Goal: Task Accomplishment & Management: Complete application form

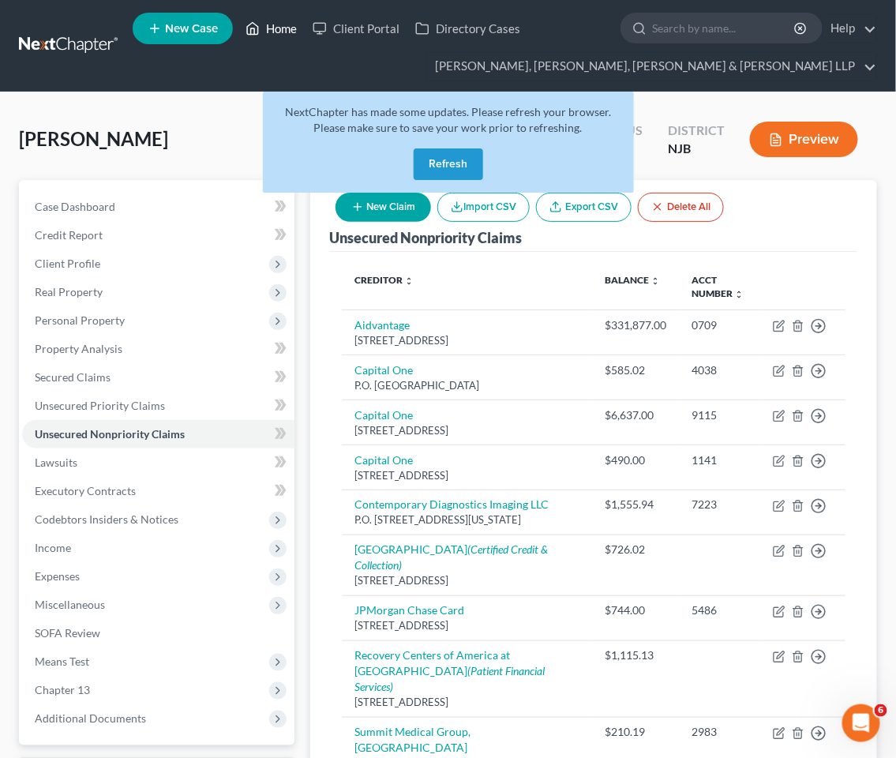
click at [281, 30] on link "Home" at bounding box center [271, 28] width 67 height 28
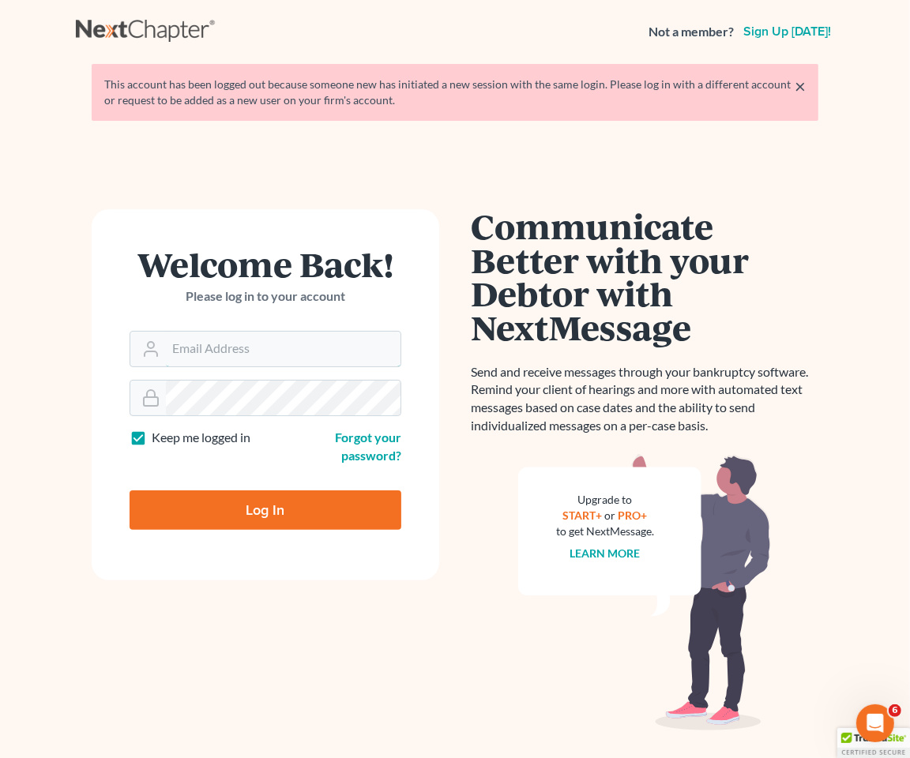
type input "spereyra@scura.com"
click at [283, 498] on input "Log In" at bounding box center [266, 509] width 272 height 39
type input "Thinking..."
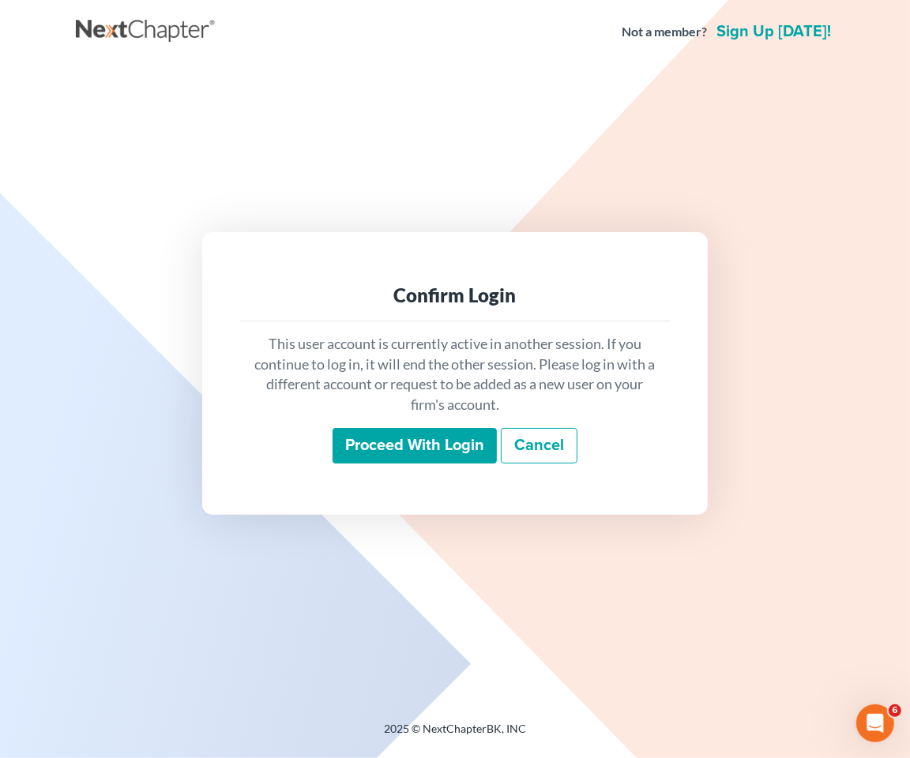
click at [369, 456] on input "Proceed with login" at bounding box center [415, 446] width 164 height 36
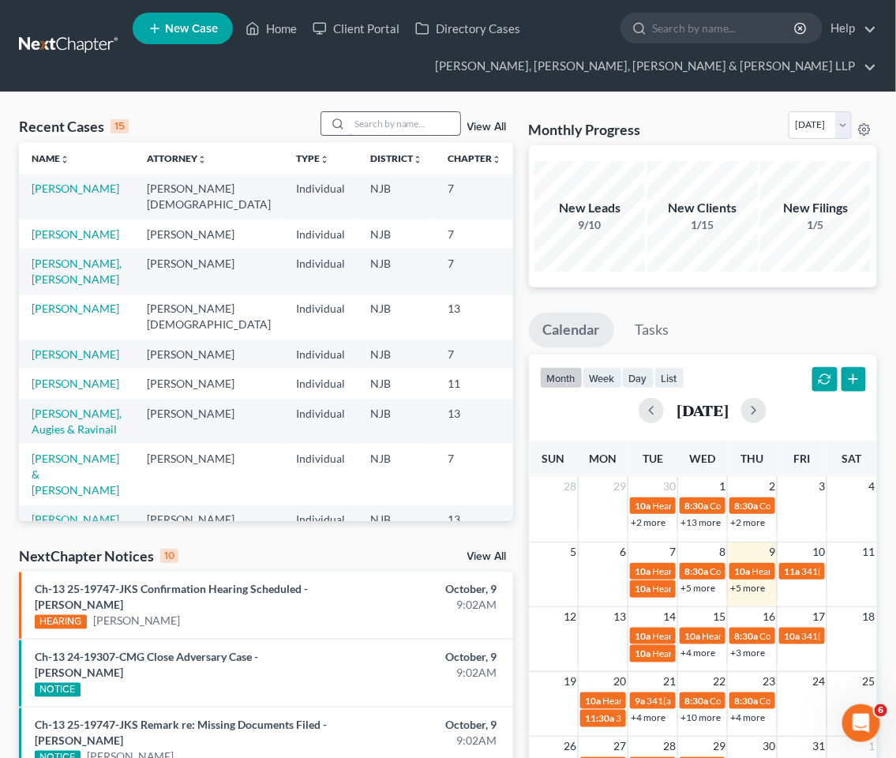
click at [416, 121] on input "search" at bounding box center [405, 123] width 111 height 23
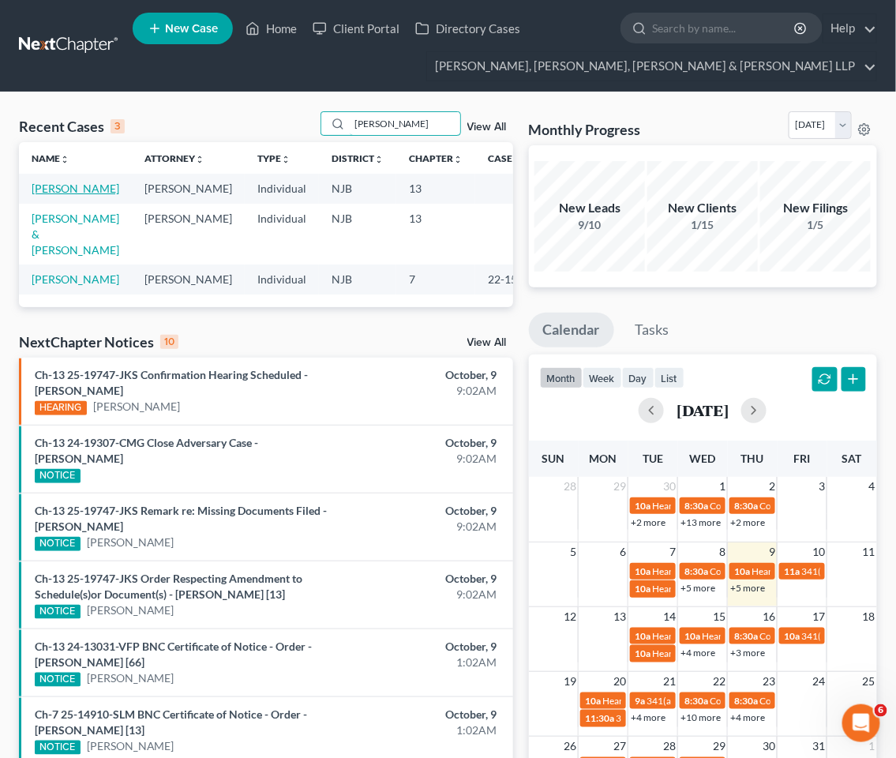
type input "[PERSON_NAME]"
click at [58, 186] on link "[PERSON_NAME]" at bounding box center [76, 188] width 88 height 13
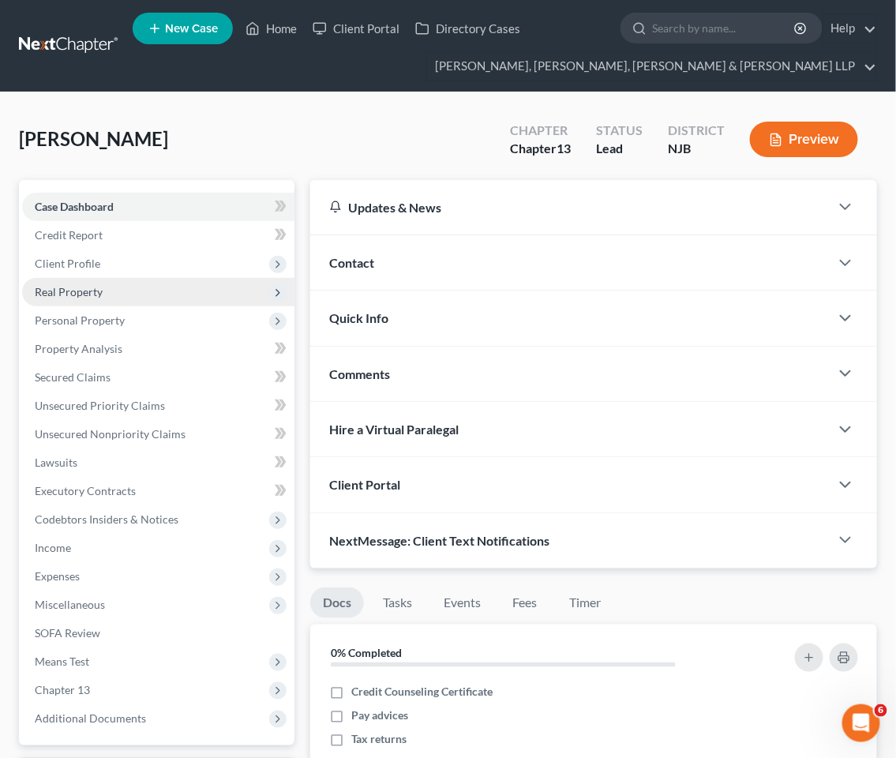
click at [85, 290] on span "Real Property" at bounding box center [69, 291] width 68 height 13
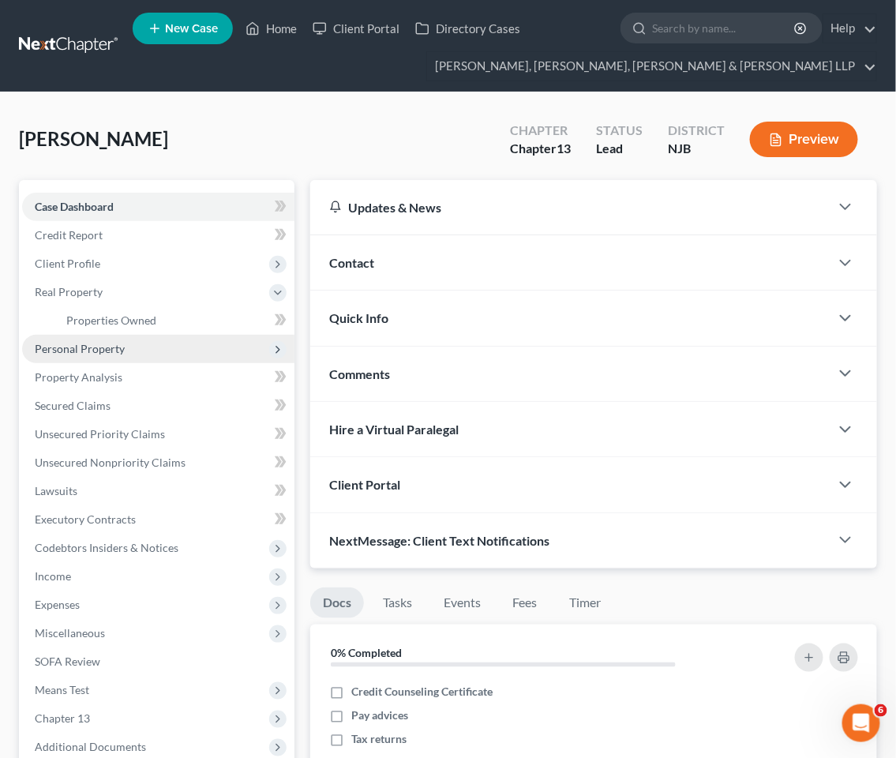
click at [73, 344] on span "Personal Property" at bounding box center [80, 348] width 90 height 13
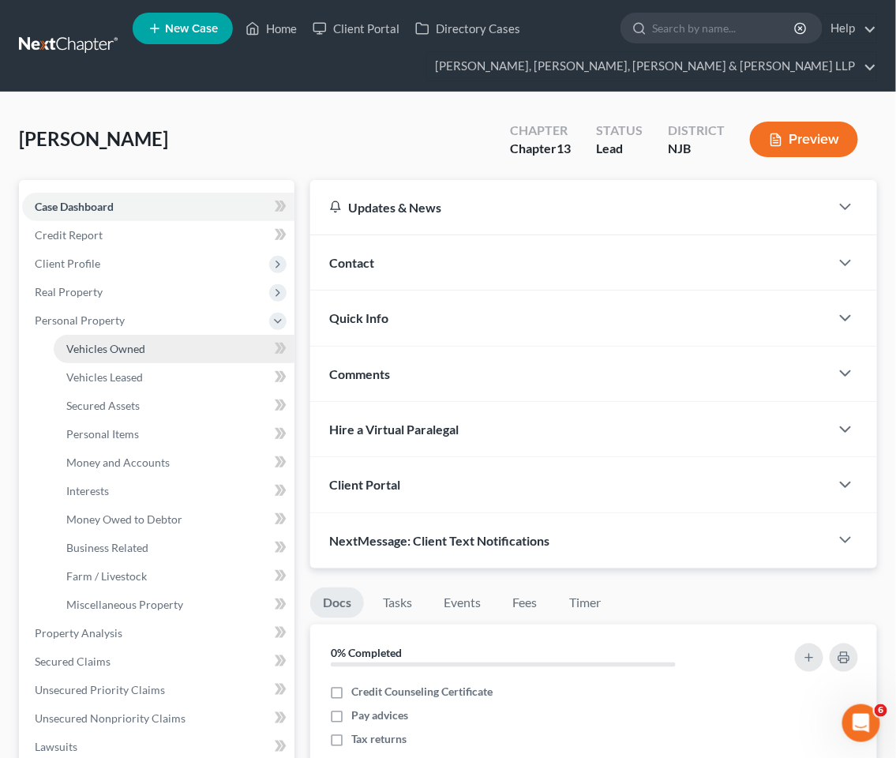
click at [106, 337] on link "Vehicles Owned" at bounding box center [174, 349] width 241 height 28
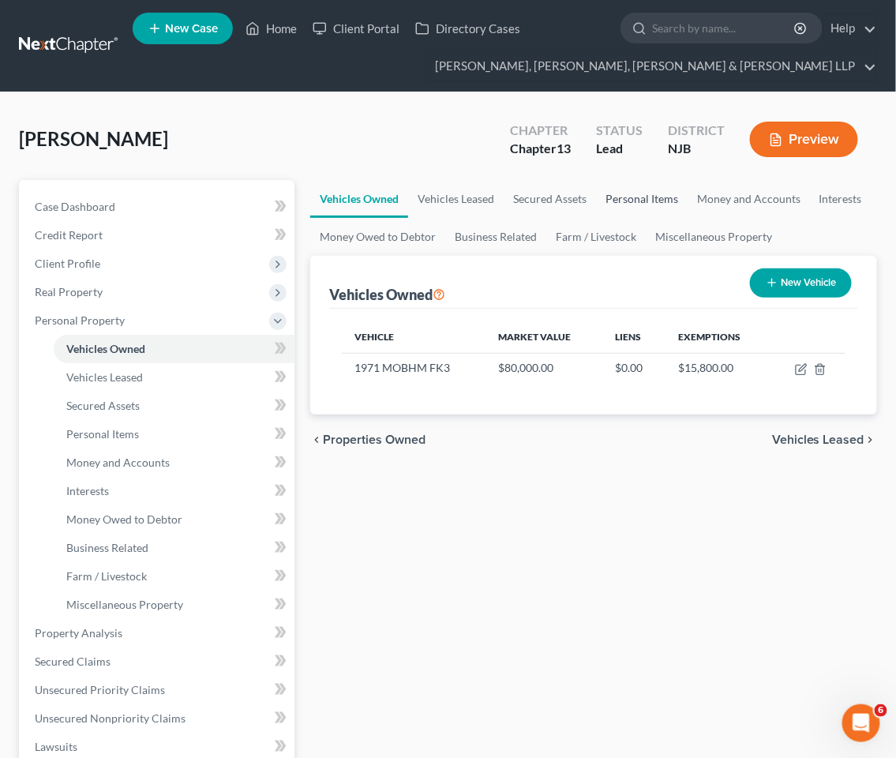
click at [621, 194] on link "Personal Items" at bounding box center [642, 199] width 92 height 38
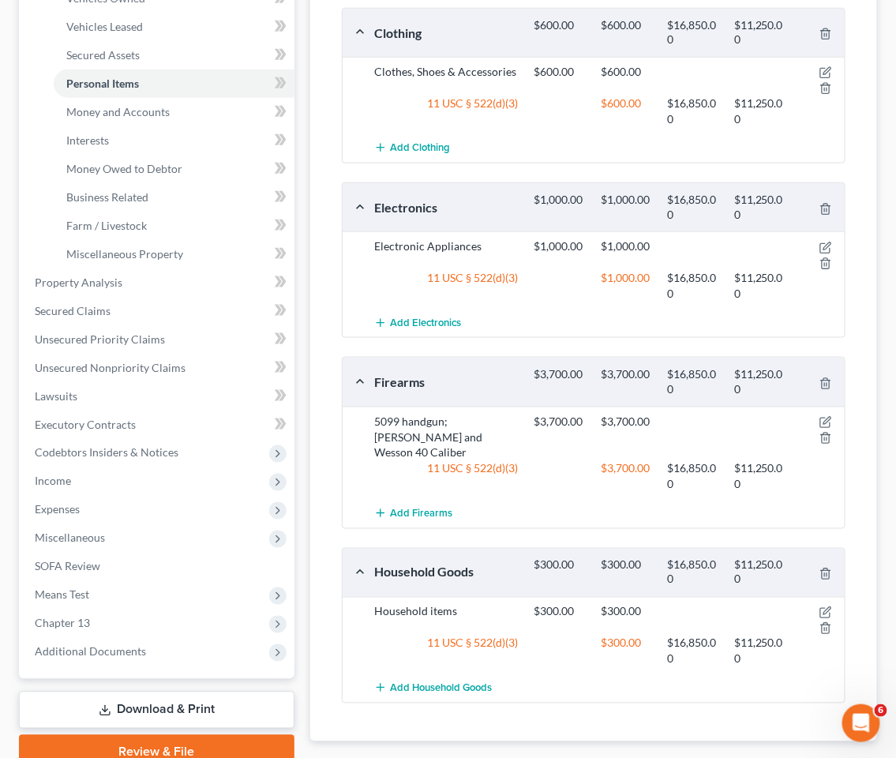
scroll to position [429, 0]
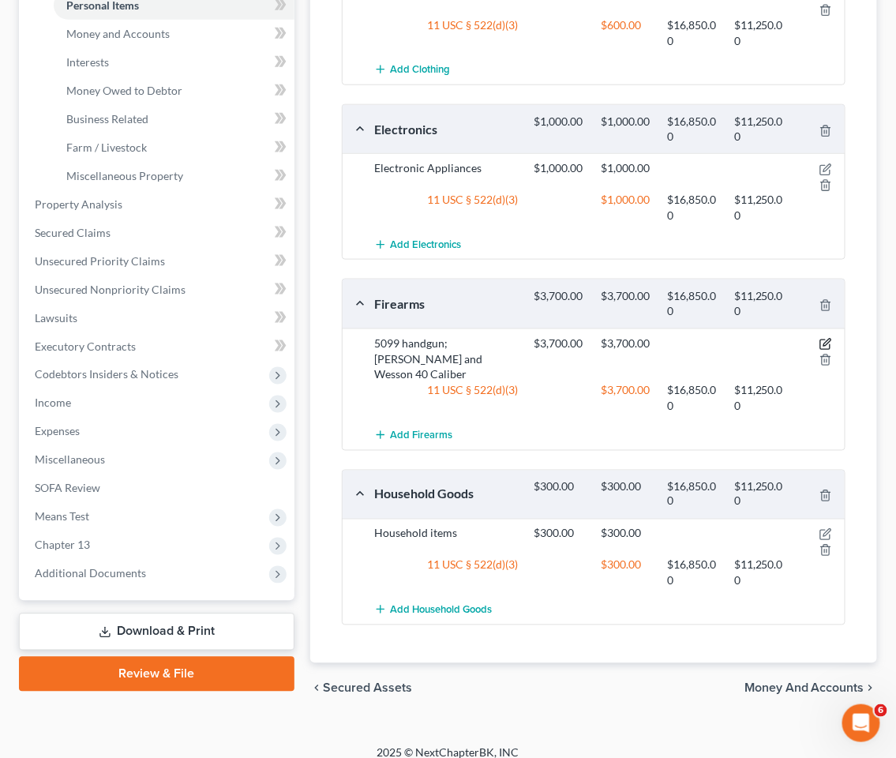
click at [824, 342] on icon "button" at bounding box center [826, 344] width 13 height 13
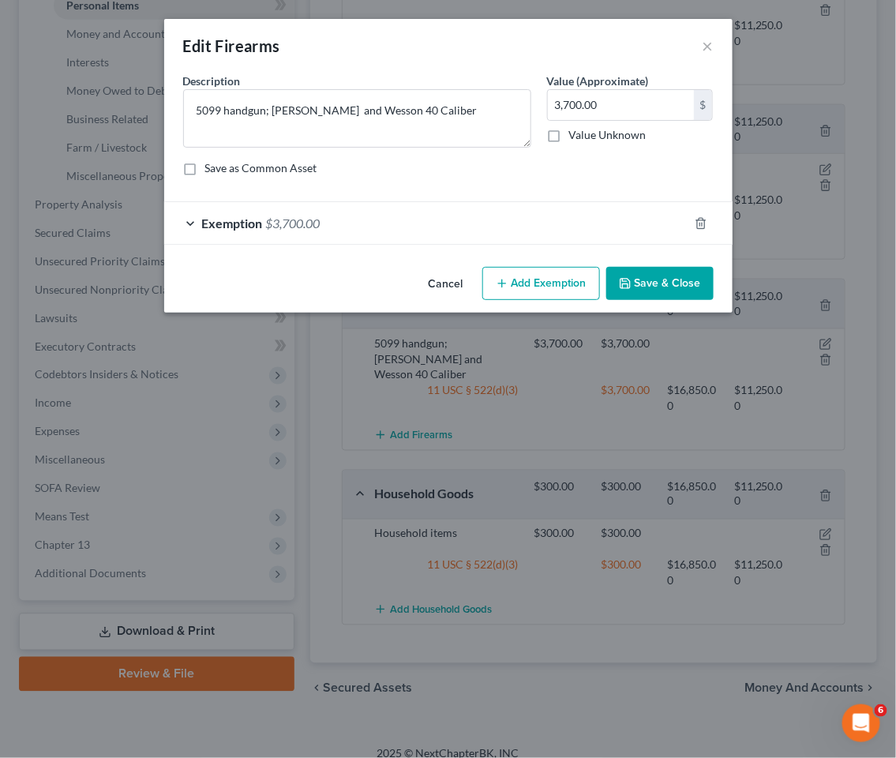
scroll to position [420, 0]
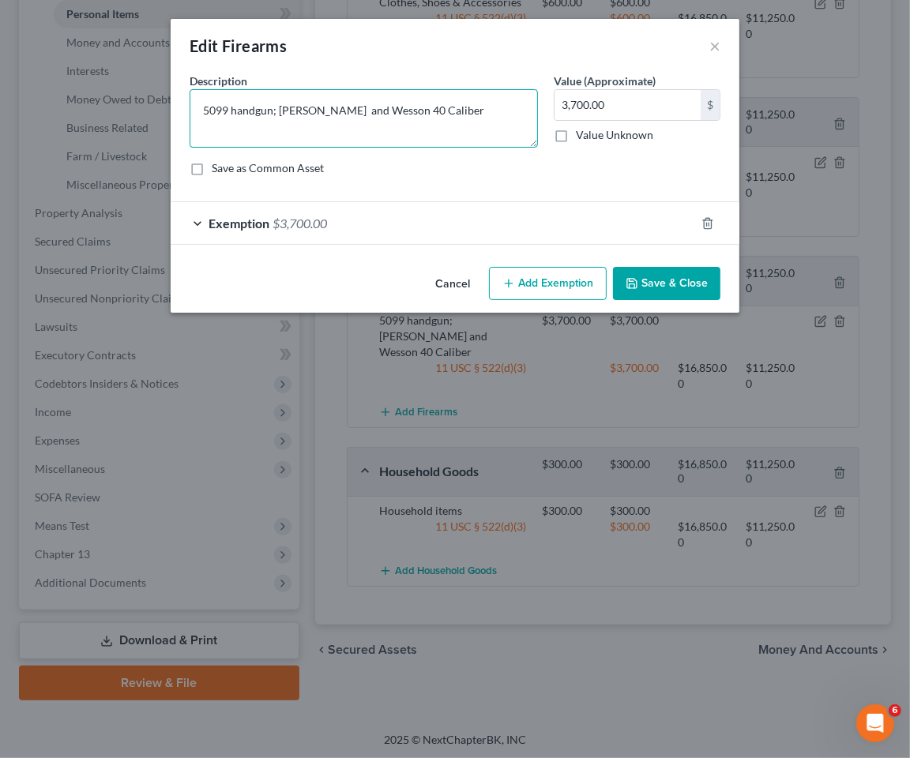
drag, startPoint x: 406, startPoint y: 100, endPoint x: 198, endPoint y: 100, distance: 207.7
click at [198, 100] on textarea "5099 handgun; [PERSON_NAME] and Wesson 40 Caliber" at bounding box center [364, 118] width 348 height 58
click at [201, 111] on textarea "FN509 9MM," at bounding box center [364, 118] width 348 height 58
click at [299, 114] on textarea "(1) FN509 9MM," at bounding box center [364, 118] width 348 height 58
type textarea "(1) FN509 9MM; (1) [PERSON_NAME] & [PERSON_NAME] 40 Cal.; (1) M&P Shield"
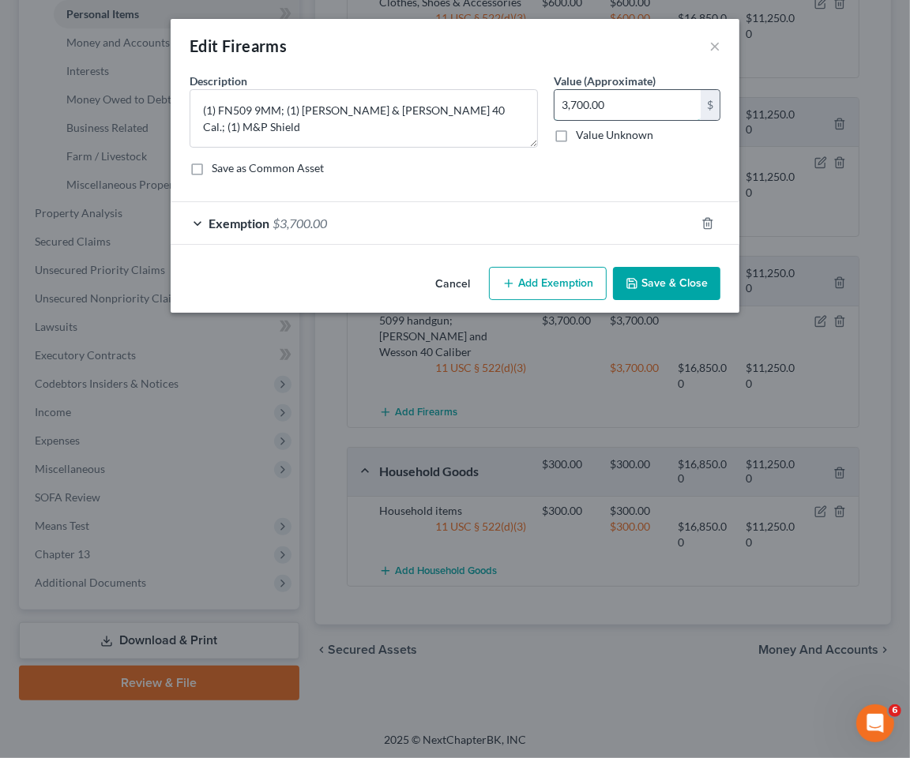
click at [660, 111] on input "3,700.00" at bounding box center [627, 105] width 146 height 30
type input "3,749"
click at [384, 225] on div "Exemption $3,700.00" at bounding box center [433, 223] width 524 height 42
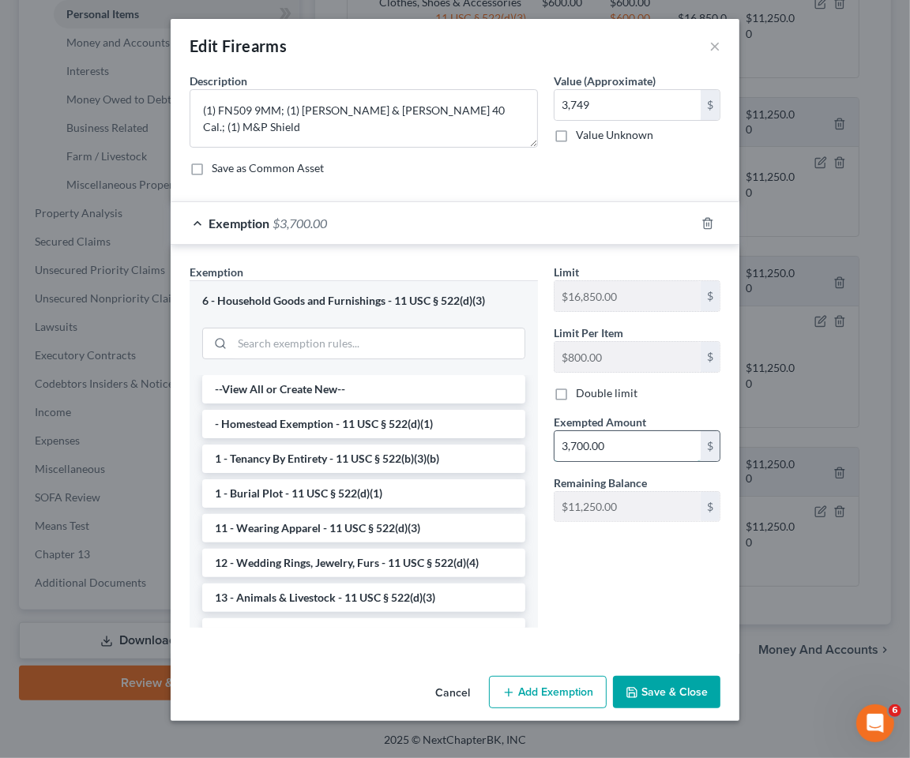
click at [634, 444] on input "3,700.00" at bounding box center [627, 446] width 146 height 30
type input "3,749"
click at [682, 688] on button "Save & Close" at bounding box center [666, 692] width 107 height 33
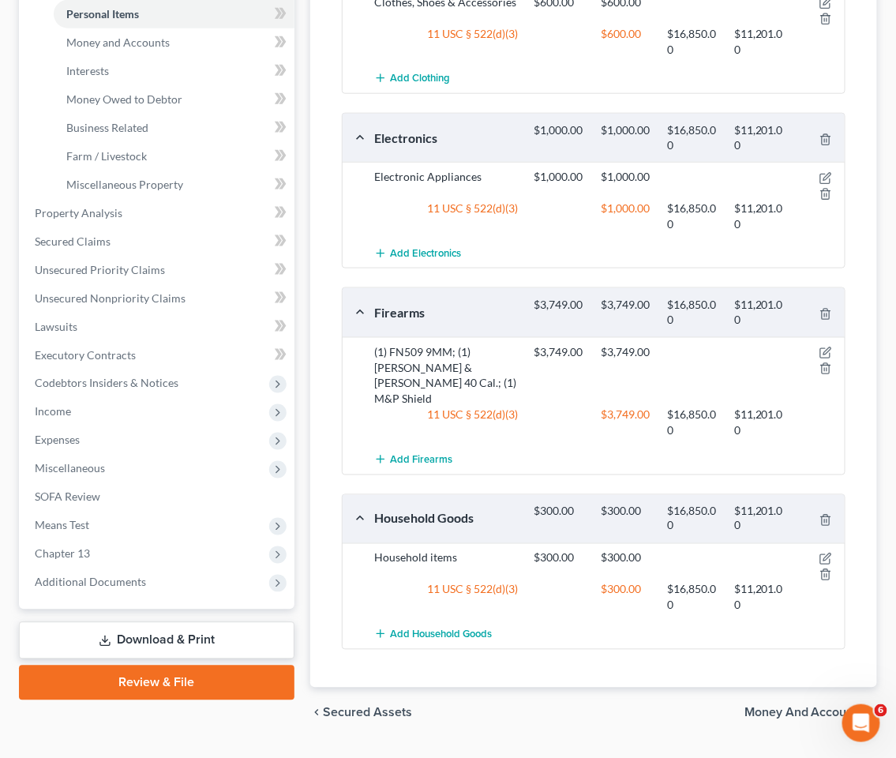
click at [525, 693] on div "chevron_left Secured Assets Money and Accounts chevron_right" at bounding box center [593, 713] width 567 height 51
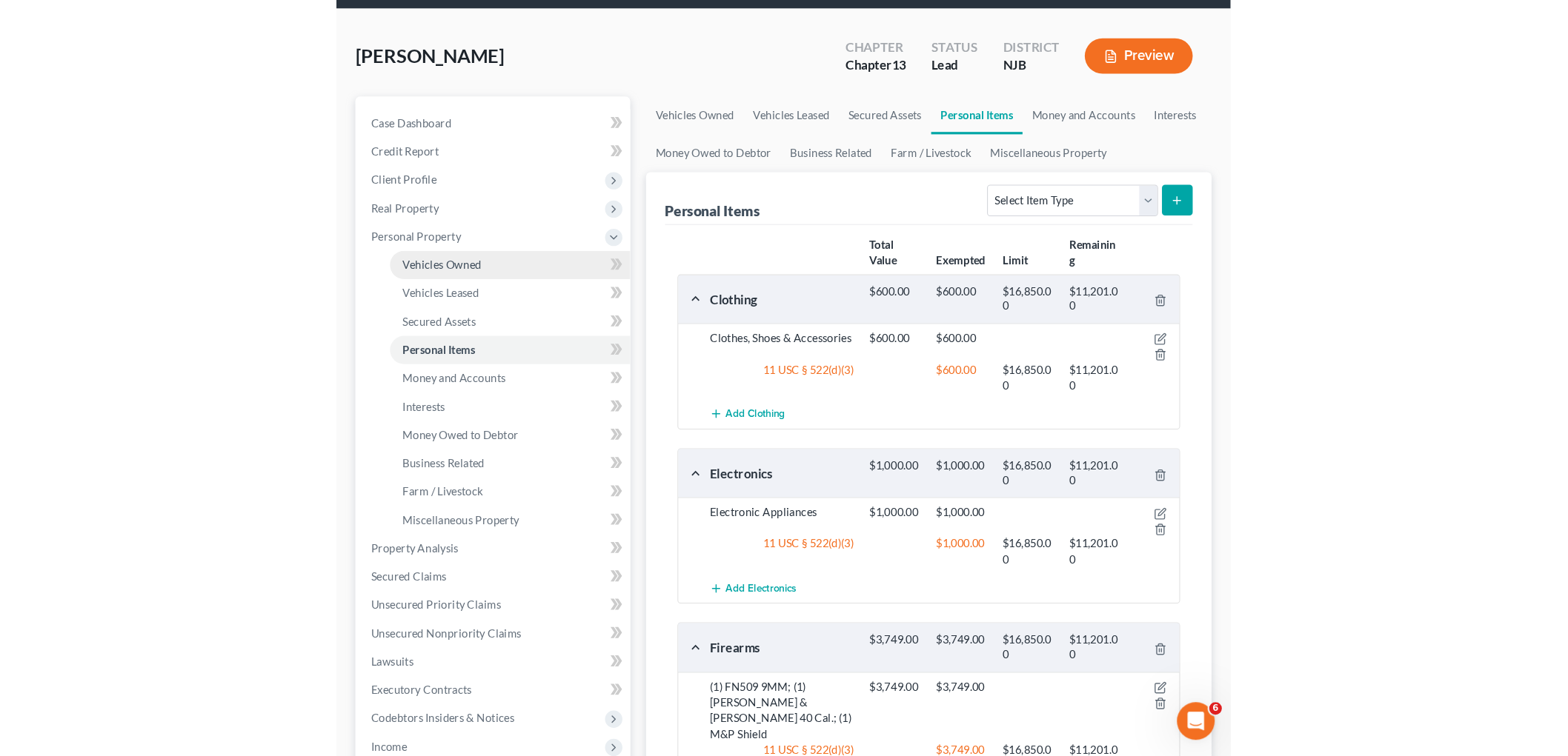
scroll to position [0, 0]
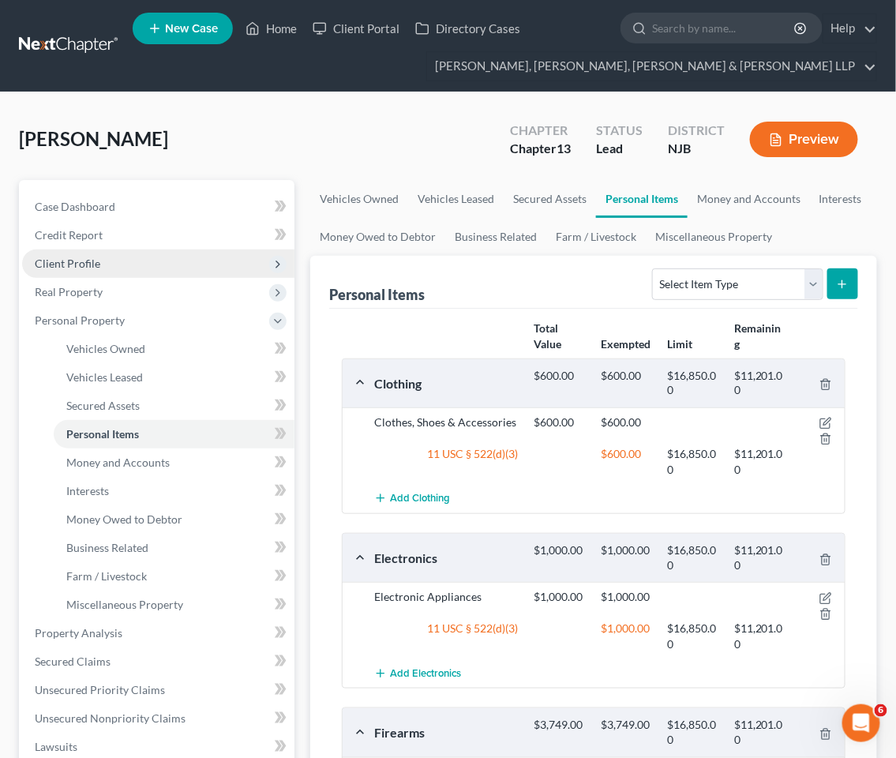
click at [68, 265] on span "Client Profile" at bounding box center [68, 263] width 66 height 13
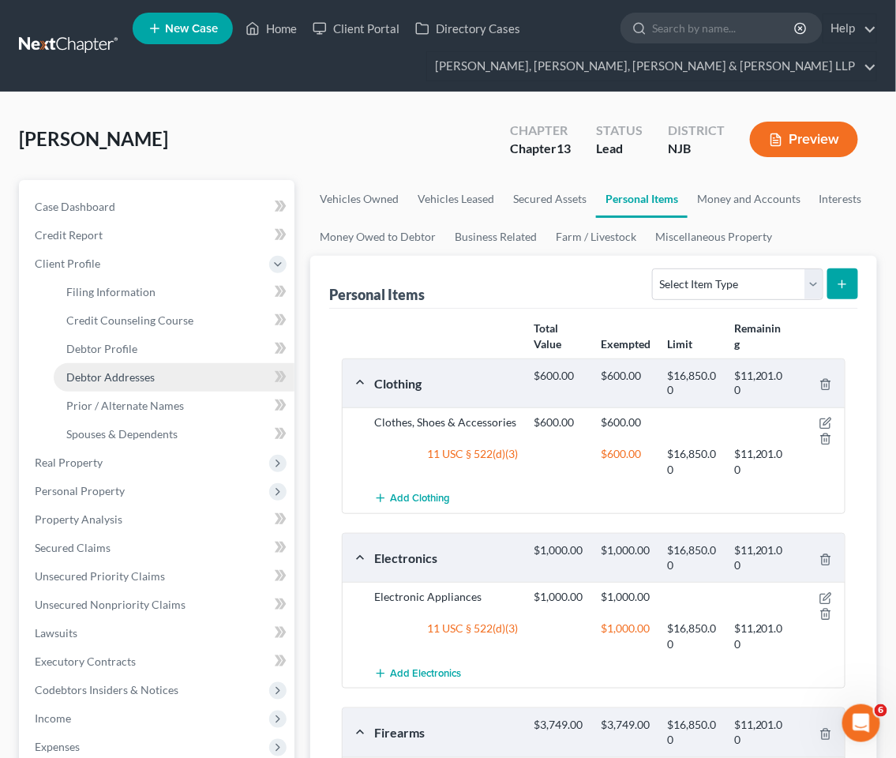
click at [108, 371] on span "Debtor Addresses" at bounding box center [110, 376] width 88 height 13
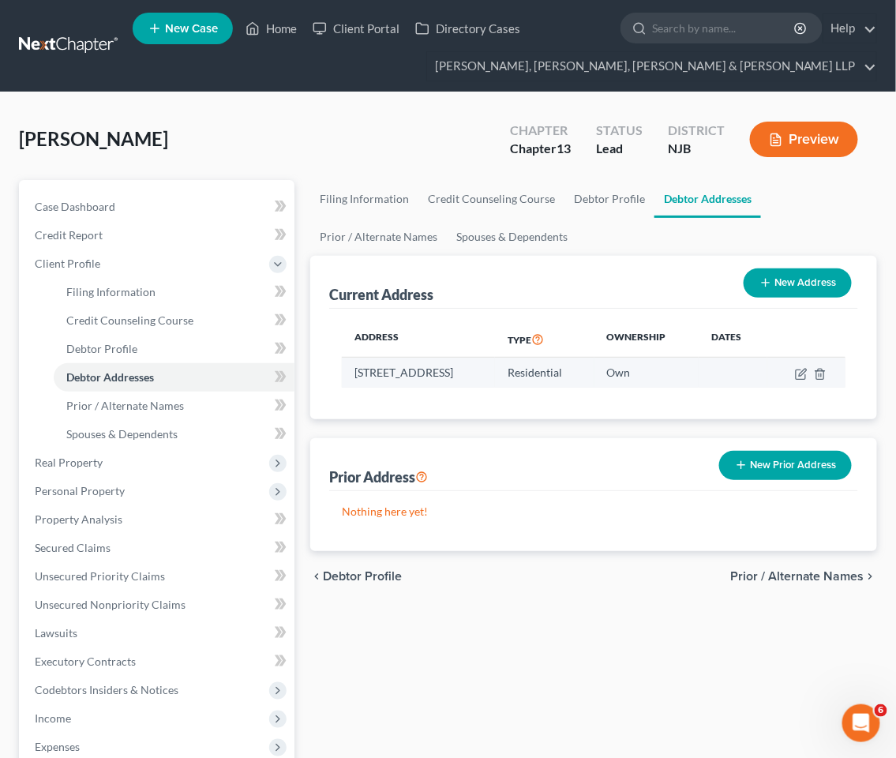
drag, startPoint x: 353, startPoint y: 372, endPoint x: 466, endPoint y: 382, distance: 113.4
click at [466, 382] on td "[STREET_ADDRESS]" at bounding box center [418, 373] width 153 height 30
copy td "[STREET_ADDRESS]"
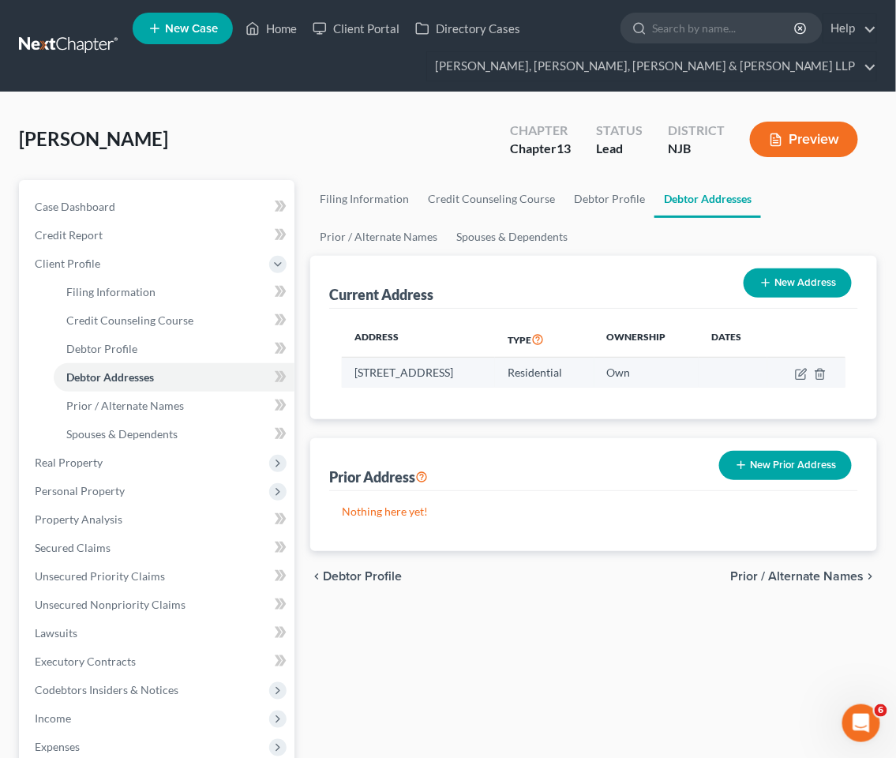
copy td "[STREET_ADDRESS]"
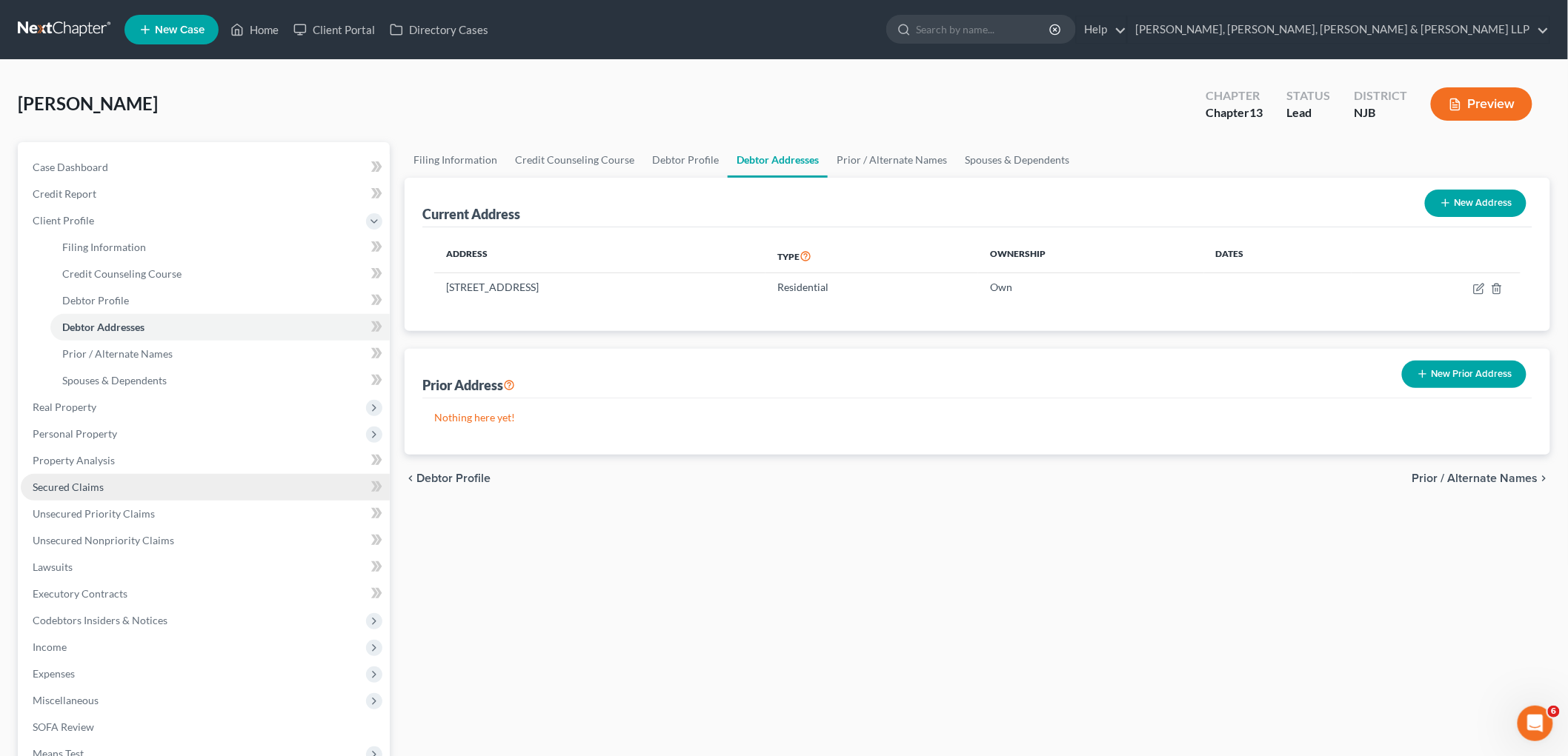
click at [76, 481] on span "Secured Claims" at bounding box center [69, 487] width 71 height 12
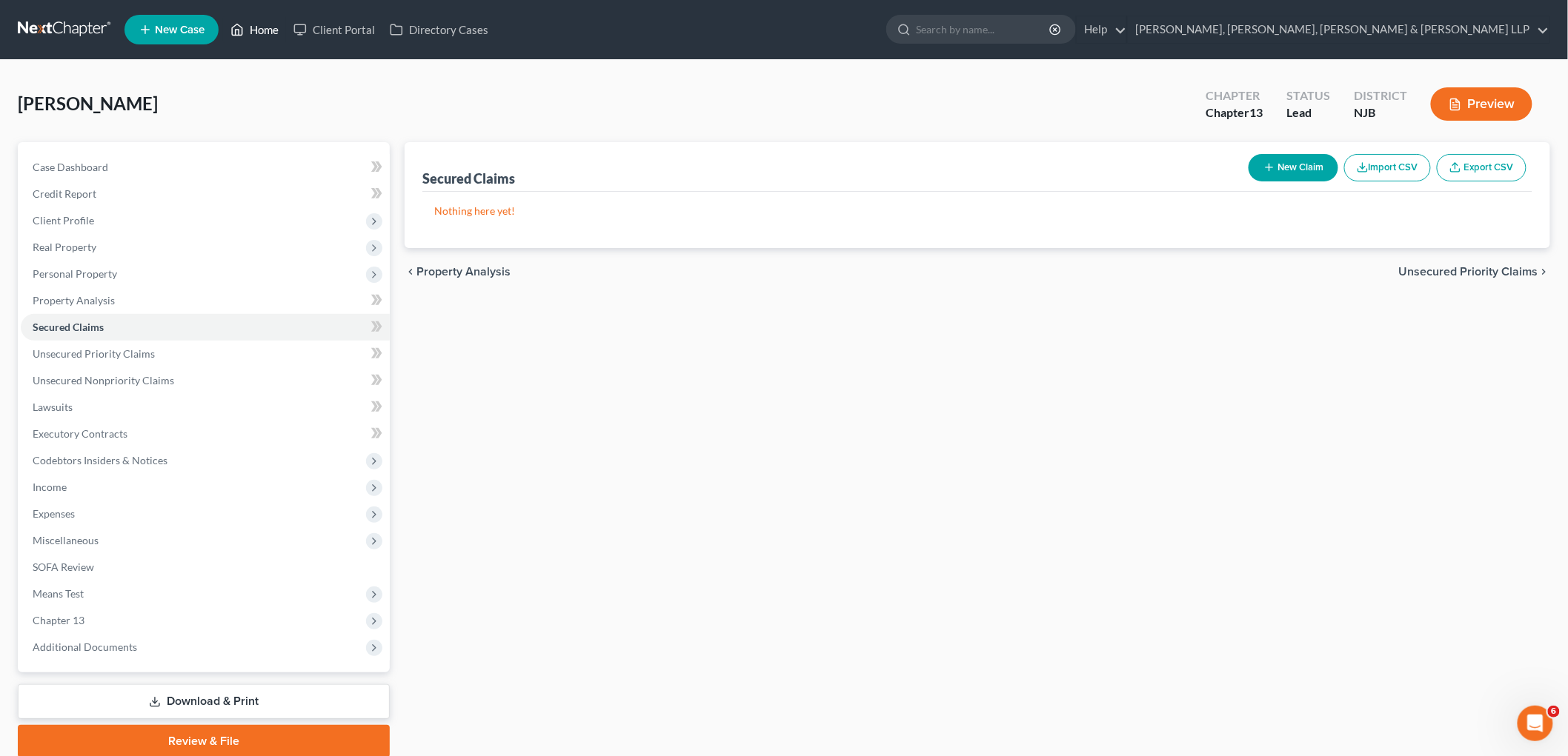
click at [266, 20] on link "Home" at bounding box center [254, 29] width 63 height 26
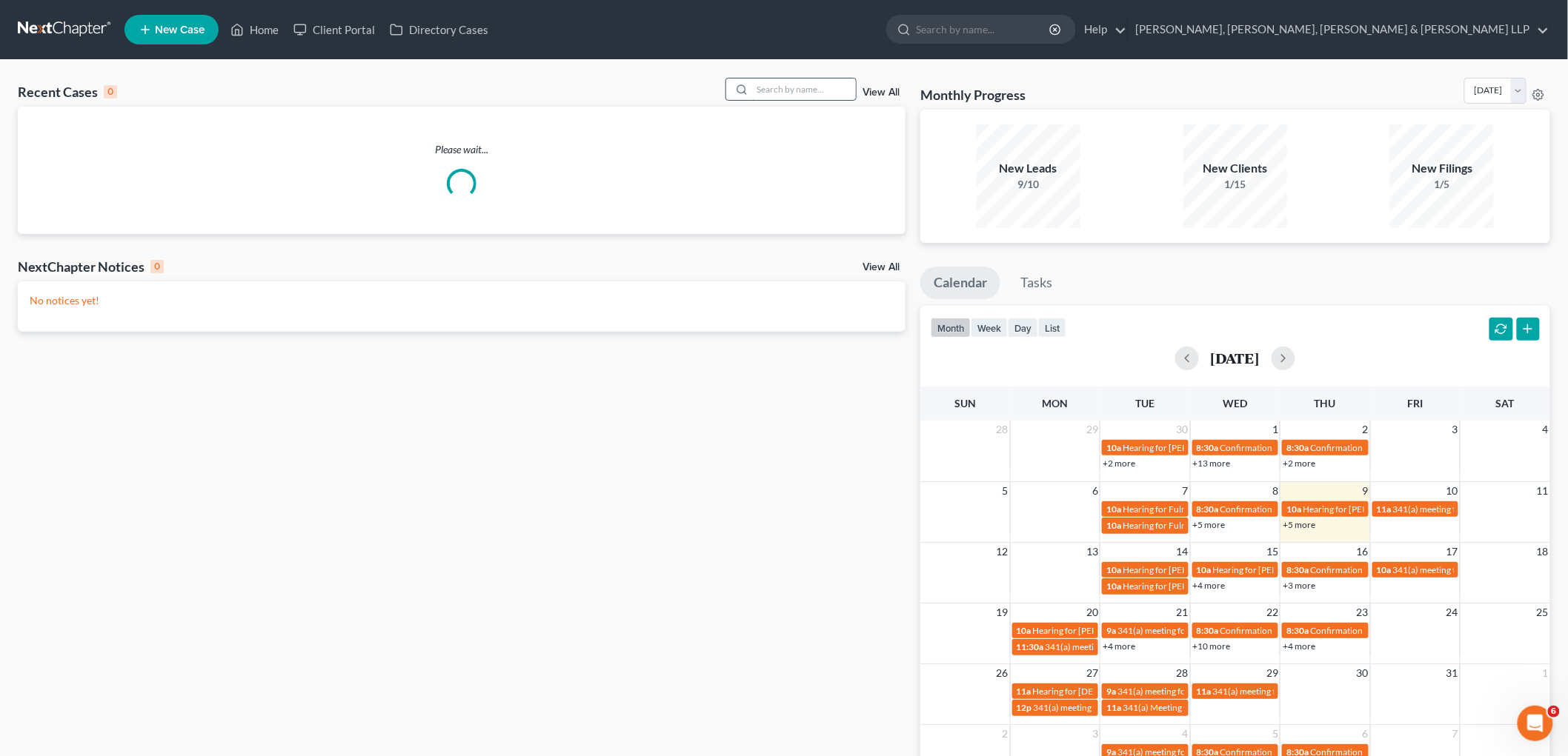
click at [798, 90] on input "search" at bounding box center [804, 89] width 104 height 22
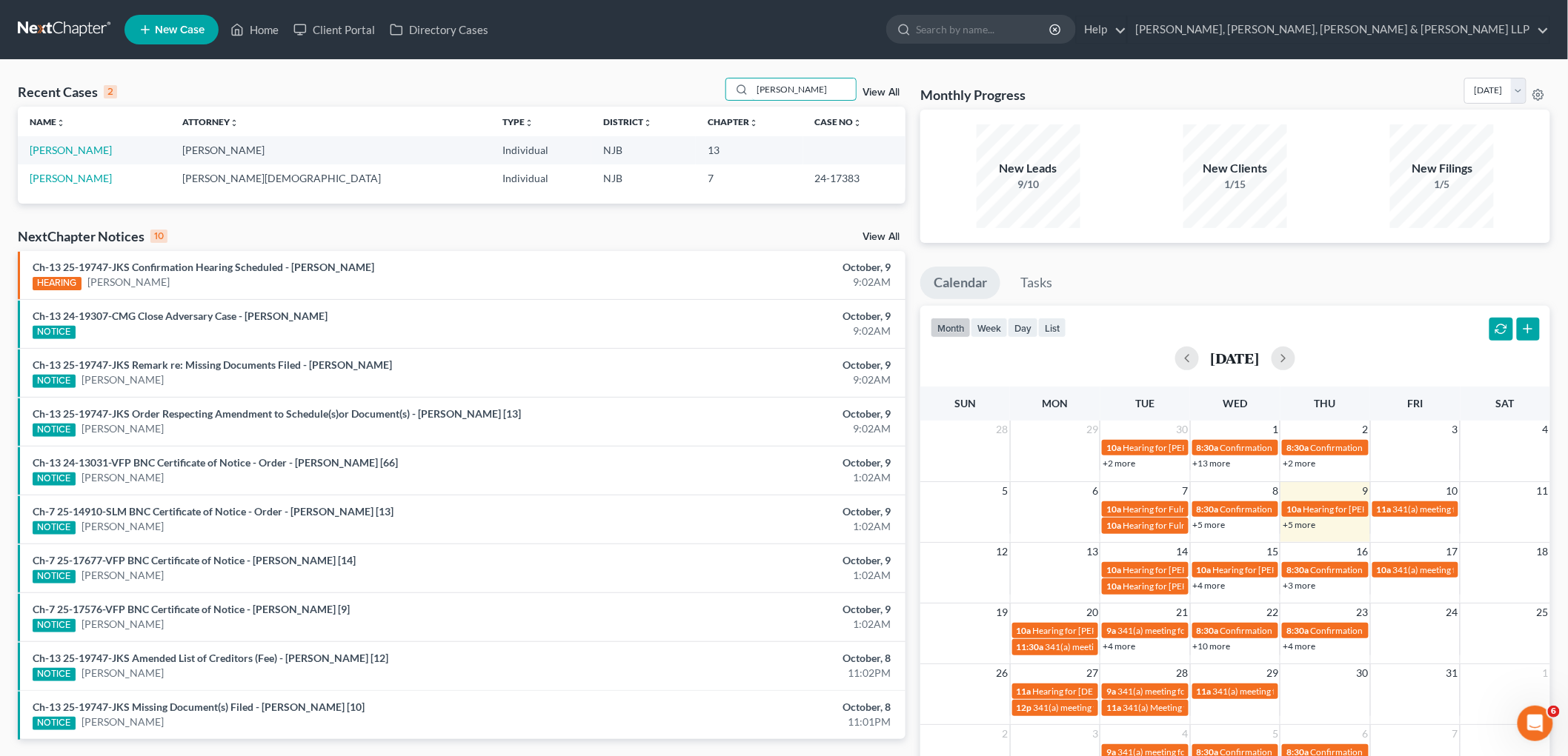
drag, startPoint x: 810, startPoint y: 86, endPoint x: 677, endPoint y: 76, distance: 133.4
click at [677, 76] on div "Recent Cases 2 [PERSON_NAME] View All Name unfold_more expand_more expand_less …" at bounding box center [784, 445] width 1568 height 769
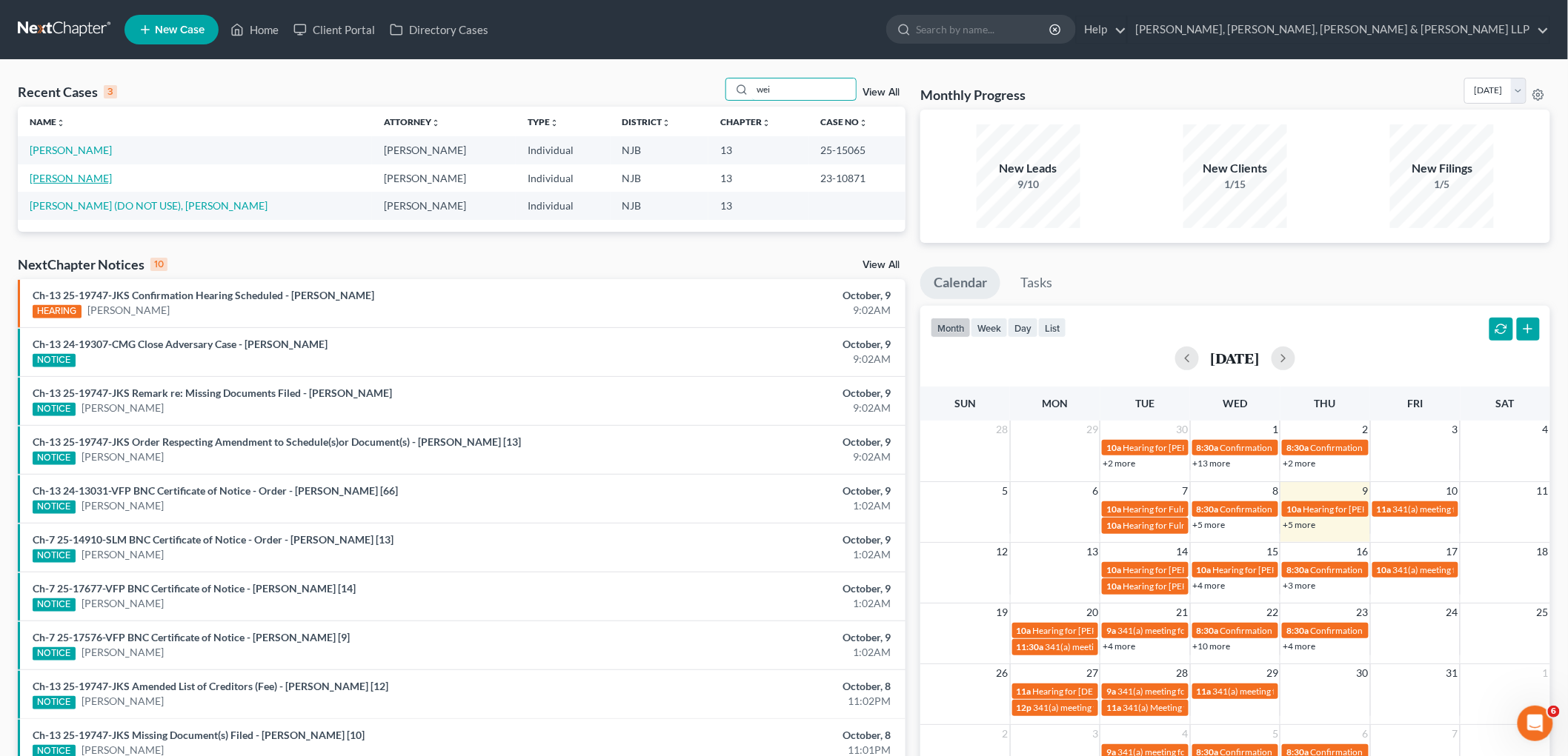
type input "wei"
click at [94, 182] on link "[PERSON_NAME]" at bounding box center [71, 177] width 83 height 12
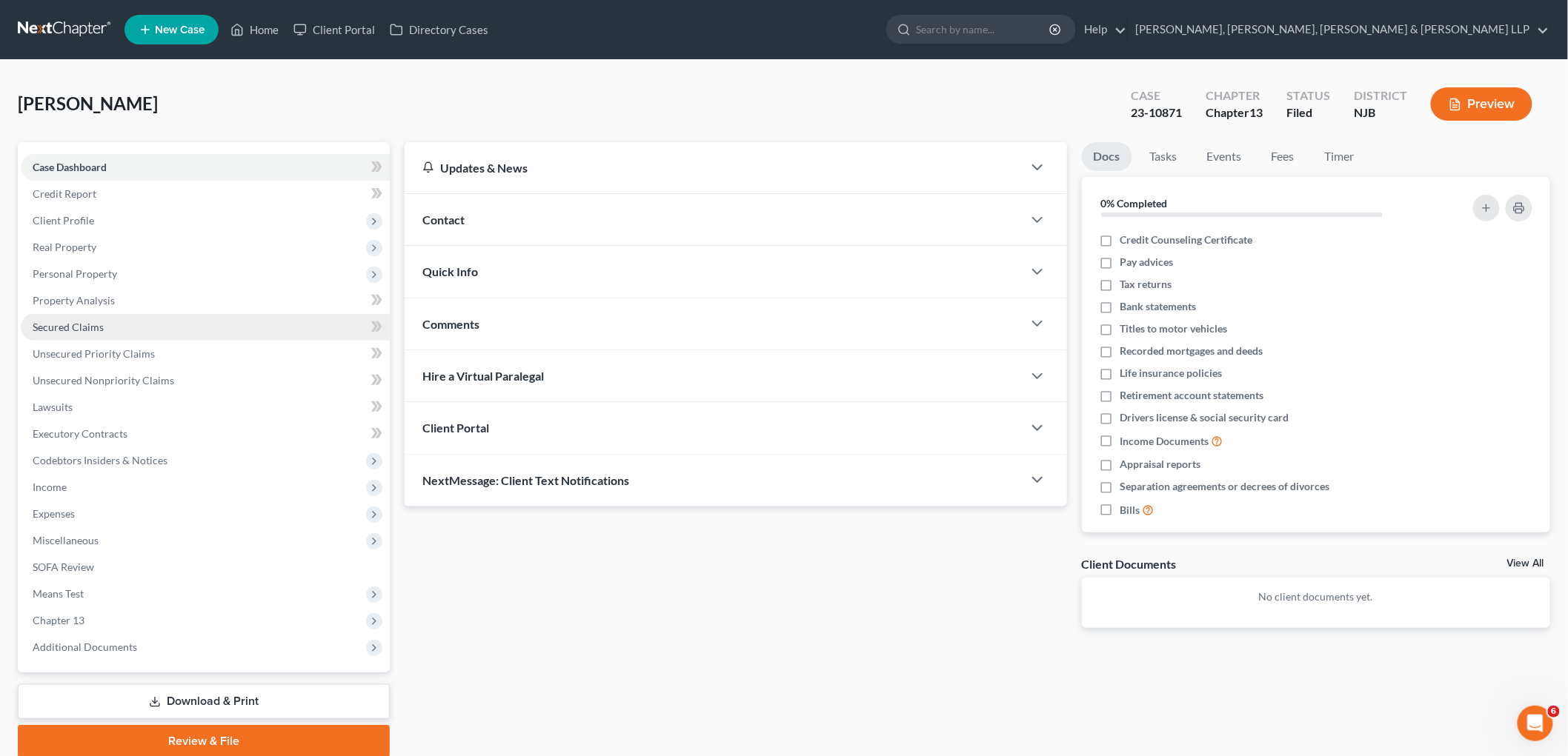
click at [69, 323] on span "Secured Claims" at bounding box center [69, 326] width 71 height 12
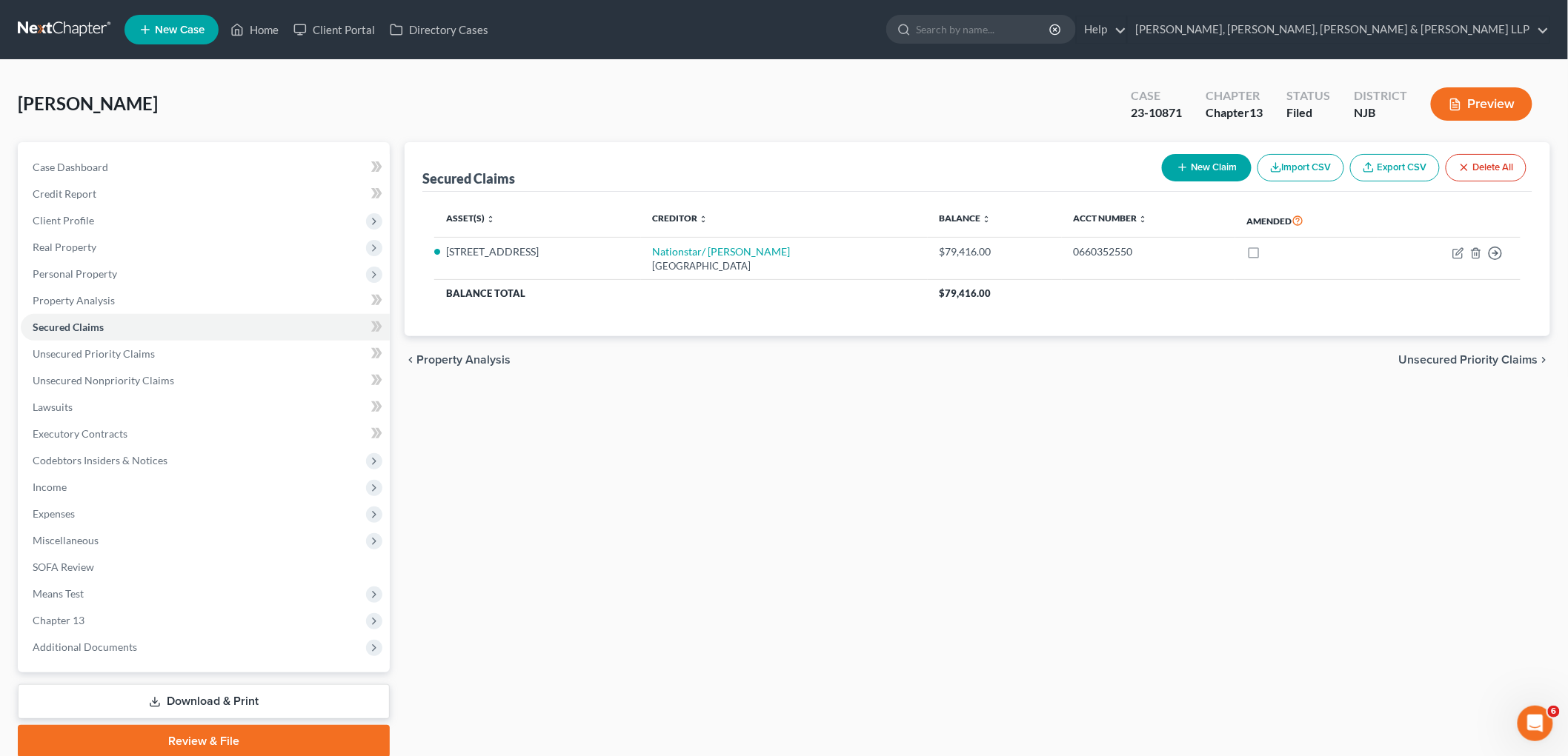
click at [853, 357] on span "Unsecured Priority Claims" at bounding box center [1469, 360] width 139 height 12
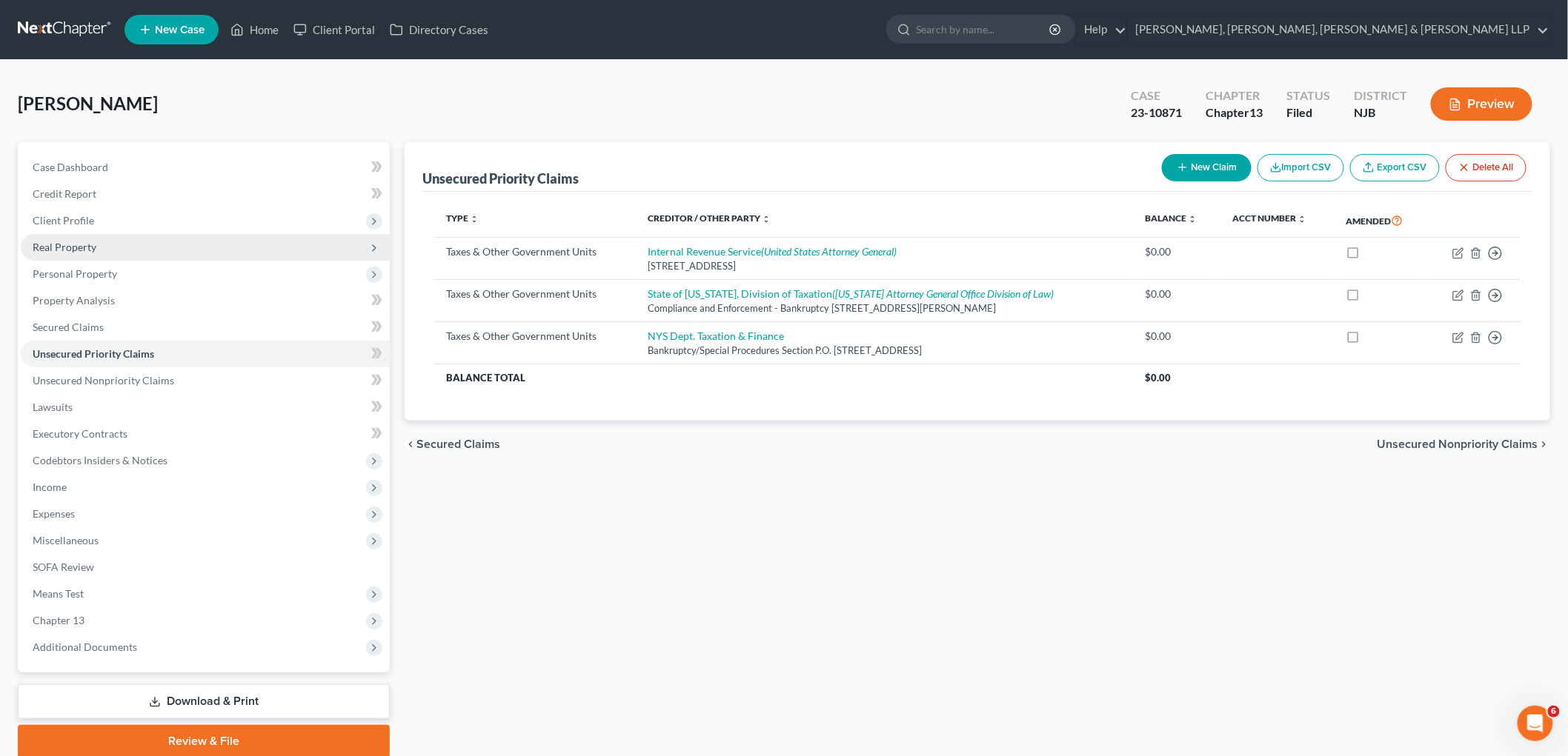
click at [72, 252] on span "Real Property" at bounding box center [205, 248] width 369 height 26
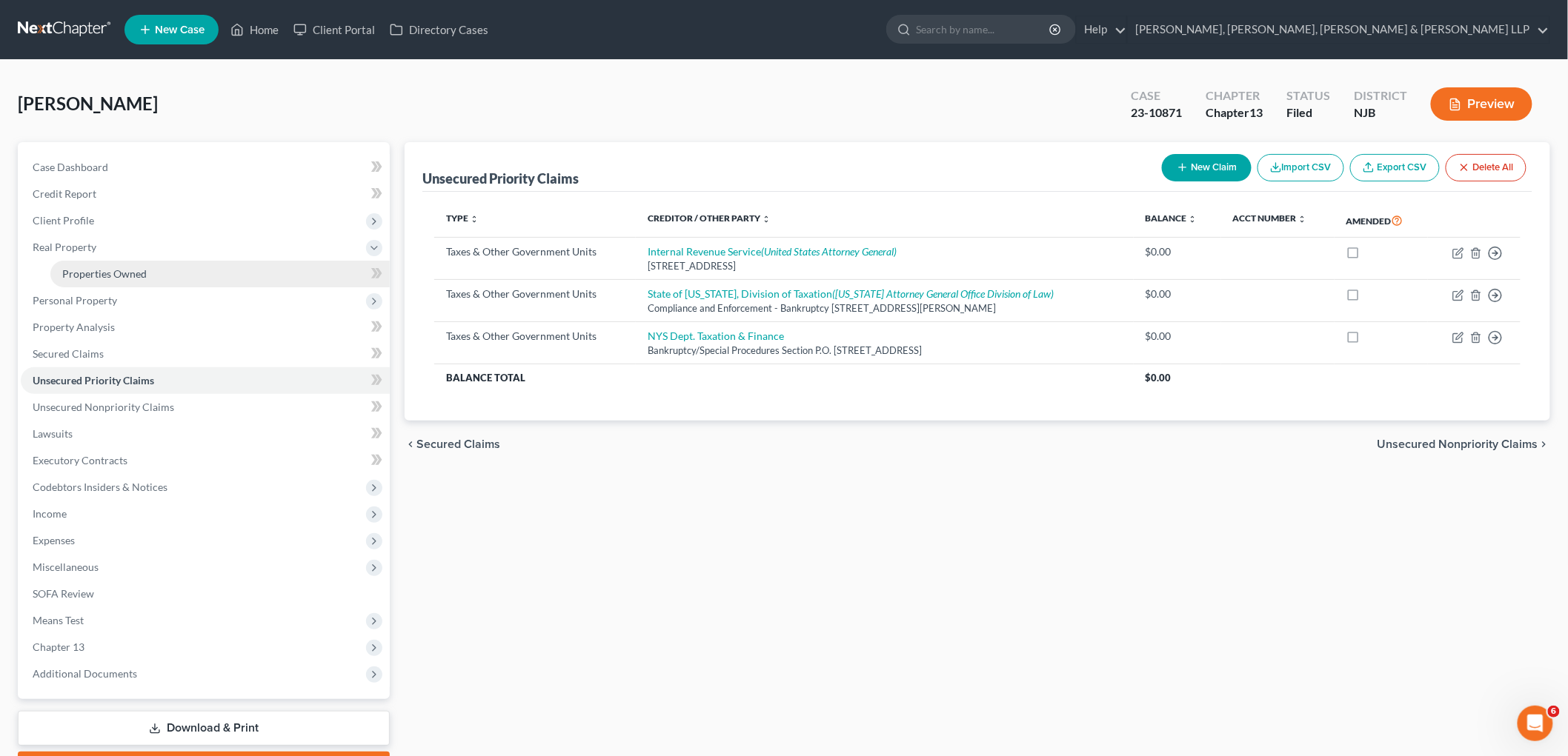
click at [77, 277] on span "Properties Owned" at bounding box center [104, 273] width 84 height 12
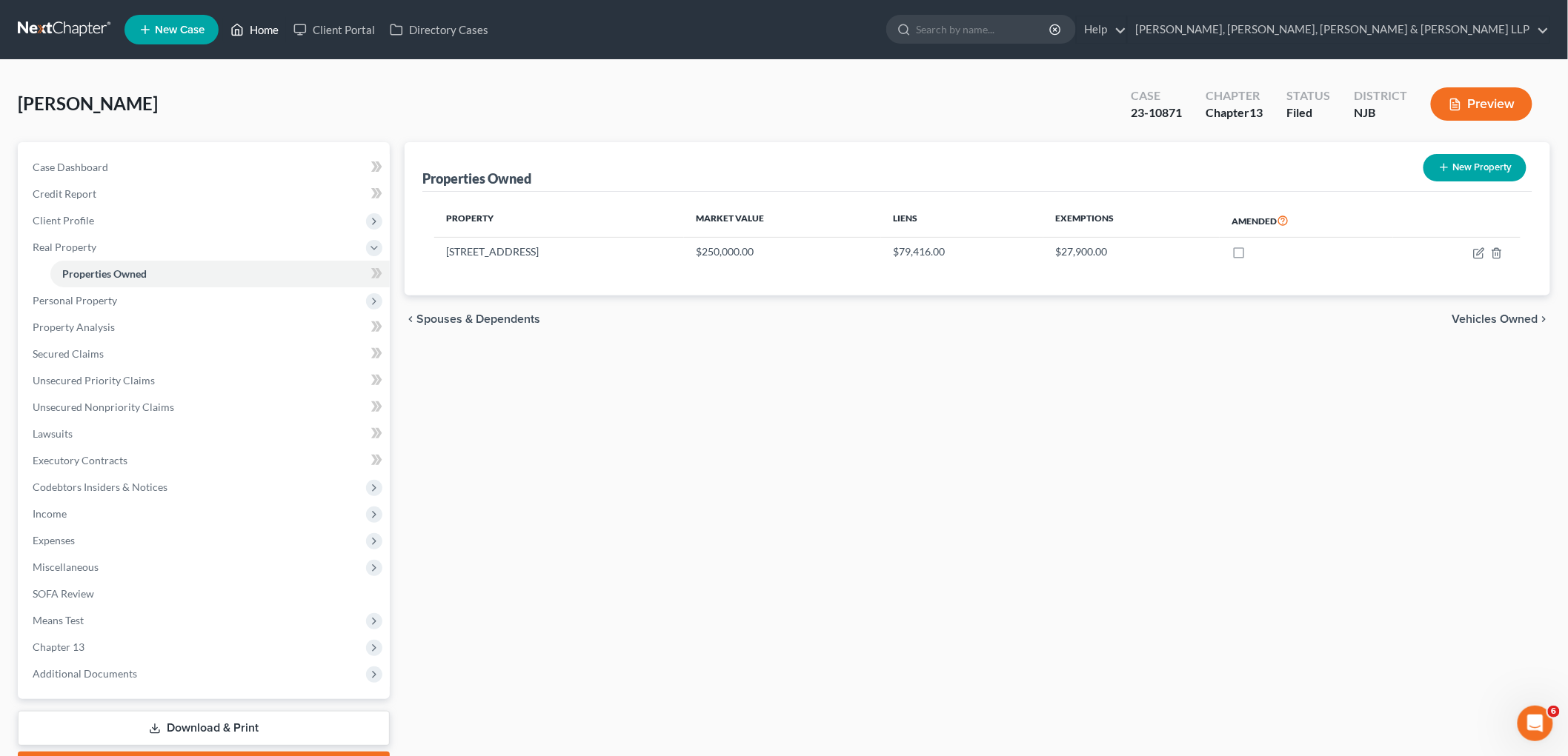
drag, startPoint x: 263, startPoint y: 26, endPoint x: 270, endPoint y: 23, distance: 7.6
click at [262, 25] on link "Home" at bounding box center [254, 29] width 63 height 26
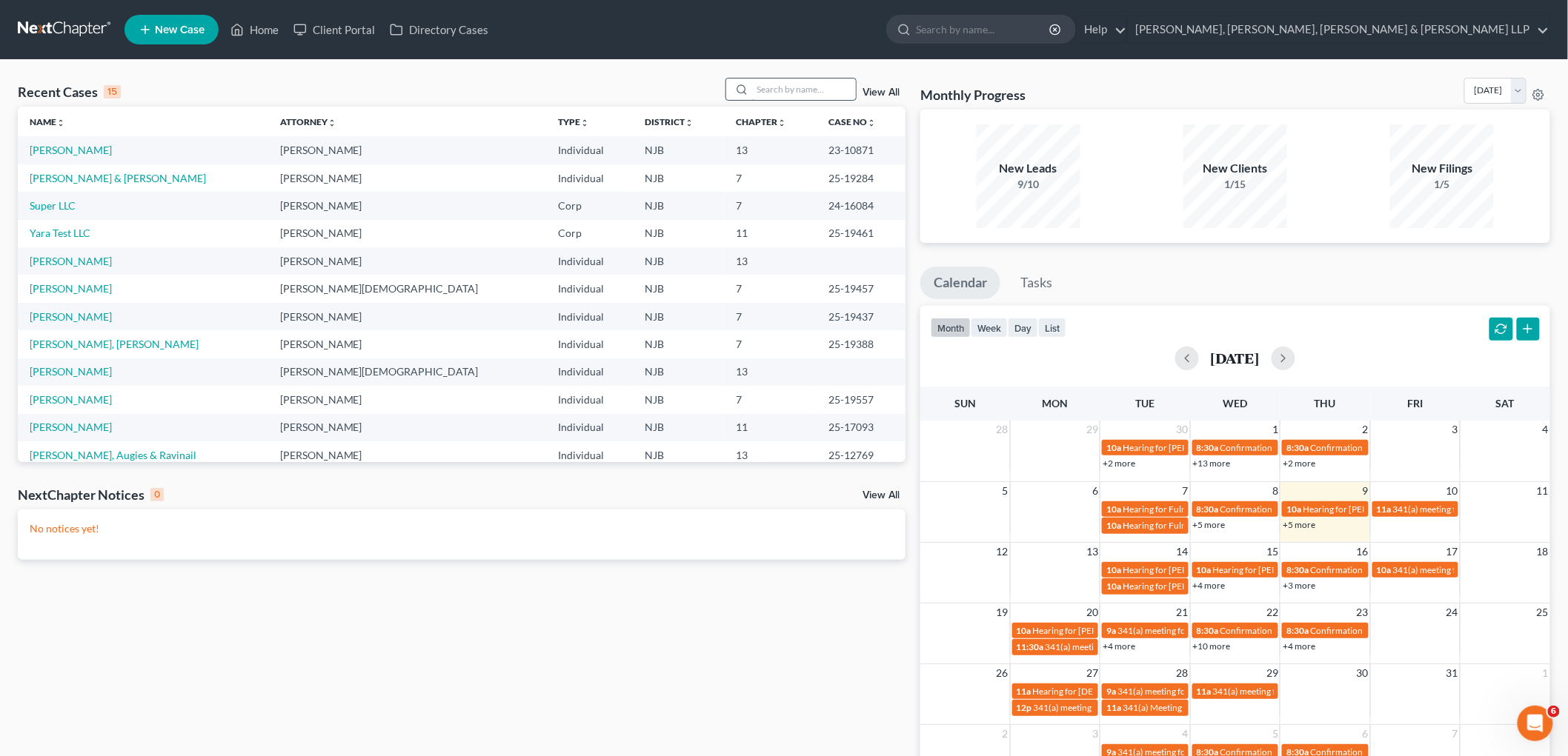
click at [809, 89] on input "search" at bounding box center [804, 89] width 104 height 22
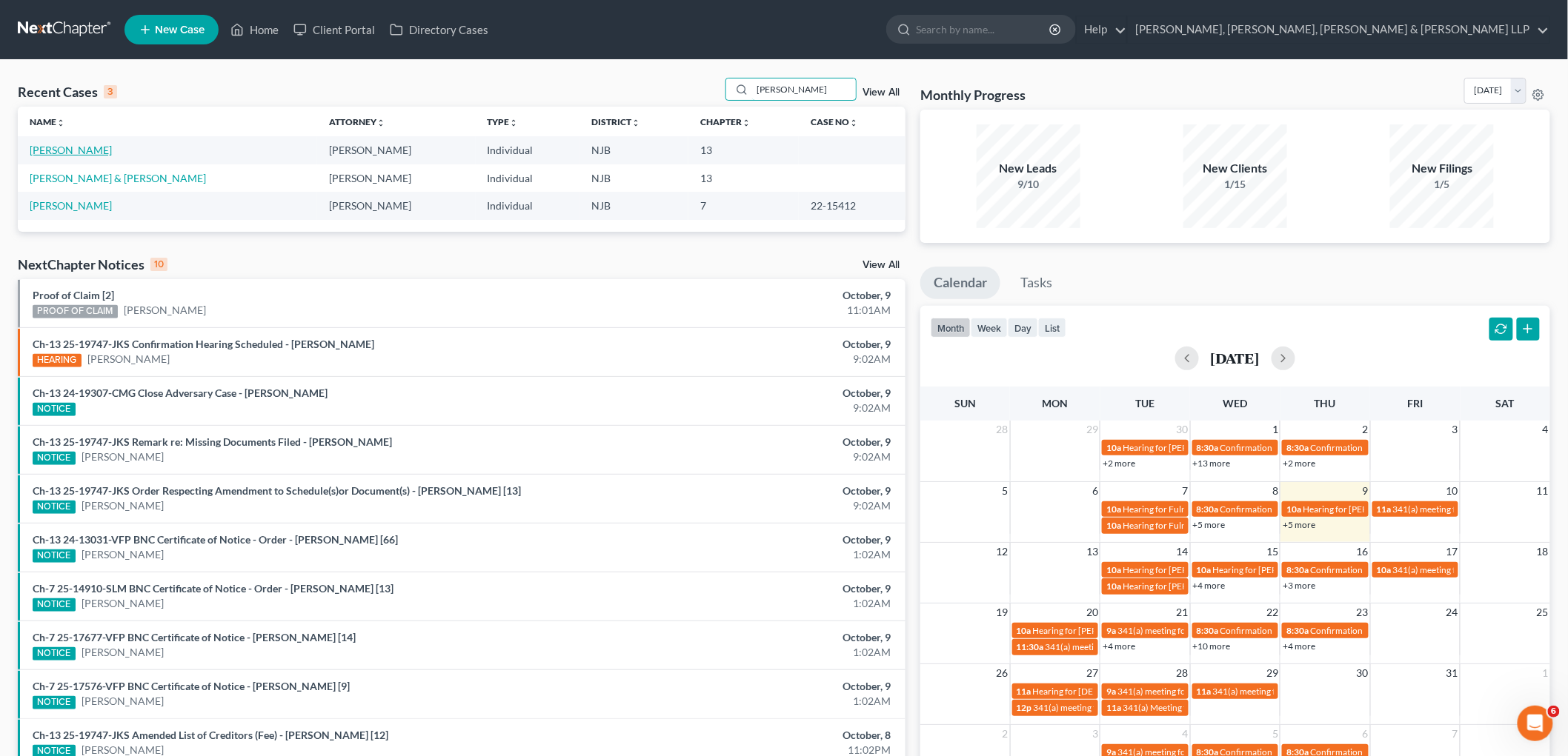
type input "[PERSON_NAME]"
click at [84, 150] on link "[PERSON_NAME]" at bounding box center [71, 149] width 83 height 12
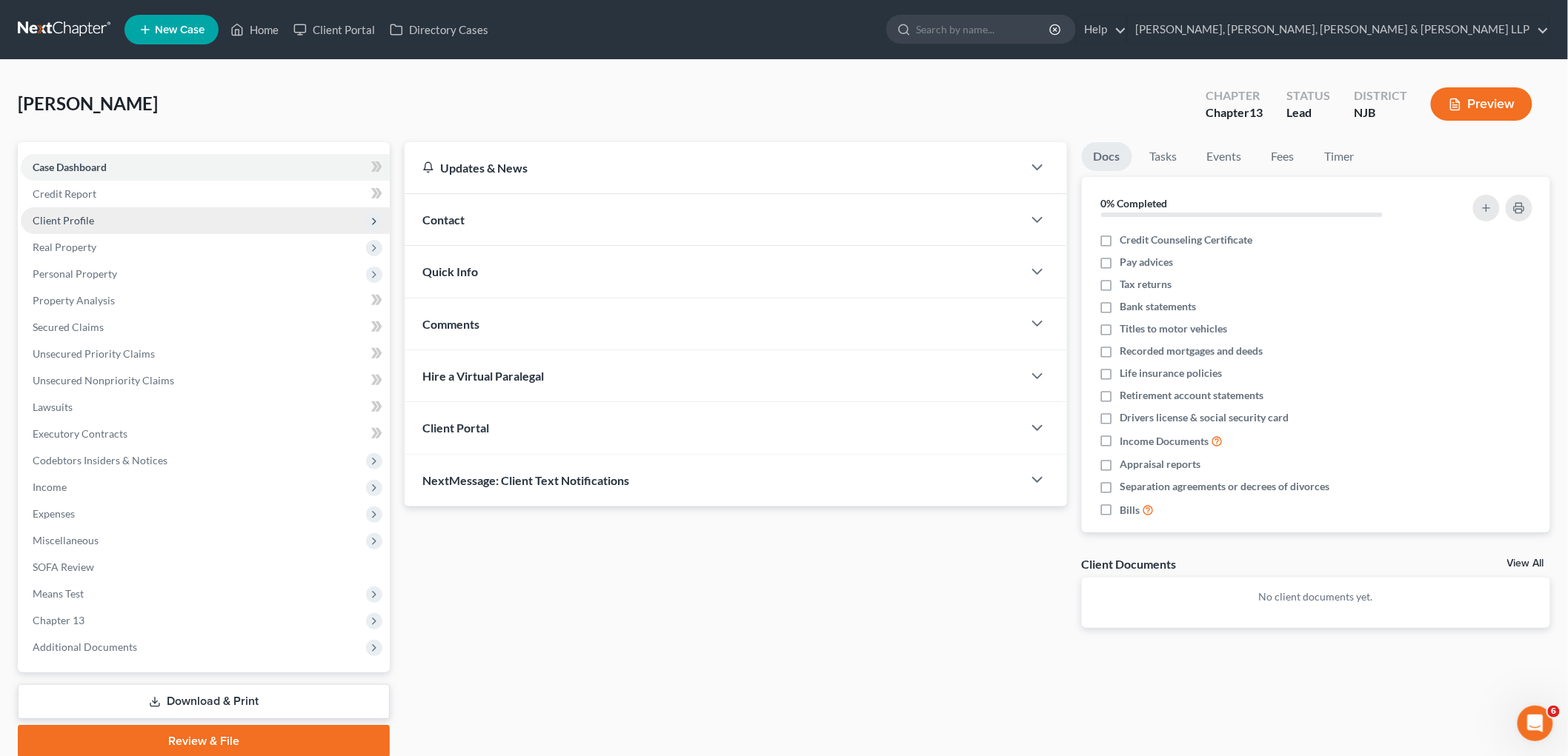
click at [54, 217] on span "Client Profile" at bounding box center [64, 219] width 62 height 12
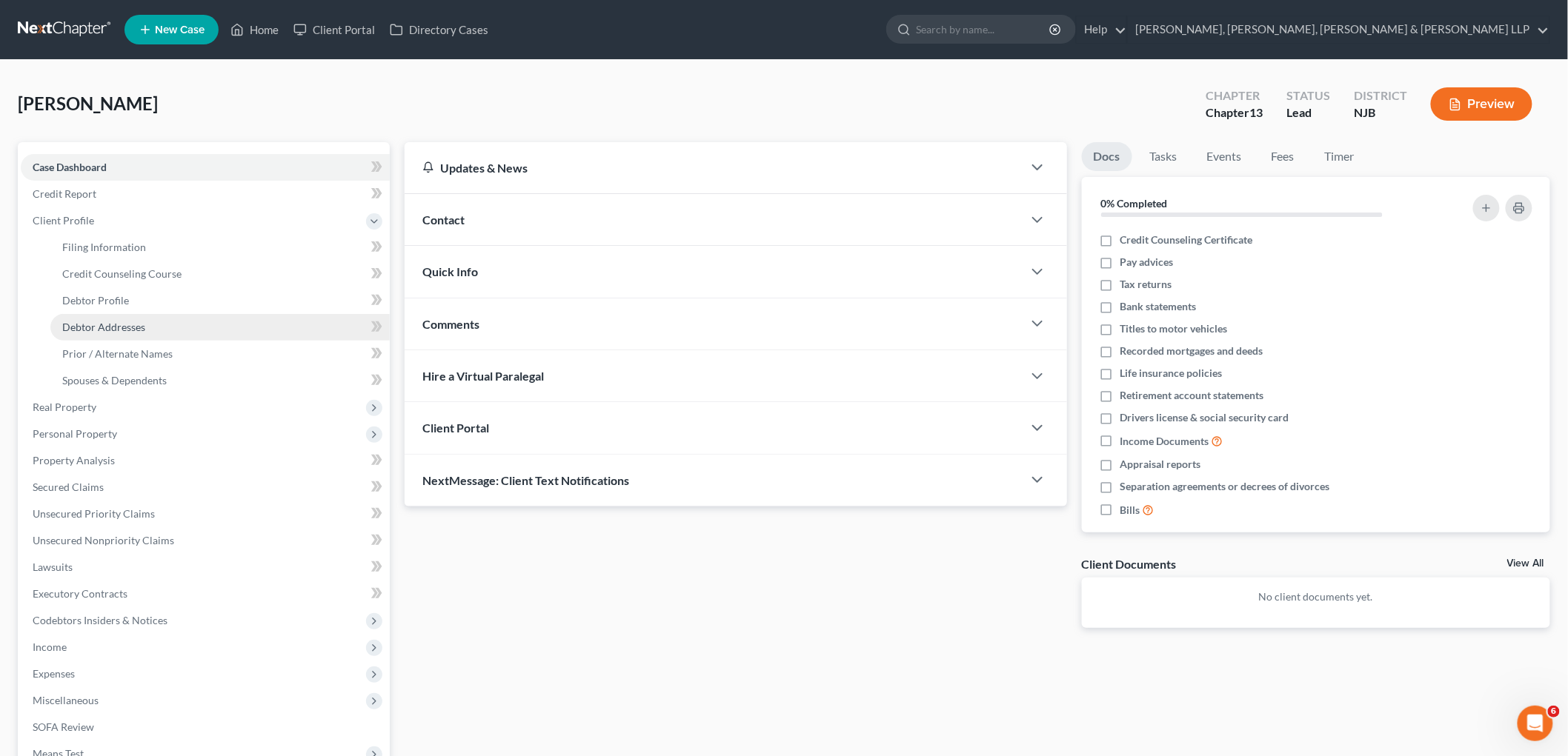
click at [119, 322] on span "Debtor Addresses" at bounding box center [103, 326] width 83 height 12
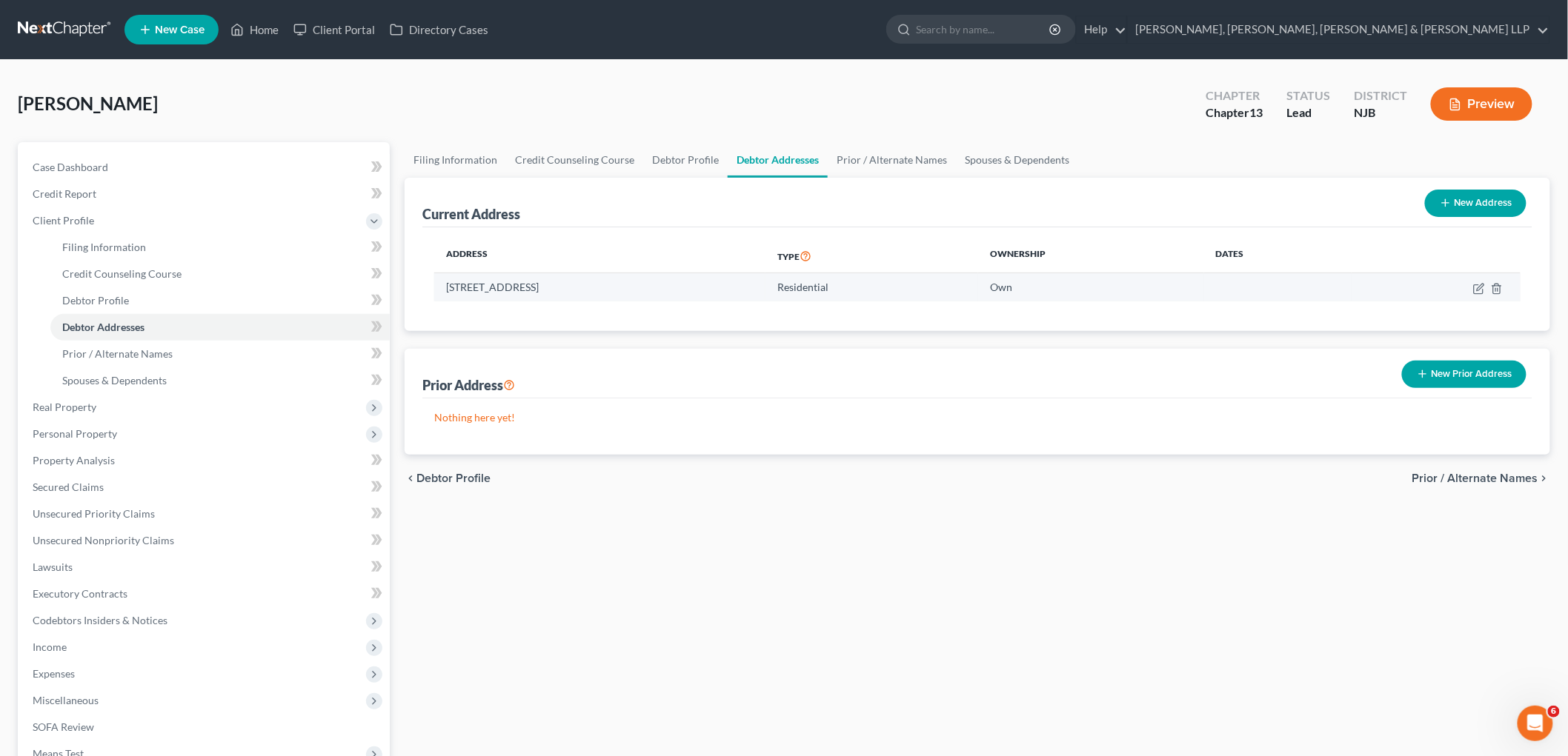
drag, startPoint x: 722, startPoint y: 279, endPoint x: 447, endPoint y: 284, distance: 275.0
click at [447, 284] on td "[STREET_ADDRESS]" at bounding box center [600, 287] width 331 height 28
copy td "[STREET_ADDRESS]"
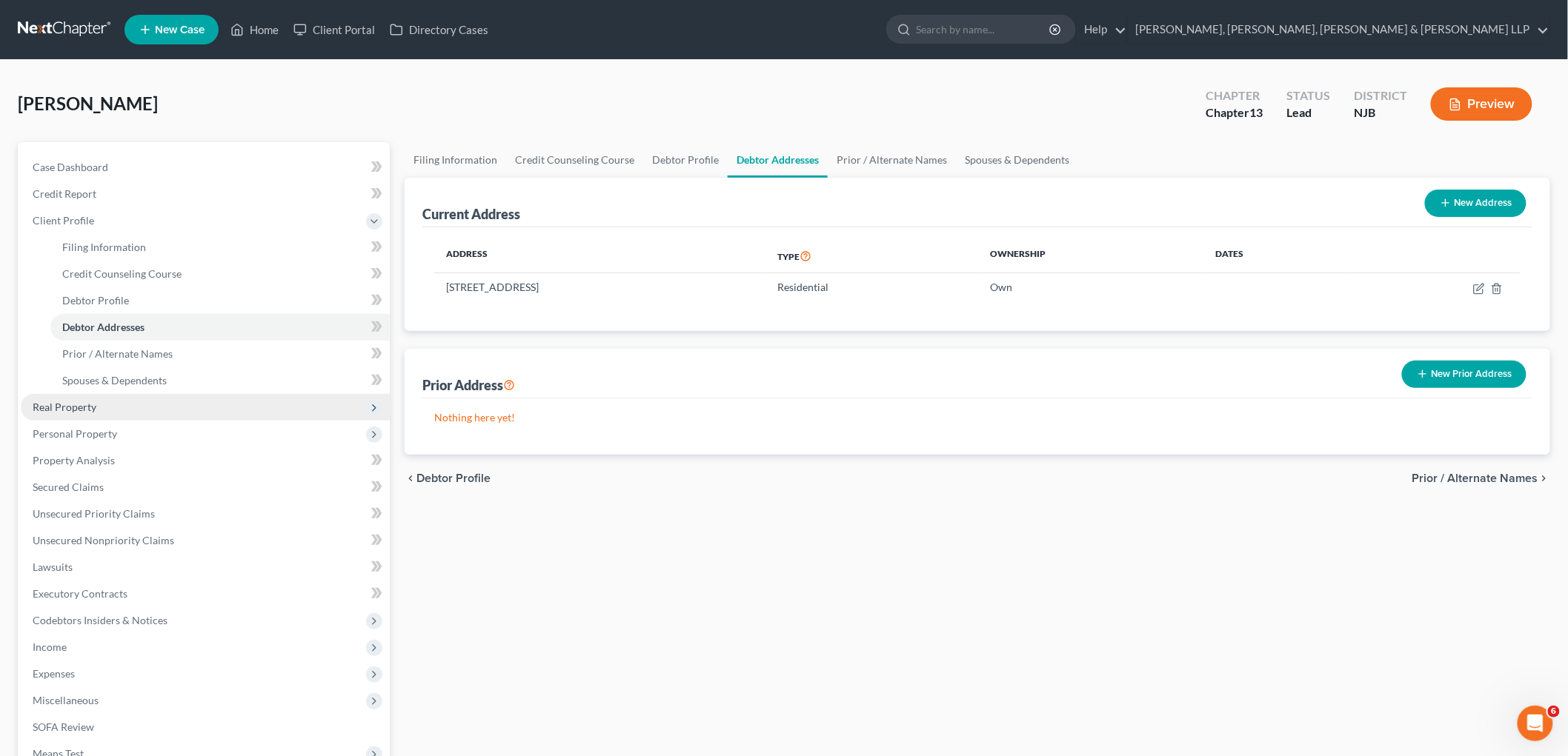
click at [92, 402] on span "Real Property" at bounding box center [65, 406] width 64 height 12
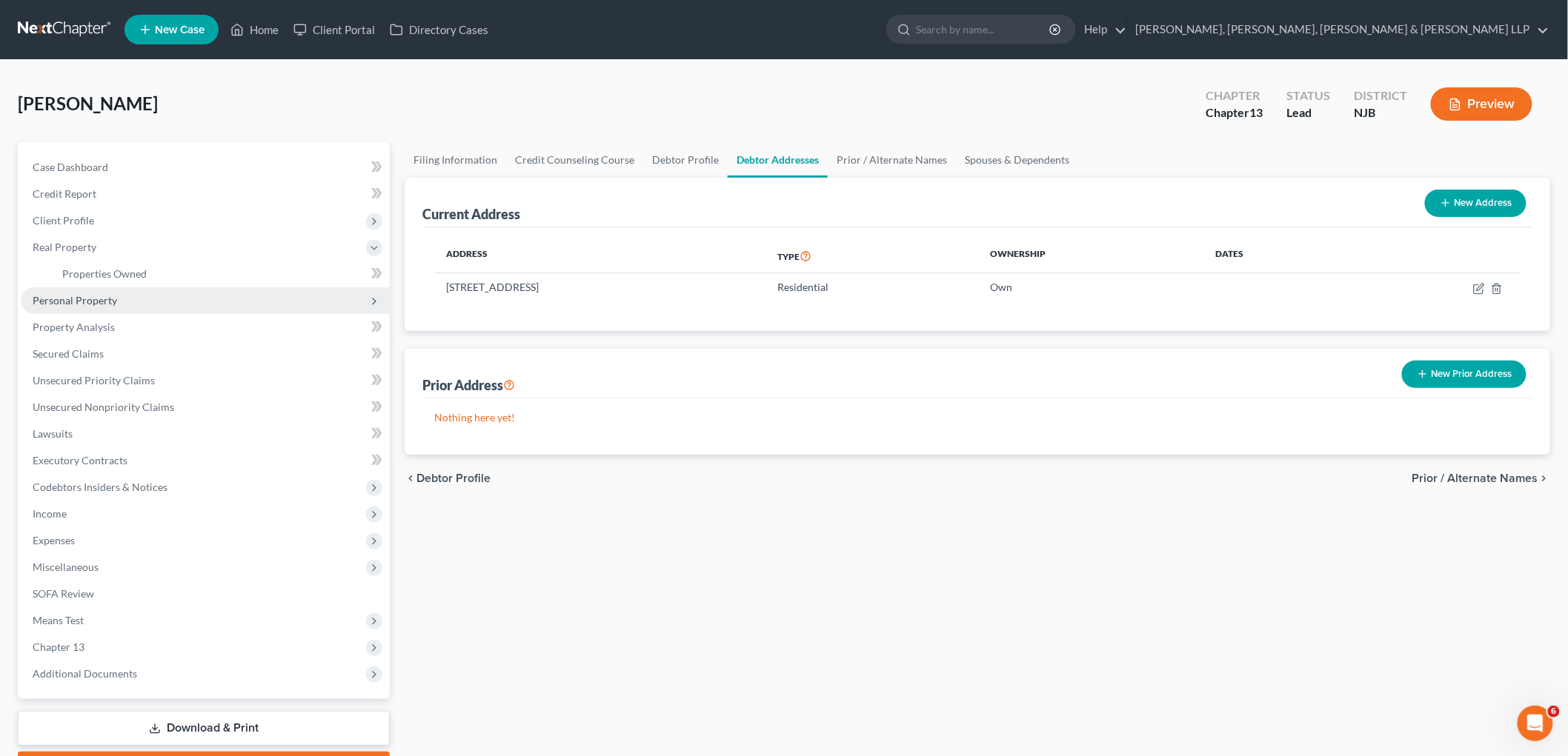
click at [118, 302] on span "Personal Property" at bounding box center [205, 300] width 369 height 26
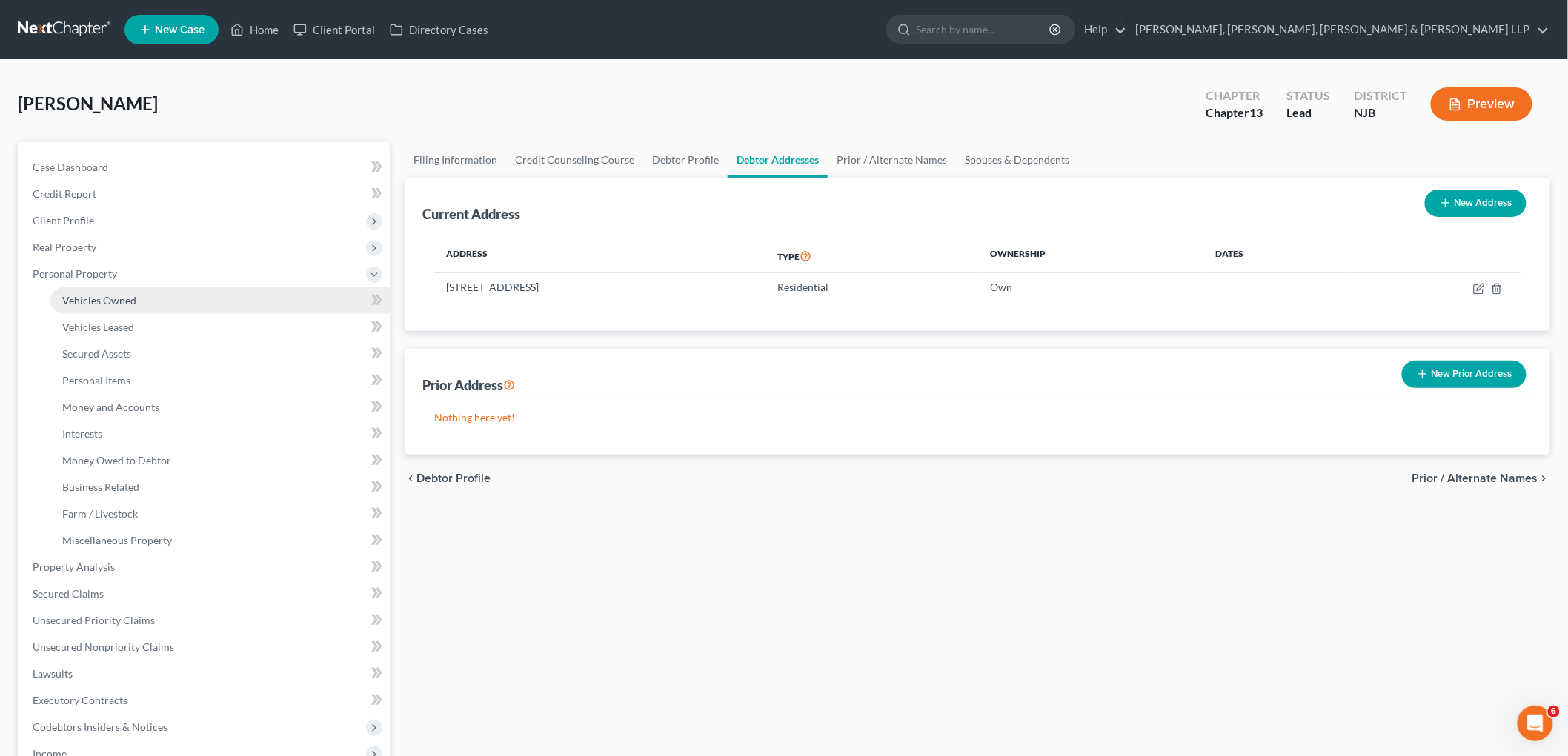
click at [121, 295] on span "Vehicles Owned" at bounding box center [99, 300] width 74 height 12
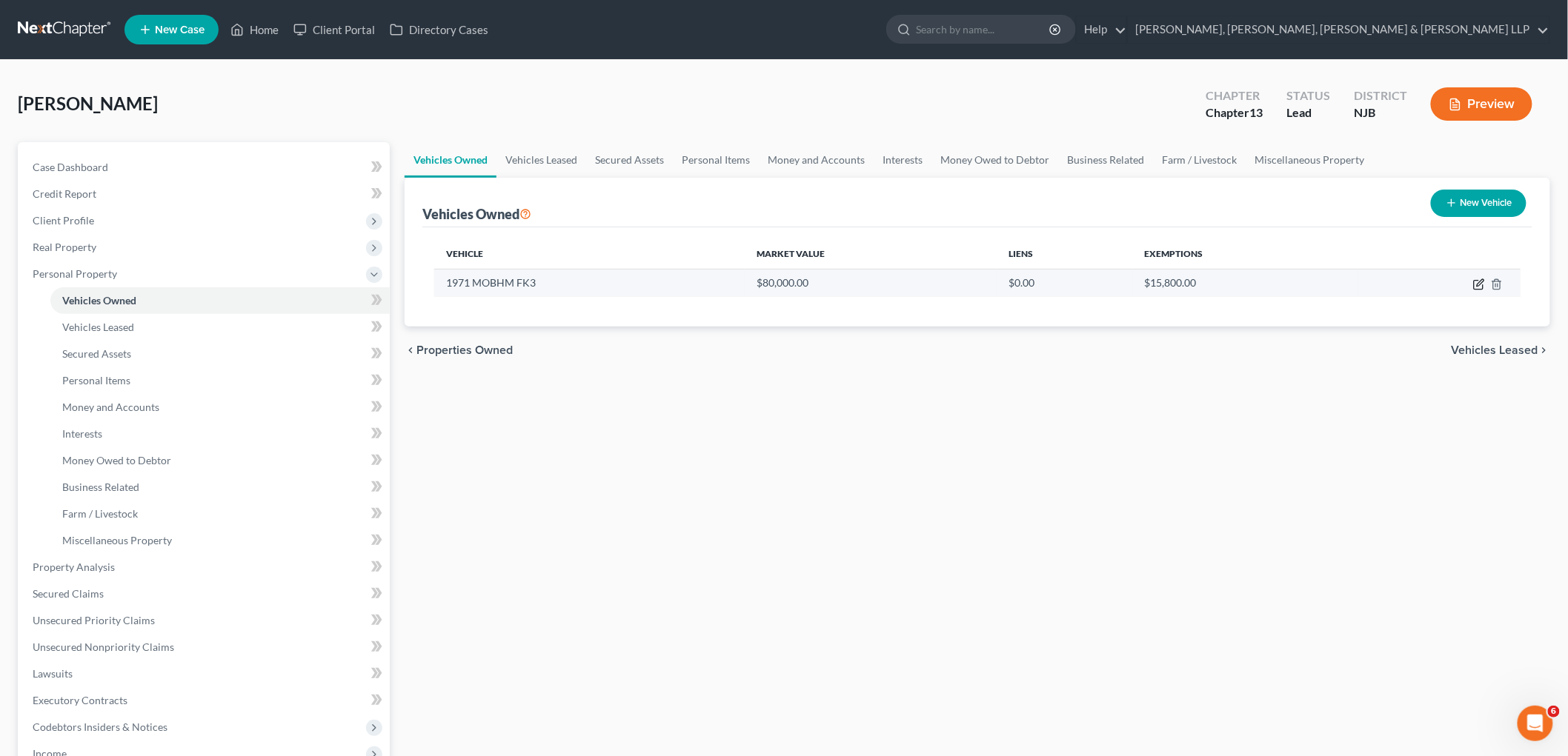
click at [853, 282] on icon "button" at bounding box center [1480, 282] width 7 height 7
select select "2"
select select "55"
select select "2"
select select "0"
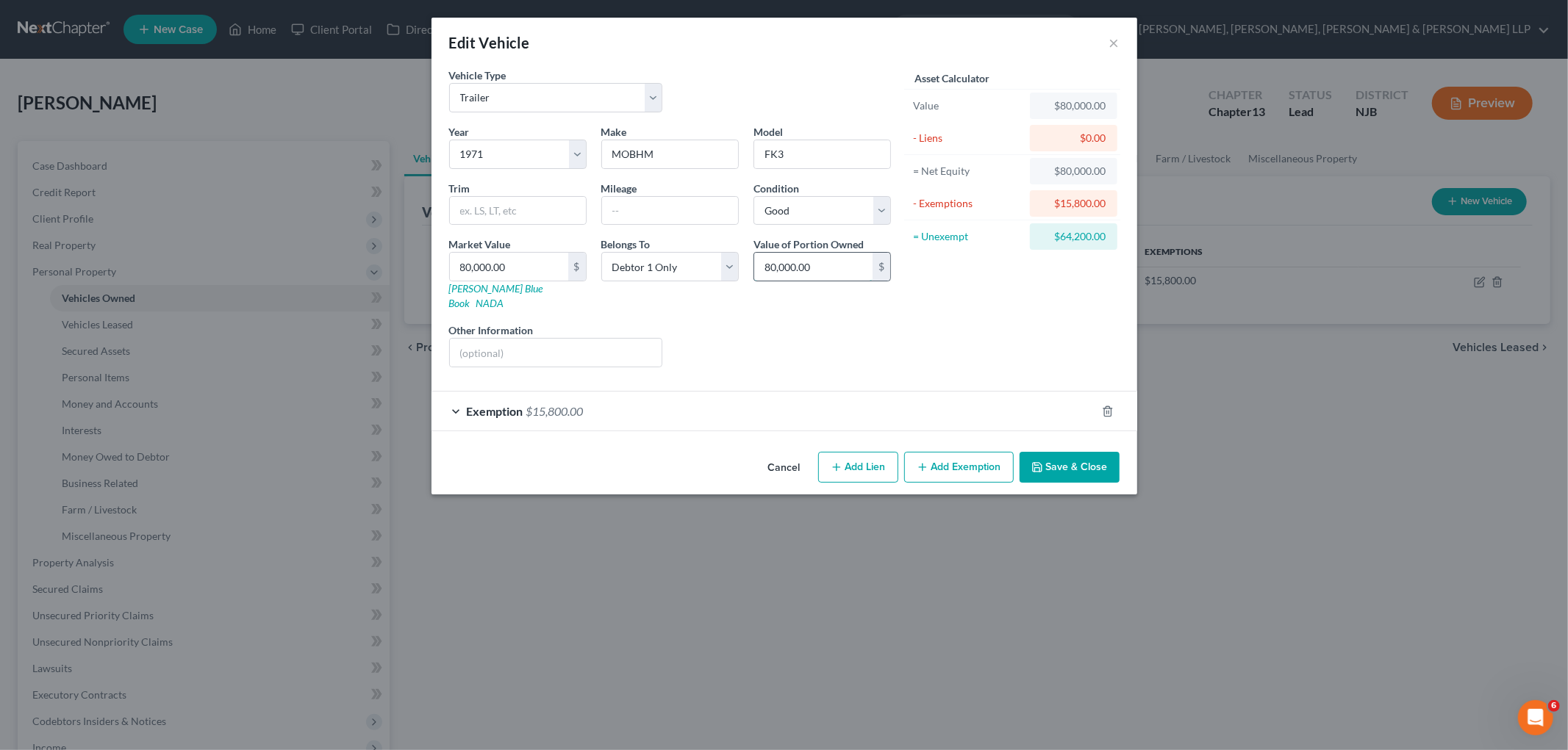
click at [839, 266] on input "80,000.00" at bounding box center [812, 267] width 118 height 28
type input "24,527"
click at [786, 323] on div "Liens Select" at bounding box center [784, 345] width 229 height 45
click at [638, 104] on select "Select Automobile Truck Trailer Watercraft Aircraft Motor Home Atv Other Vehicle" at bounding box center [556, 98] width 214 height 30
click at [809, 92] on div "Vehicle Type Select Automobile Truck Trailer Watercraft Aircraft Motor Home Atv…" at bounding box center [670, 96] width 456 height 57
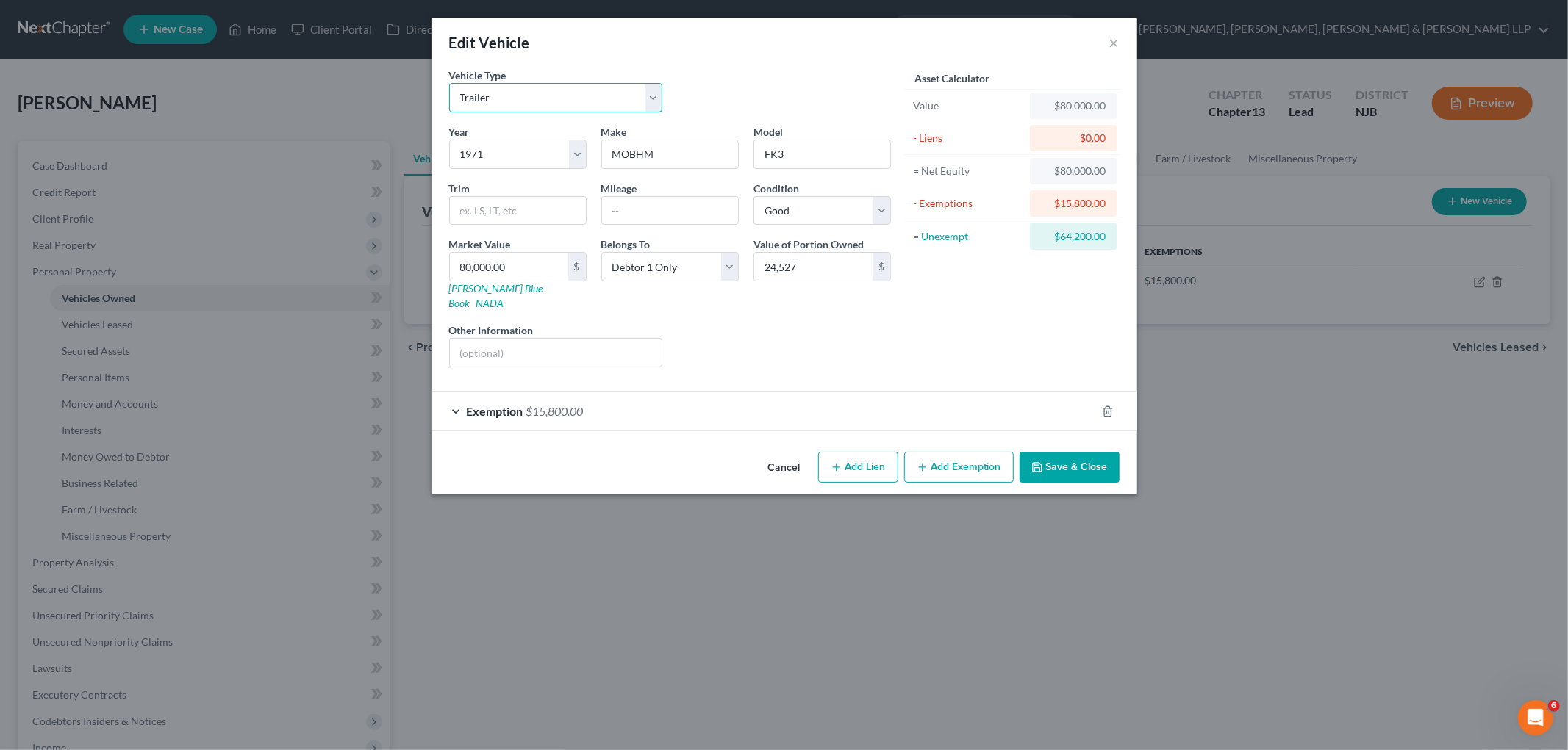
click at [599, 94] on select "Select Automobile Truck Trailer Watercraft Aircraft Motor Home Atv Other Vehicle" at bounding box center [556, 98] width 214 height 30
click at [720, 72] on div "Vehicle Type Select Automobile Truck Trailer Watercraft Aircraft Motor Home Atv…" at bounding box center [670, 96] width 456 height 57
click at [844, 266] on input "24,527" at bounding box center [812, 267] width 118 height 28
click at [516, 275] on input "80,000.00" at bounding box center [508, 267] width 118 height 28
paste input "24,527"
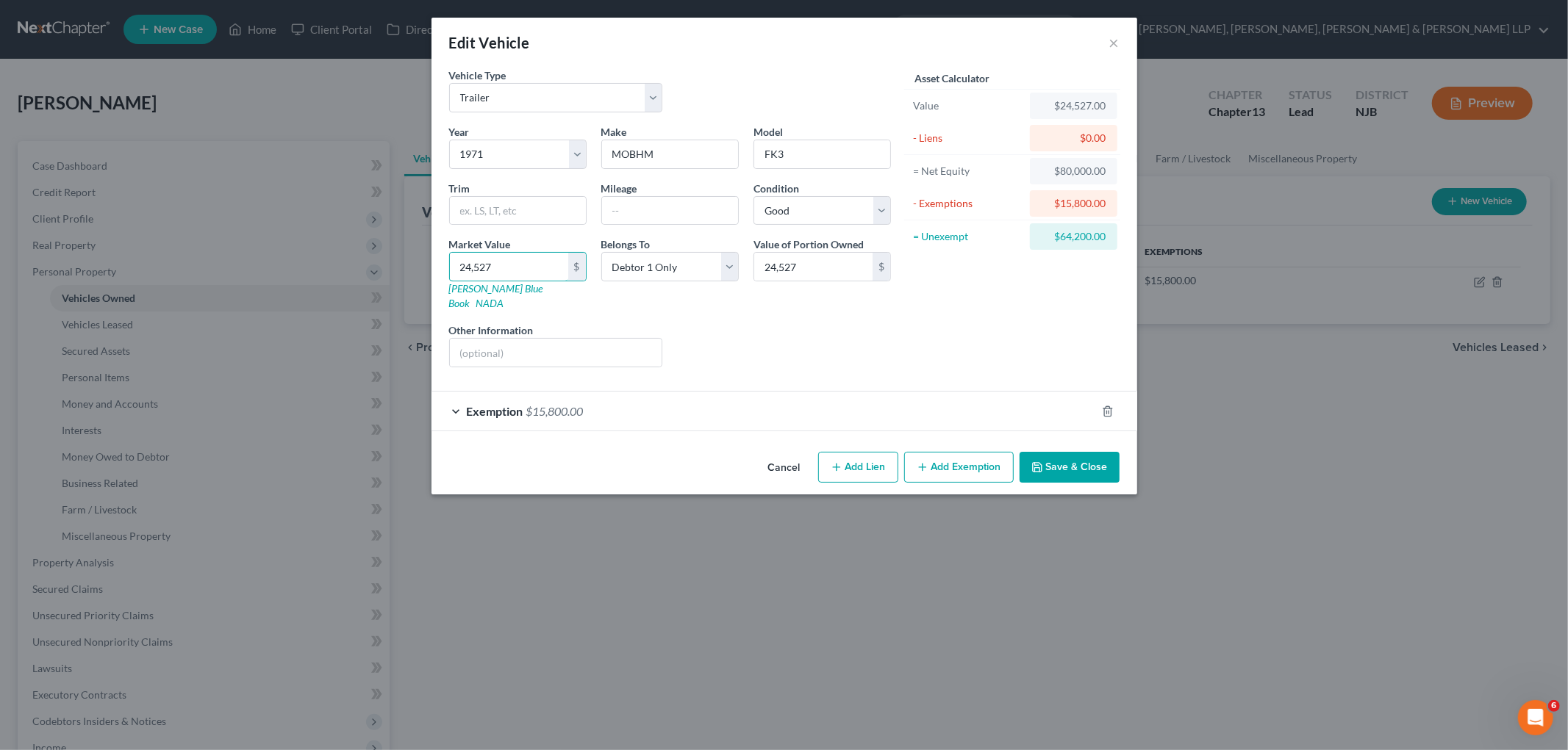
type input "24,527"
click at [765, 324] on div "Liens Select" at bounding box center [784, 345] width 229 height 45
click at [846, 452] on button "Save & Close" at bounding box center [1069, 467] width 100 height 31
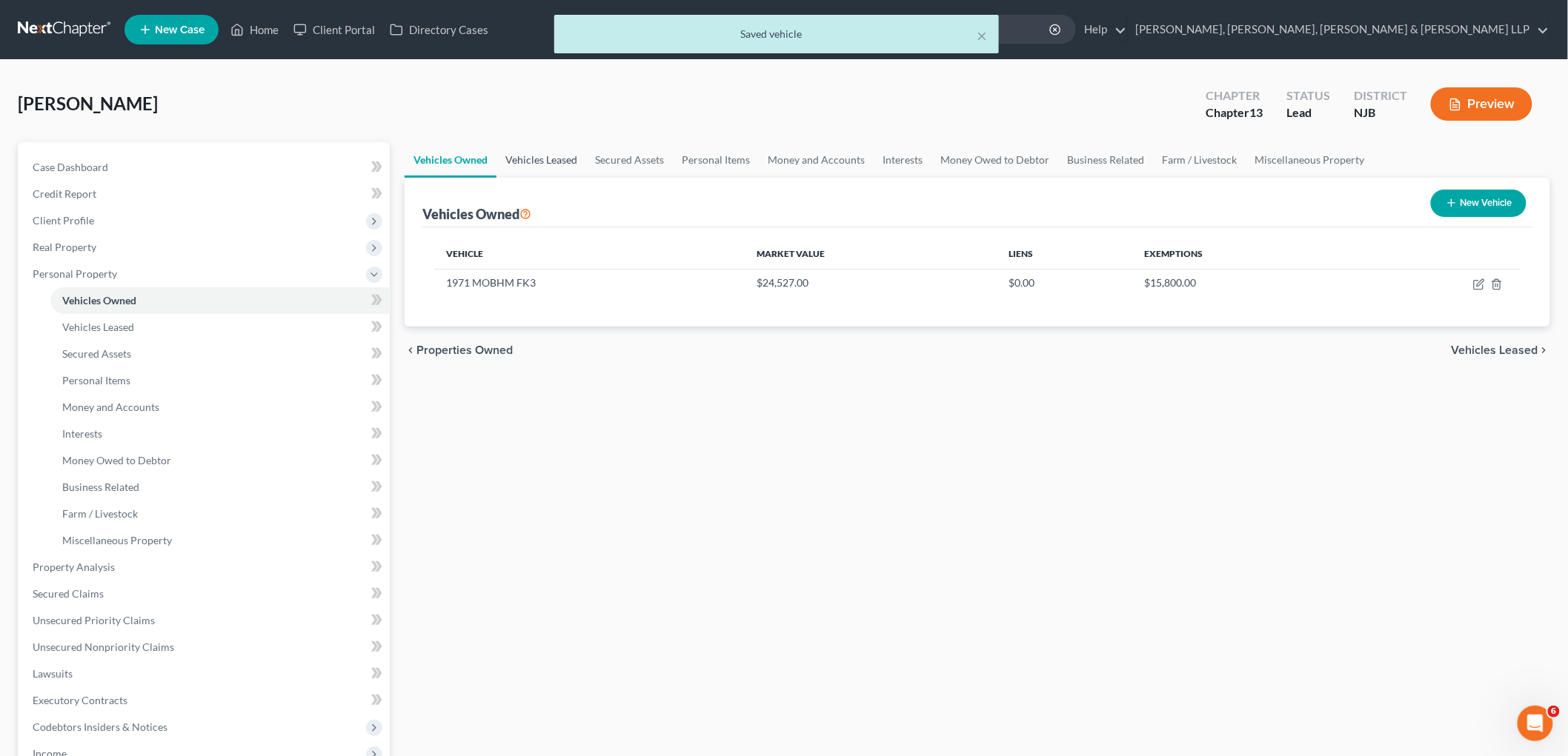
click at [531, 160] on link "Vehicles Leased" at bounding box center [541, 160] width 90 height 36
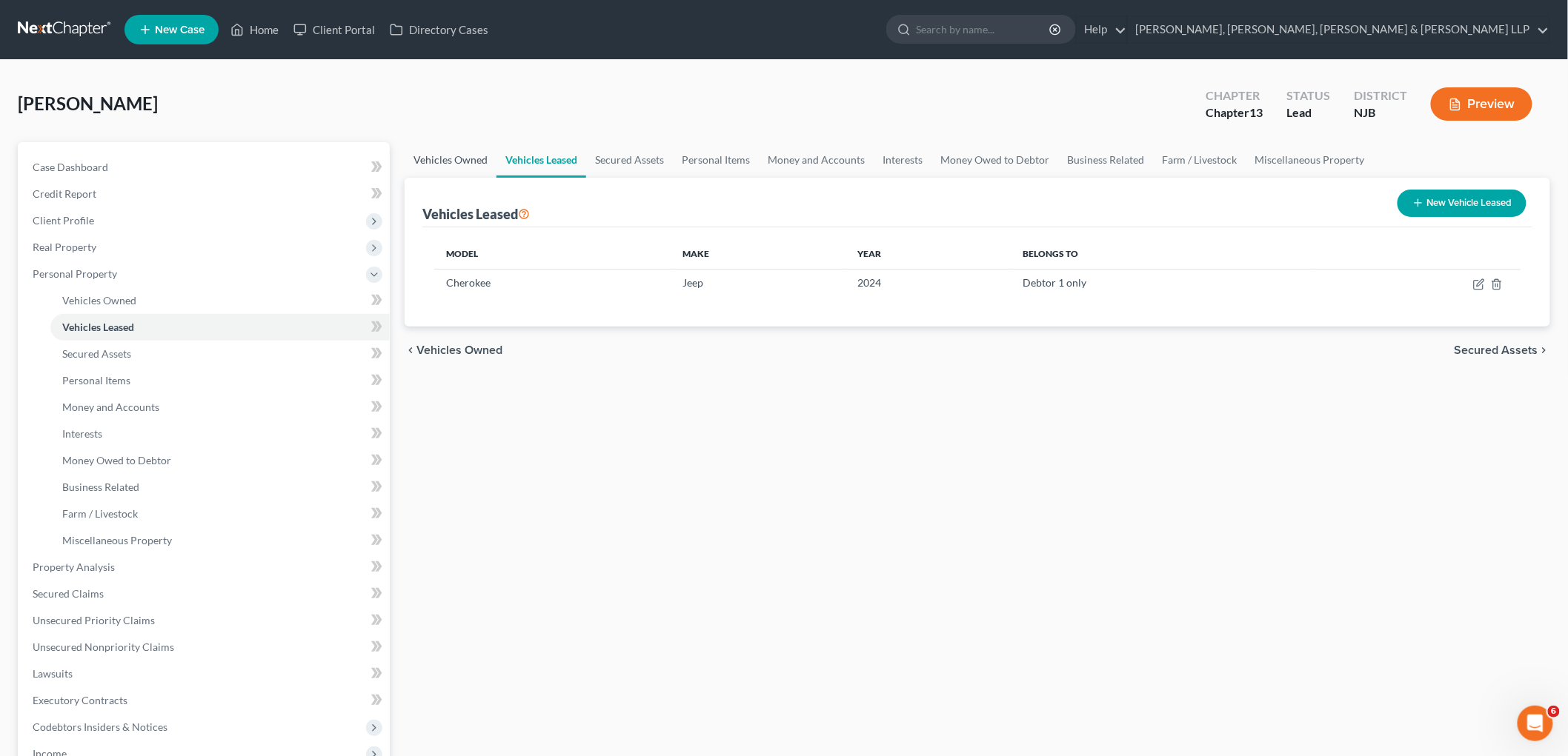
click at [468, 160] on link "Vehicles Owned" at bounding box center [450, 160] width 92 height 36
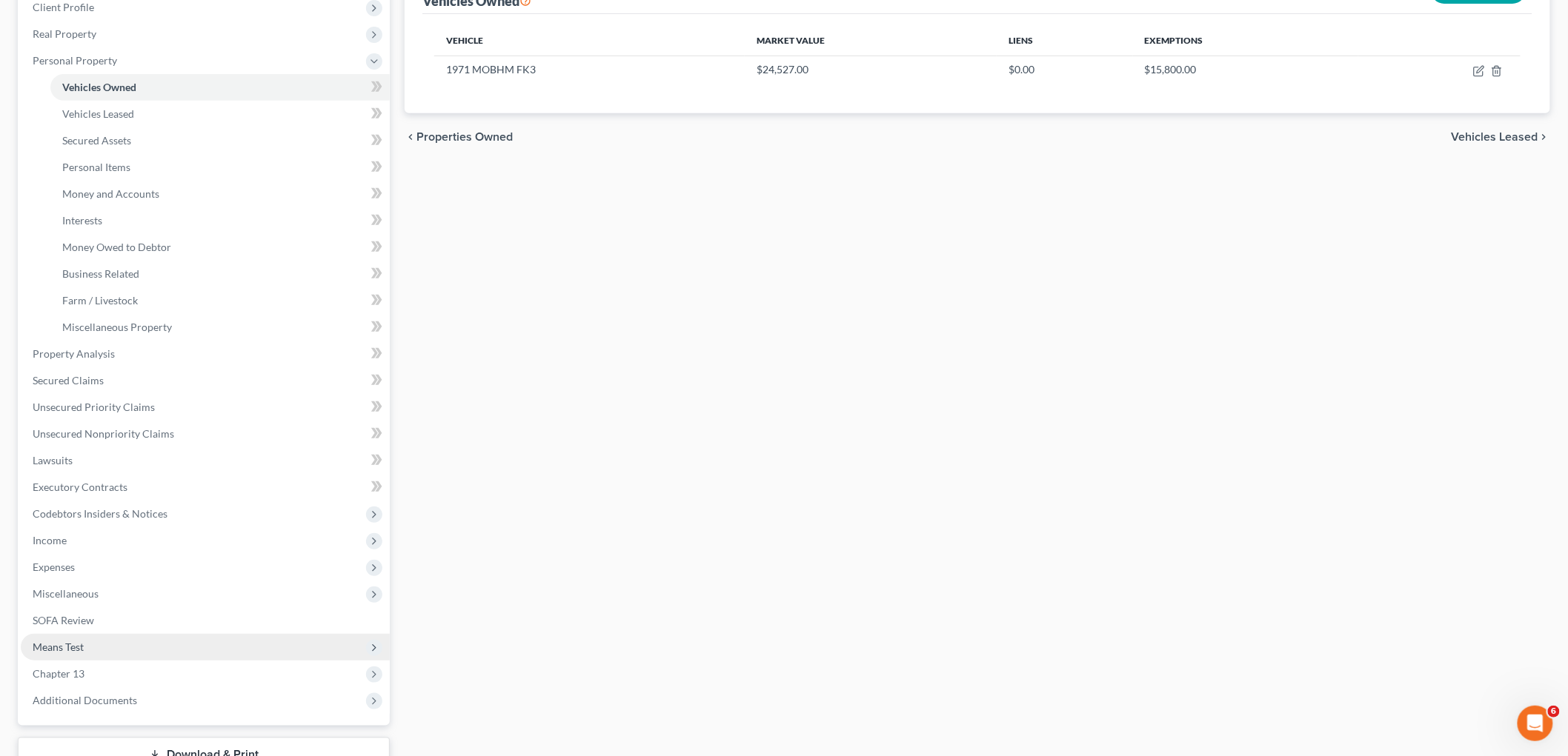
scroll to position [247, 0]
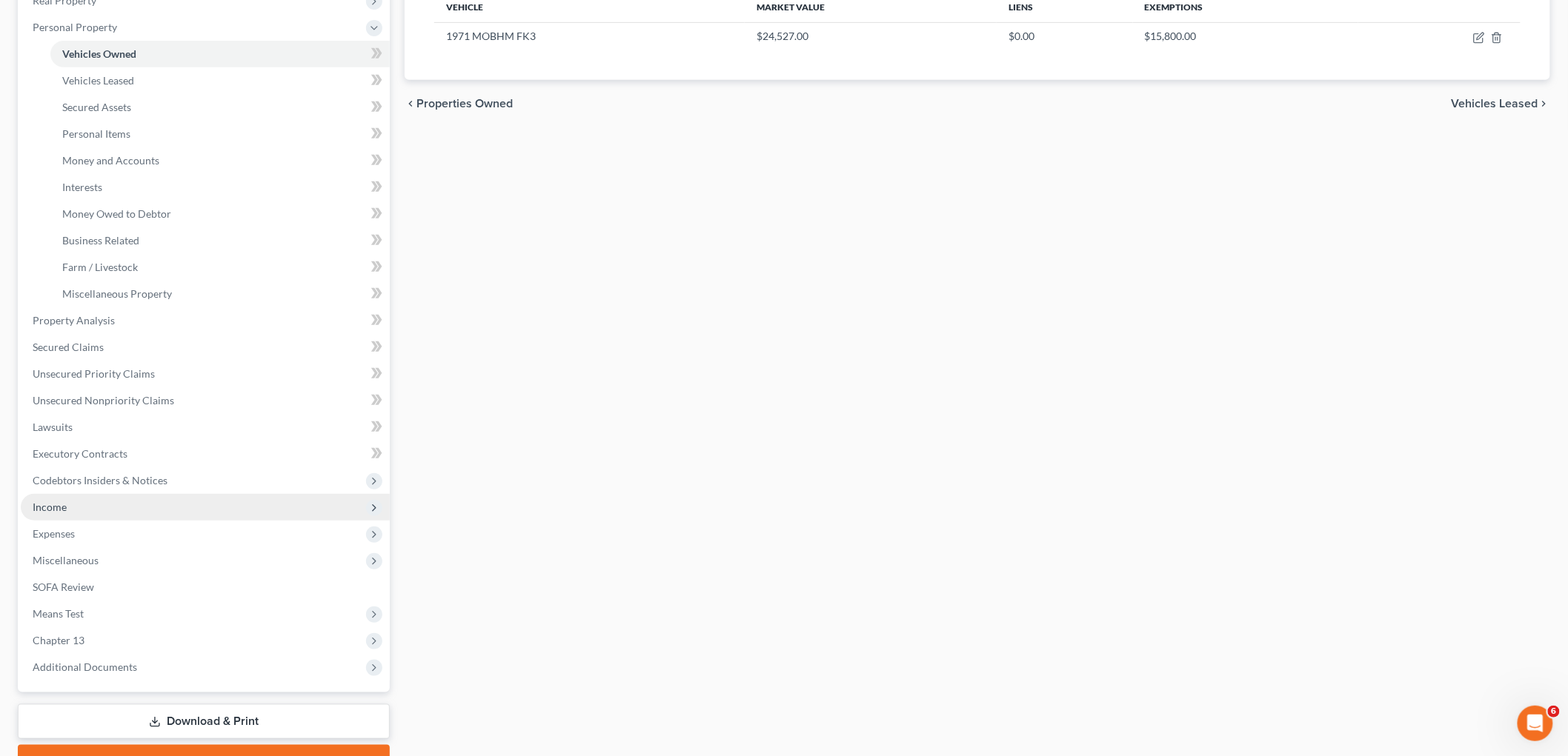
click at [54, 505] on span "Income" at bounding box center [50, 507] width 34 height 12
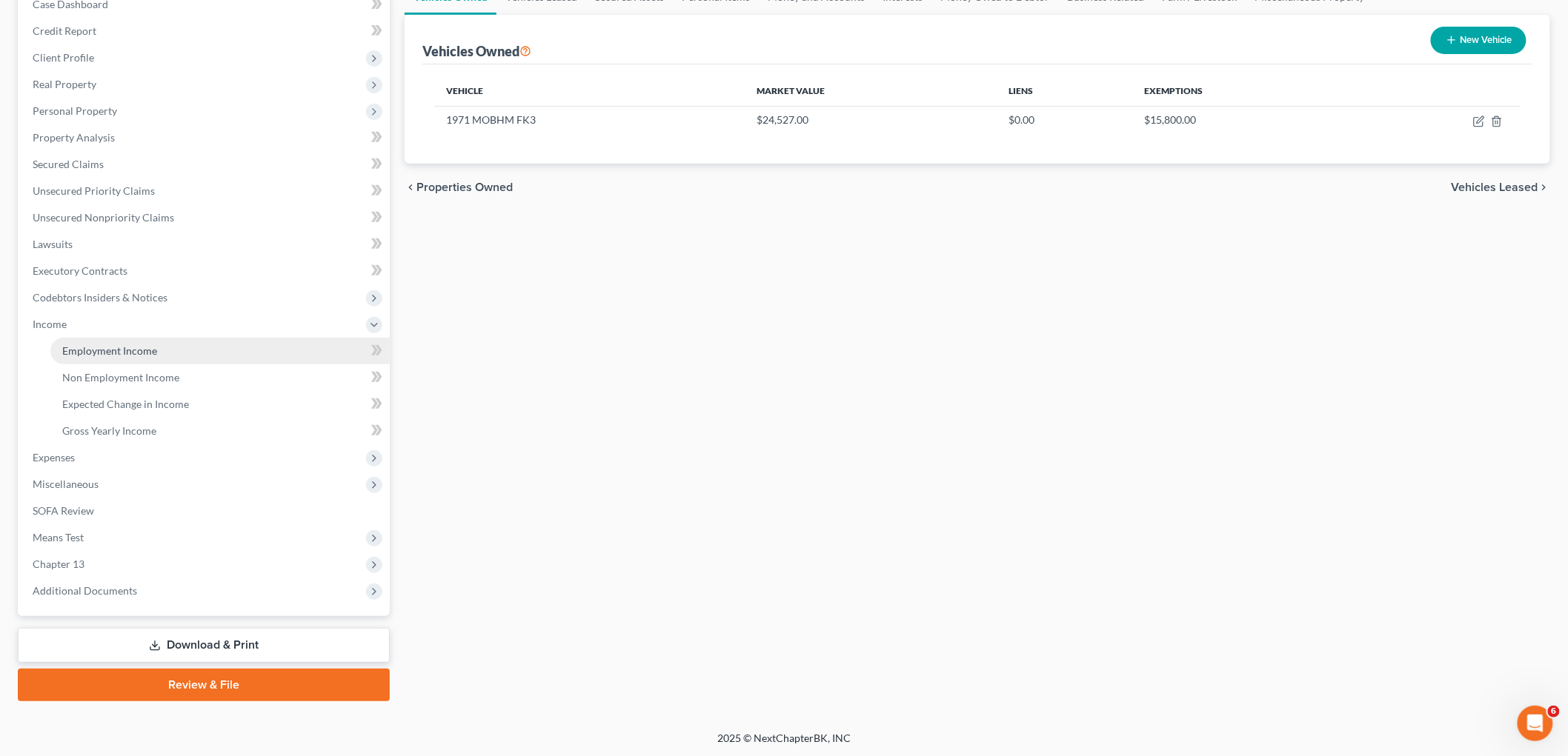
click at [128, 349] on span "Employment Income" at bounding box center [109, 350] width 95 height 12
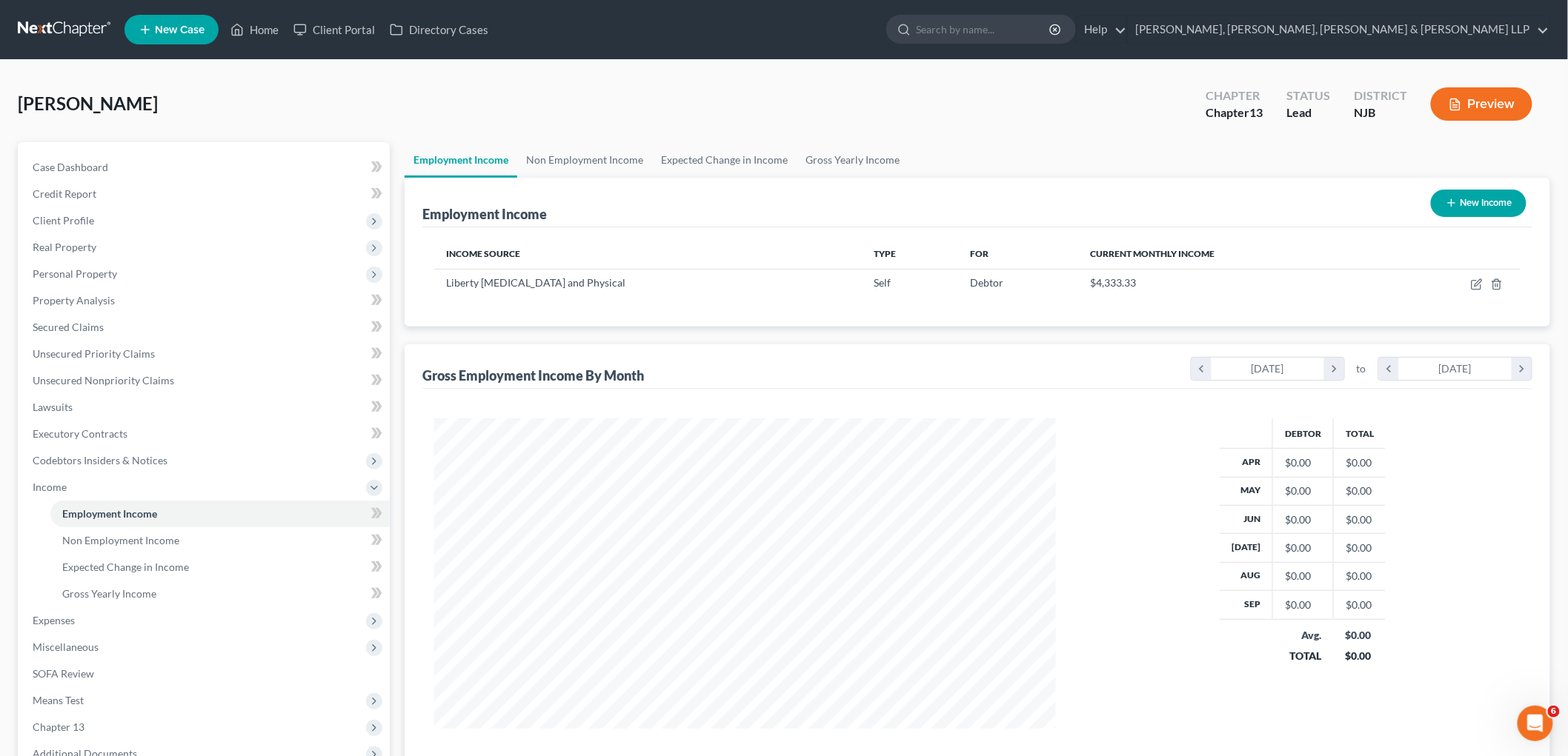
scroll to position [310, 650]
click at [42, 615] on span "Expenses" at bounding box center [53, 620] width 42 height 12
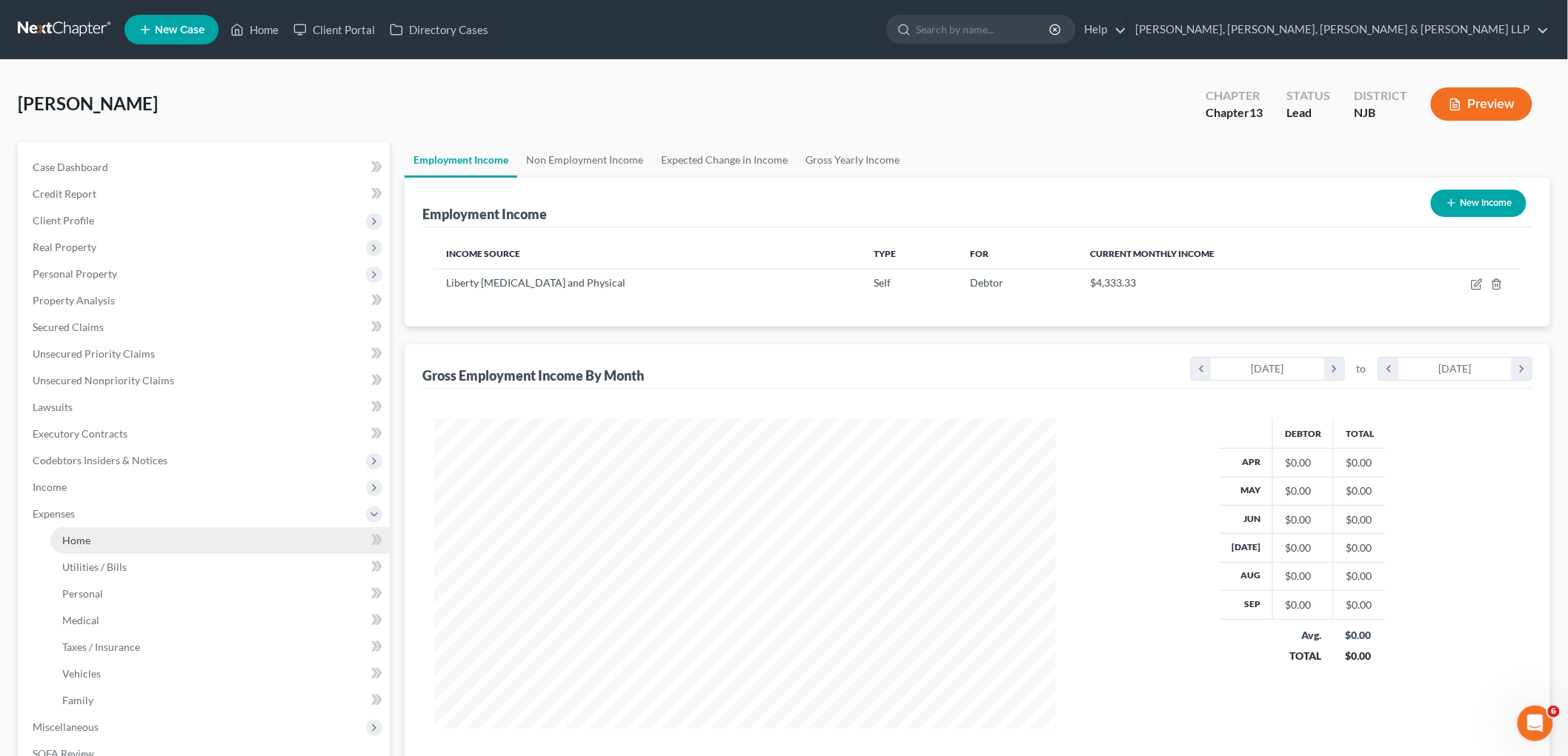
click at [93, 536] on link "Home" at bounding box center [221, 540] width 340 height 26
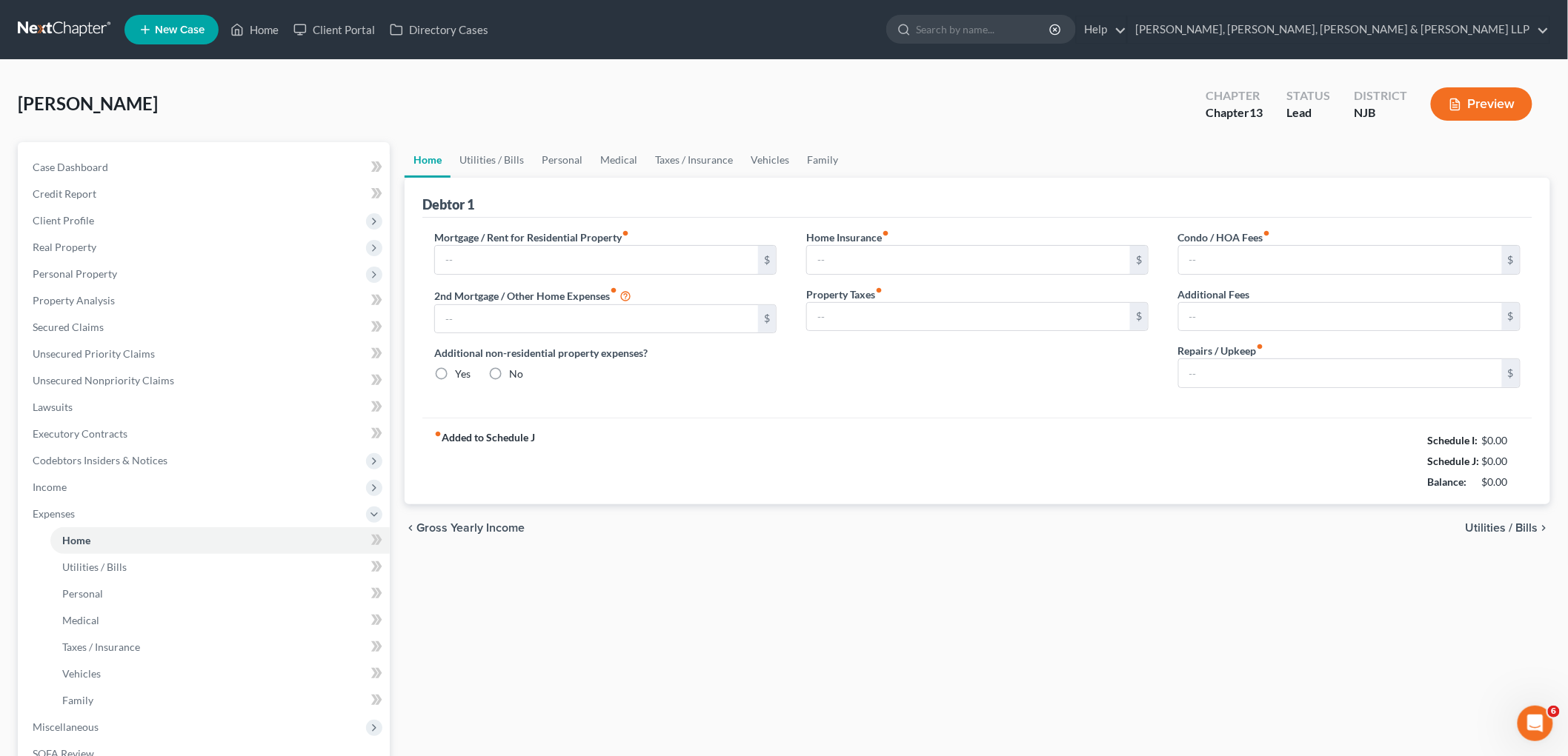
type input "0.00"
radio input "true"
type input "120.00"
type input "886.00"
type input "0.00"
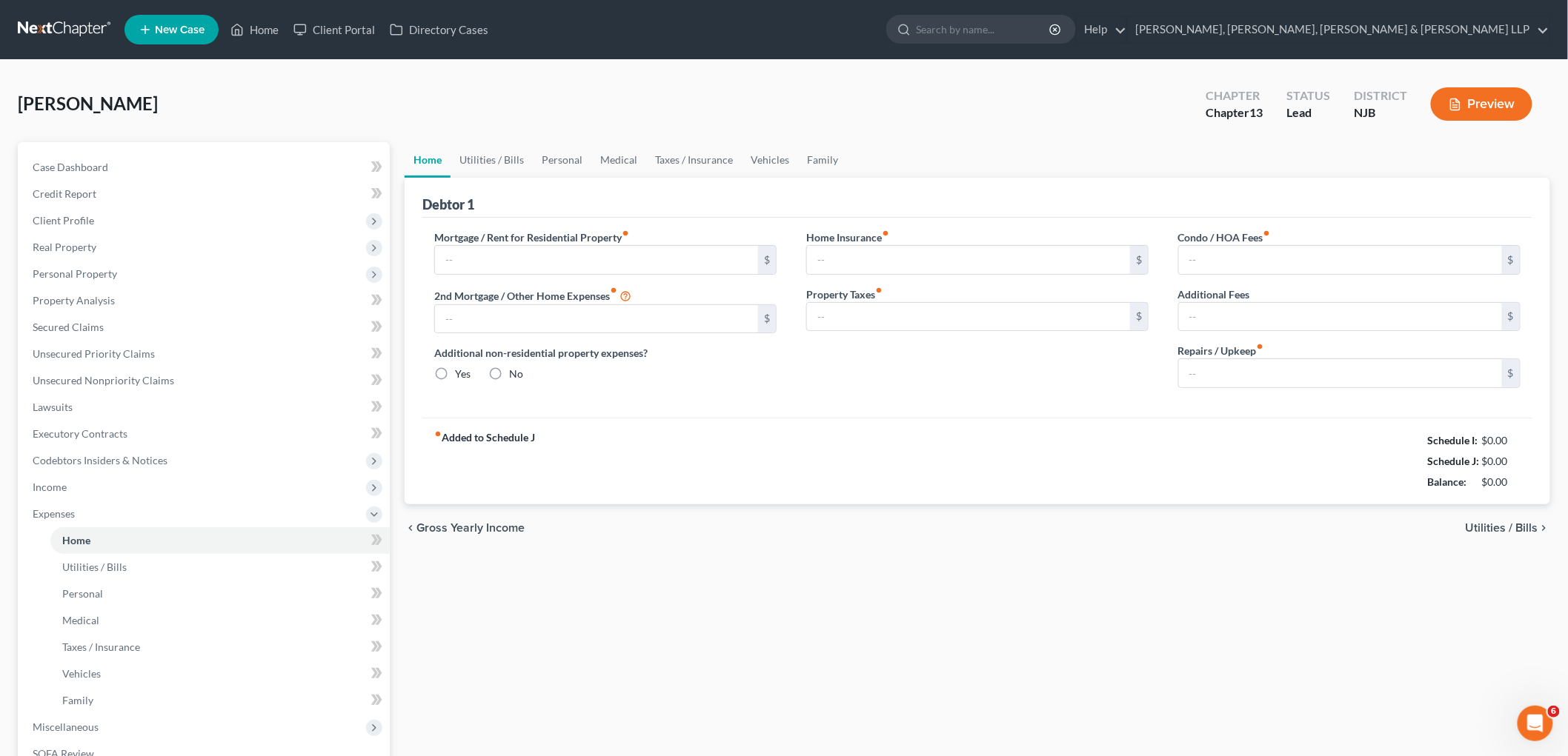
type input "0.00"
click at [495, 159] on link "Utilities / Bills" at bounding box center [492, 160] width 83 height 36
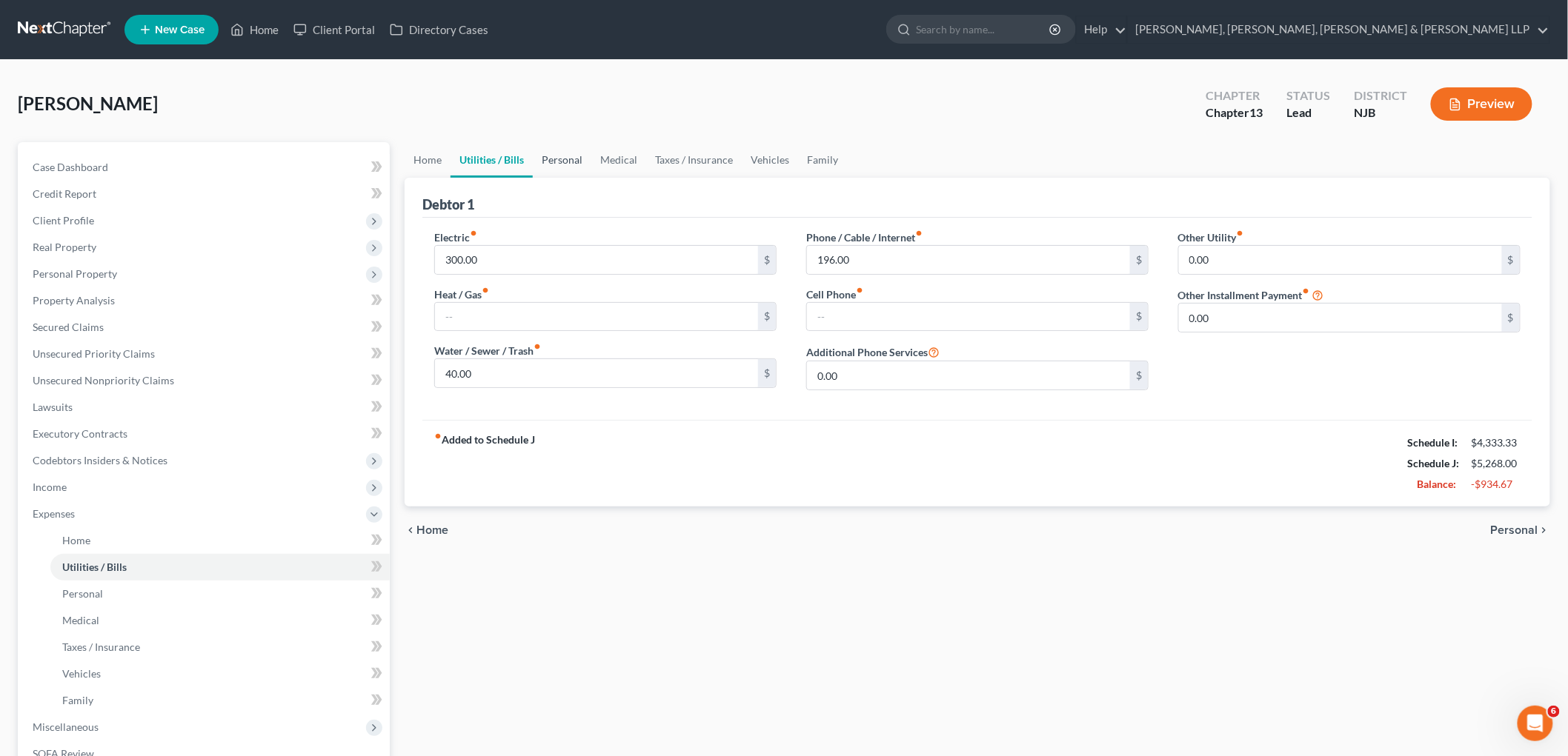
click at [552, 154] on link "Personal" at bounding box center [562, 160] width 58 height 36
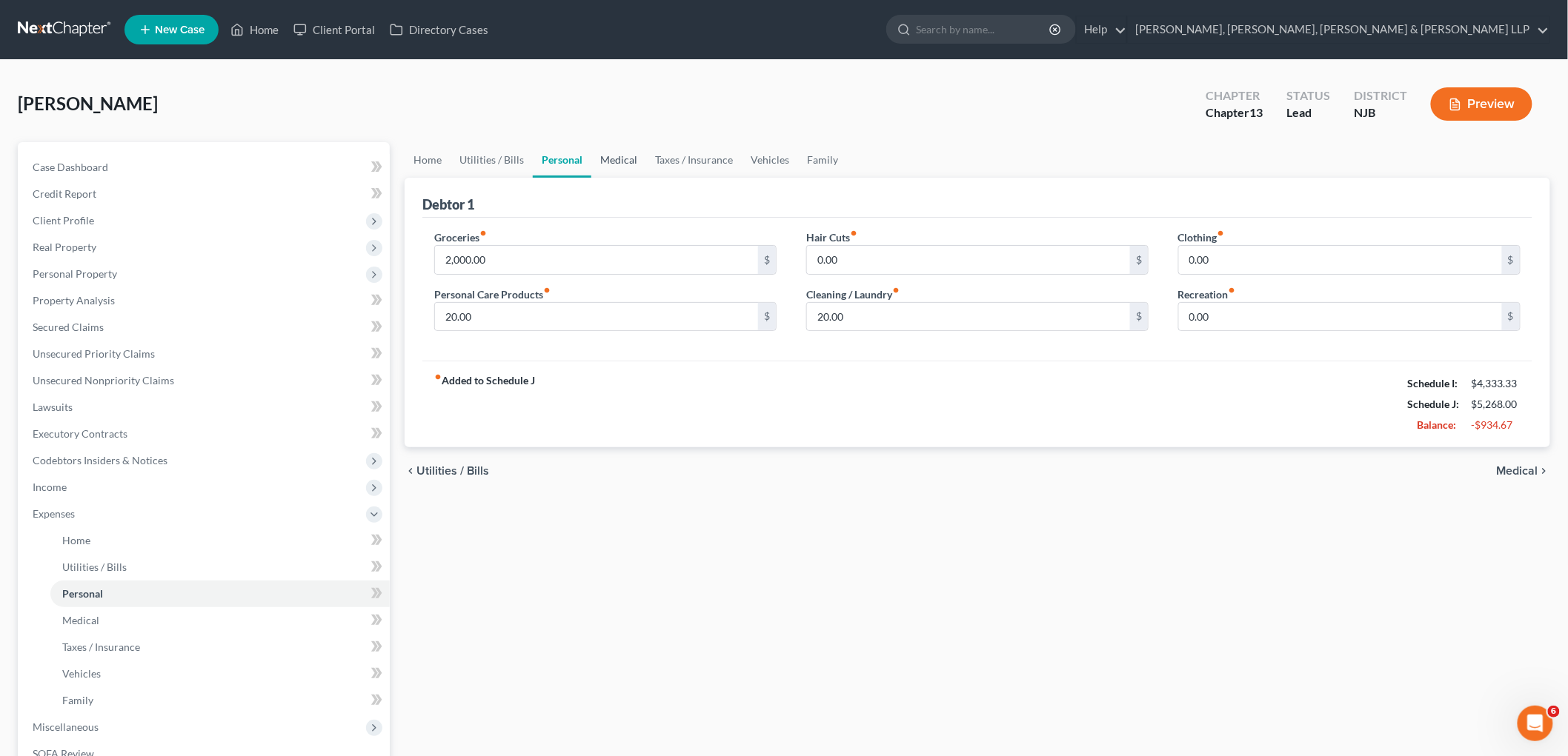
click at [611, 159] on link "Medical" at bounding box center [618, 160] width 54 height 36
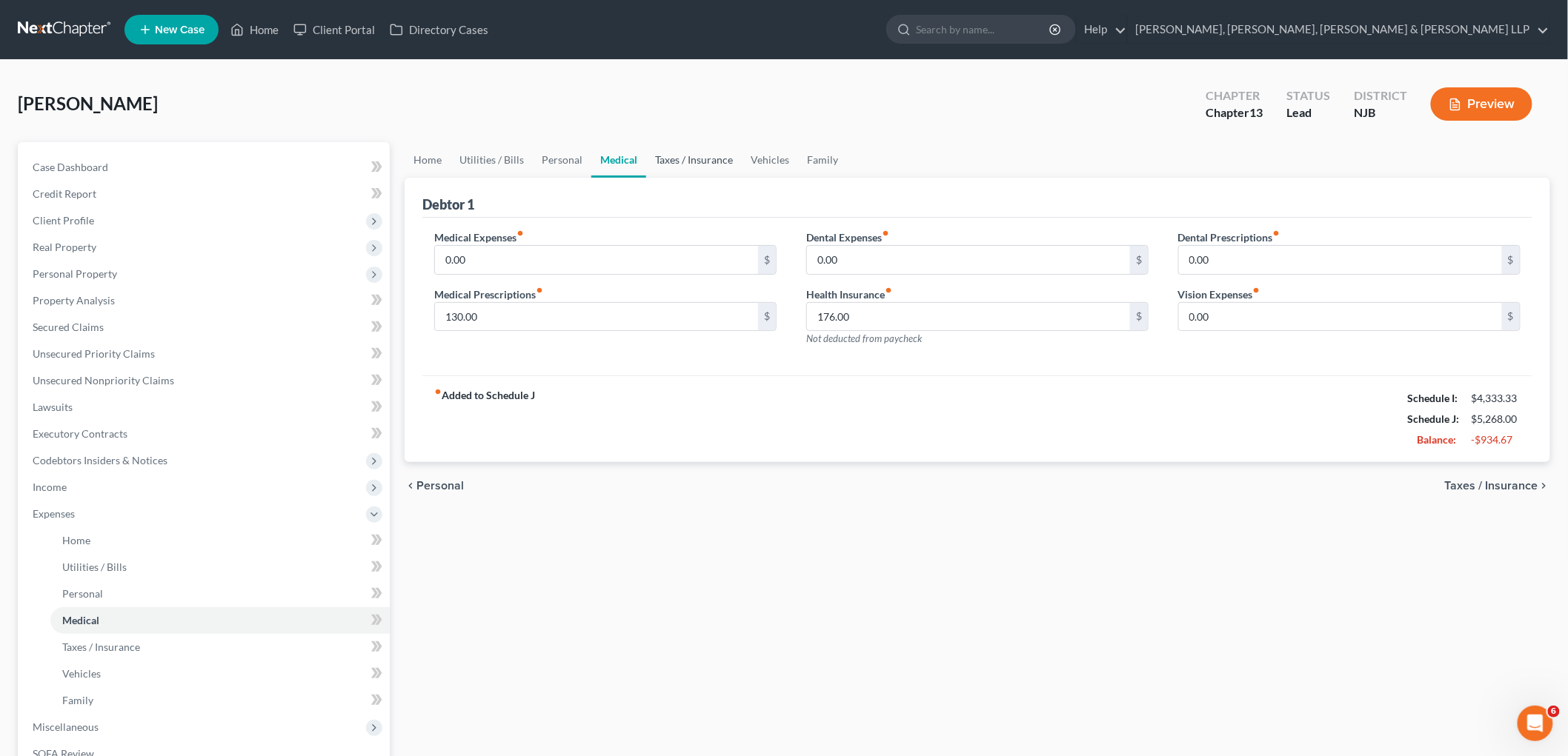
click at [675, 158] on link "Taxes / Insurance" at bounding box center [694, 160] width 96 height 36
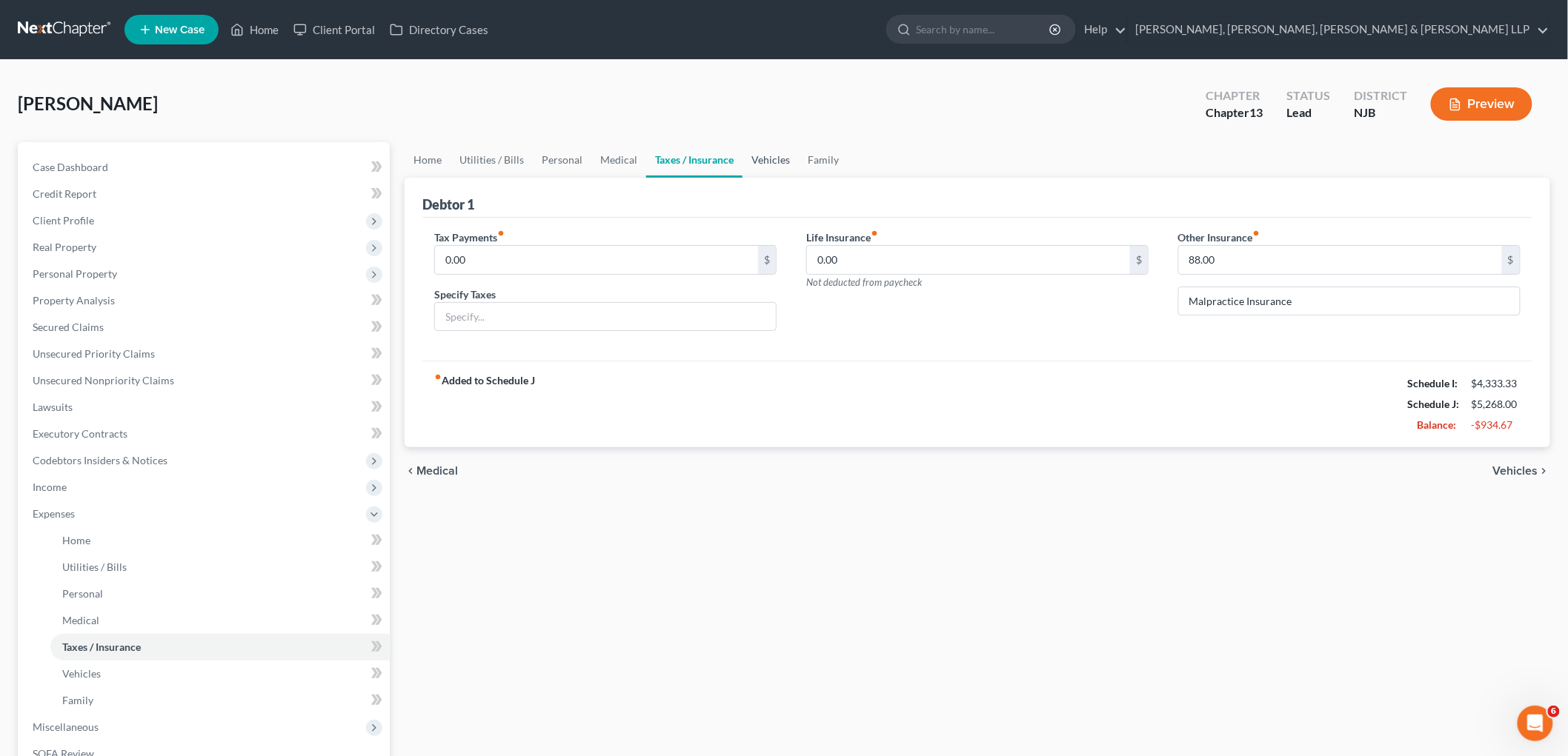
click at [759, 157] on link "Vehicles" at bounding box center [770, 160] width 56 height 36
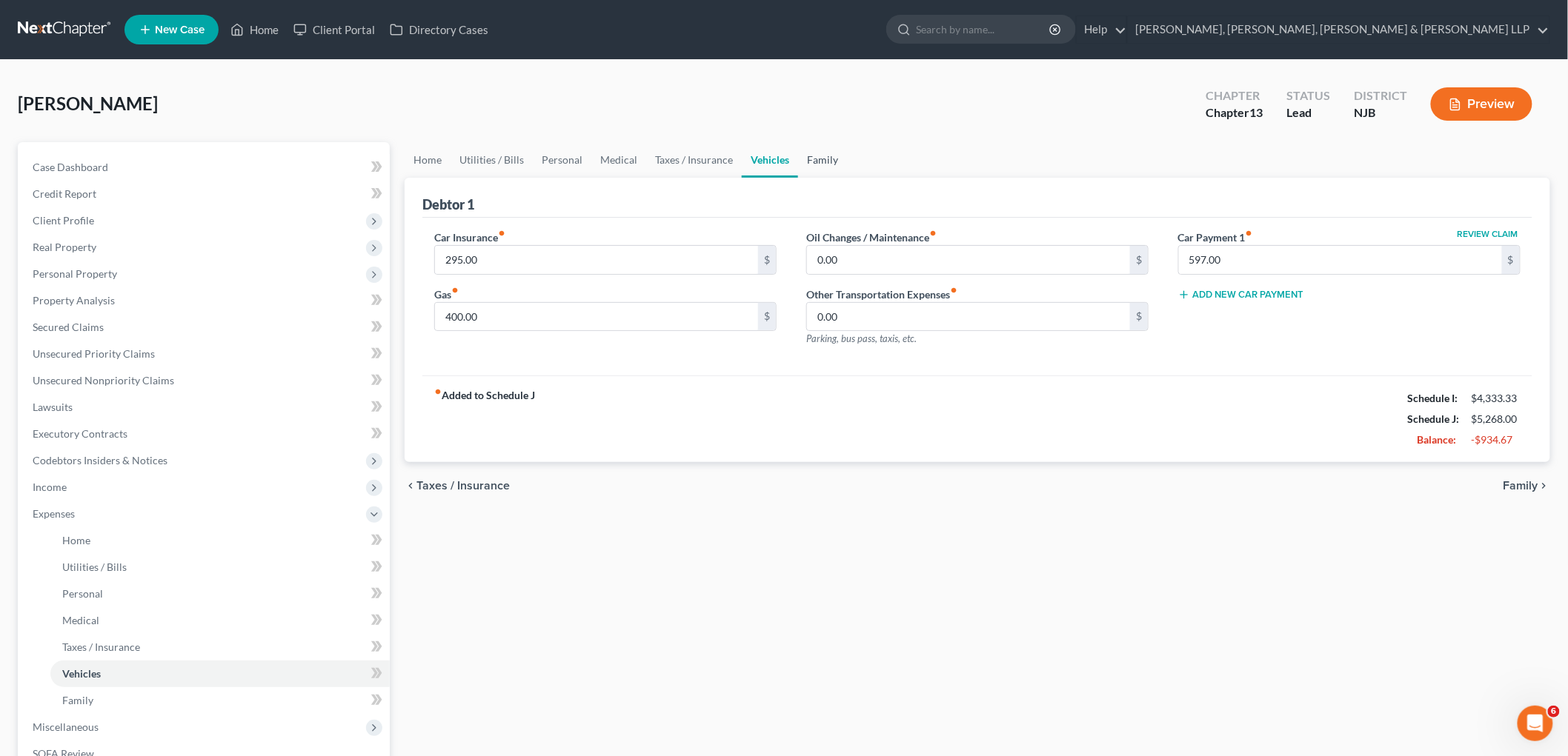
click at [834, 161] on link "Family" at bounding box center [823, 160] width 49 height 36
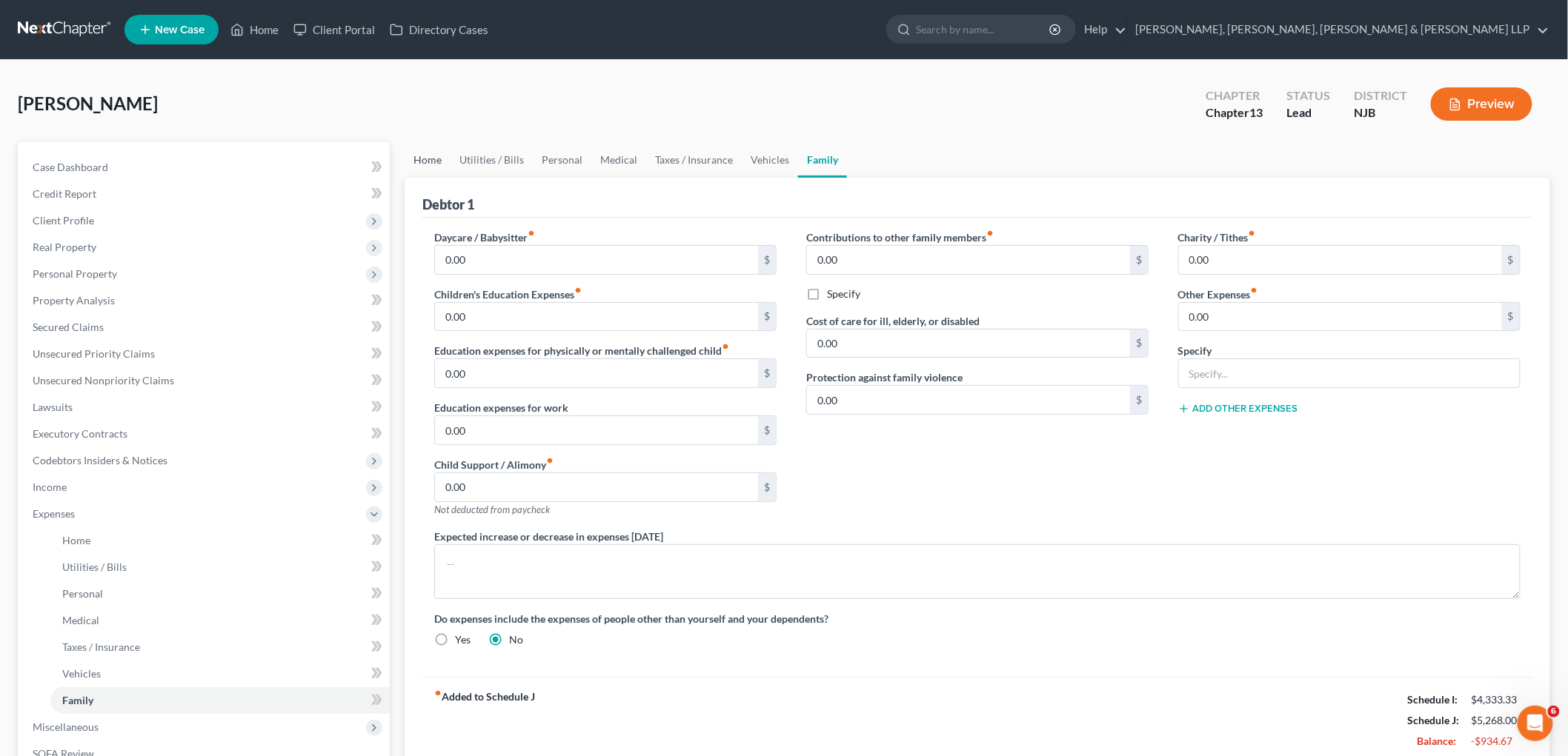
click at [428, 158] on link "Home" at bounding box center [427, 160] width 46 height 36
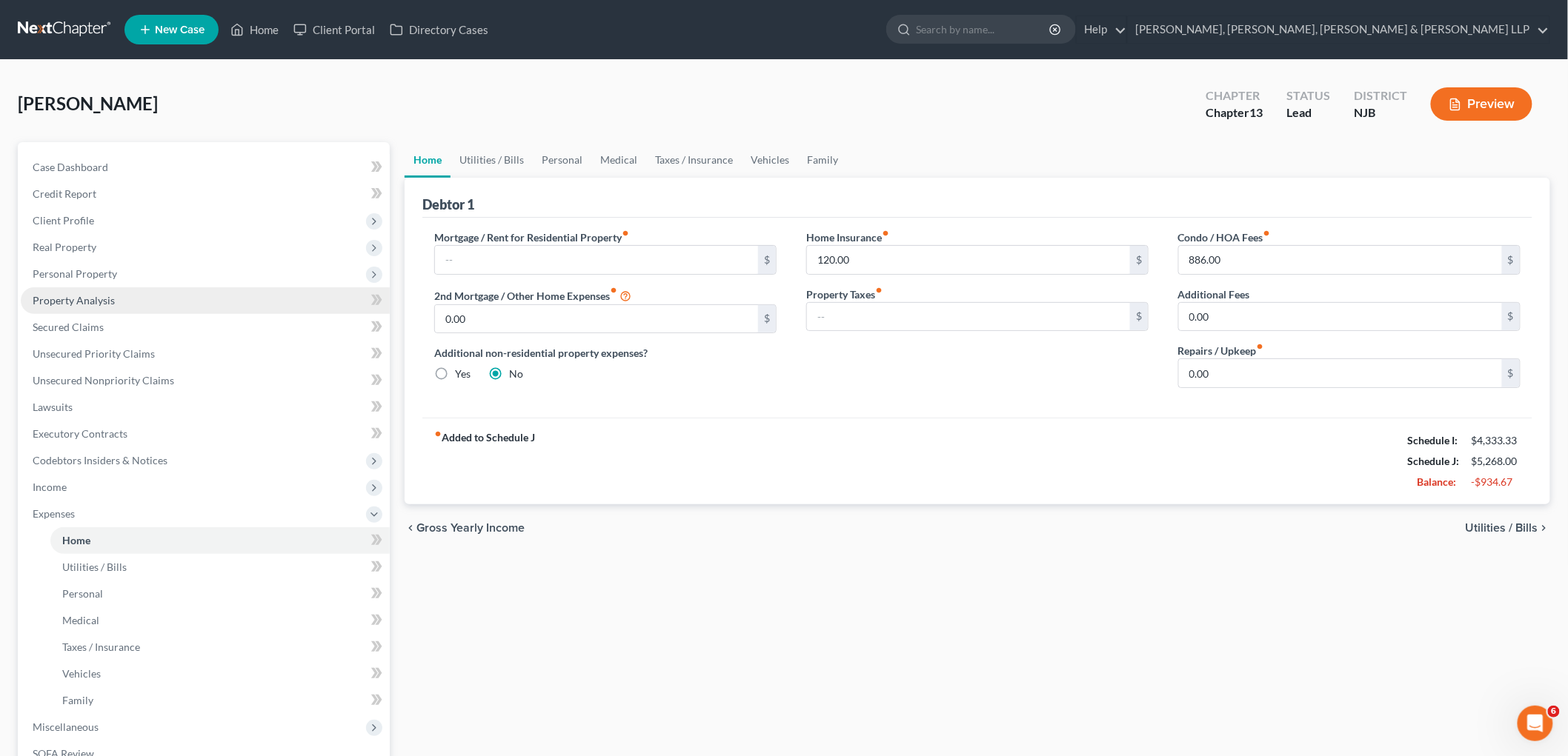
click at [65, 291] on link "Property Analysis" at bounding box center [205, 300] width 369 height 26
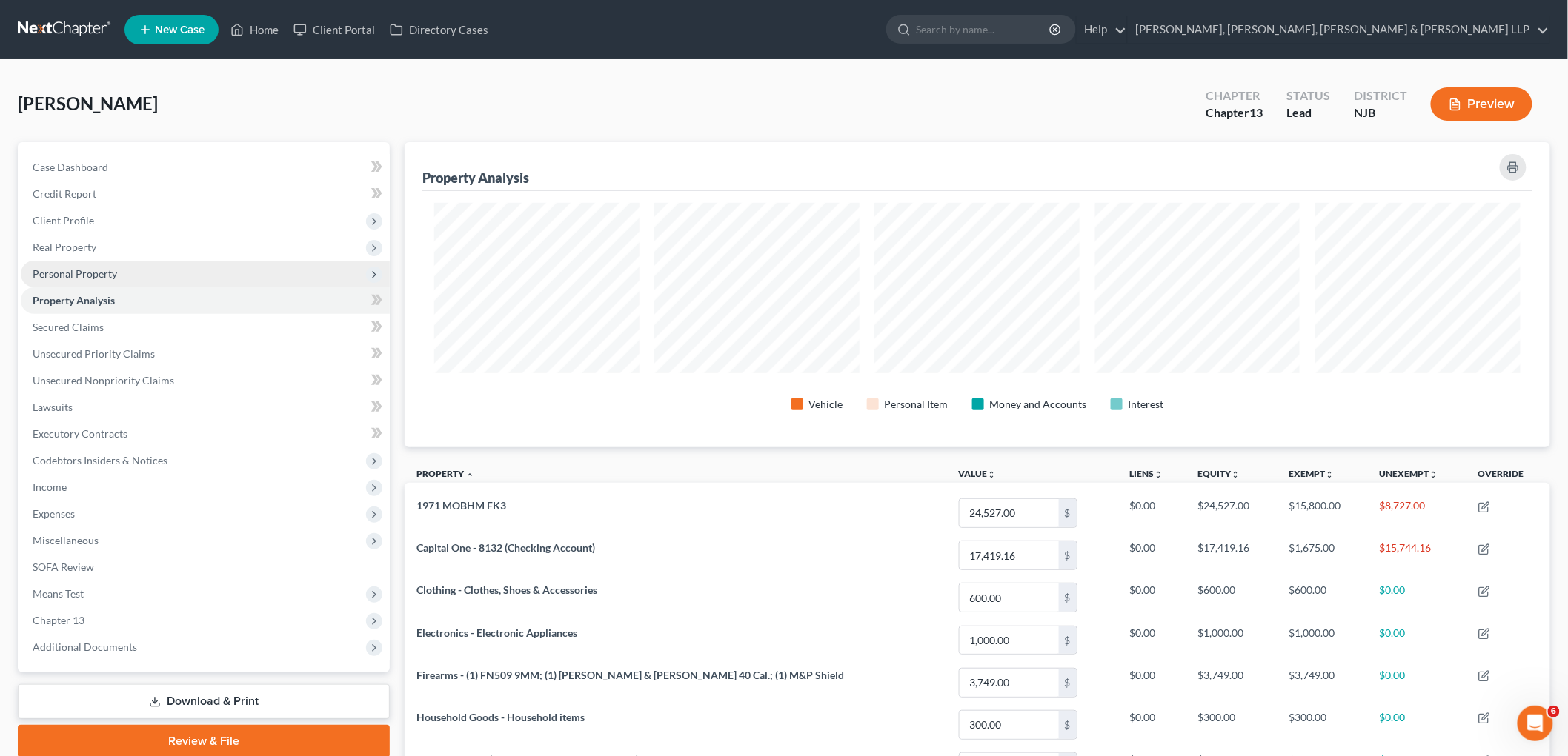
scroll to position [305, 1146]
click at [76, 256] on span "Real Property" at bounding box center [205, 248] width 369 height 26
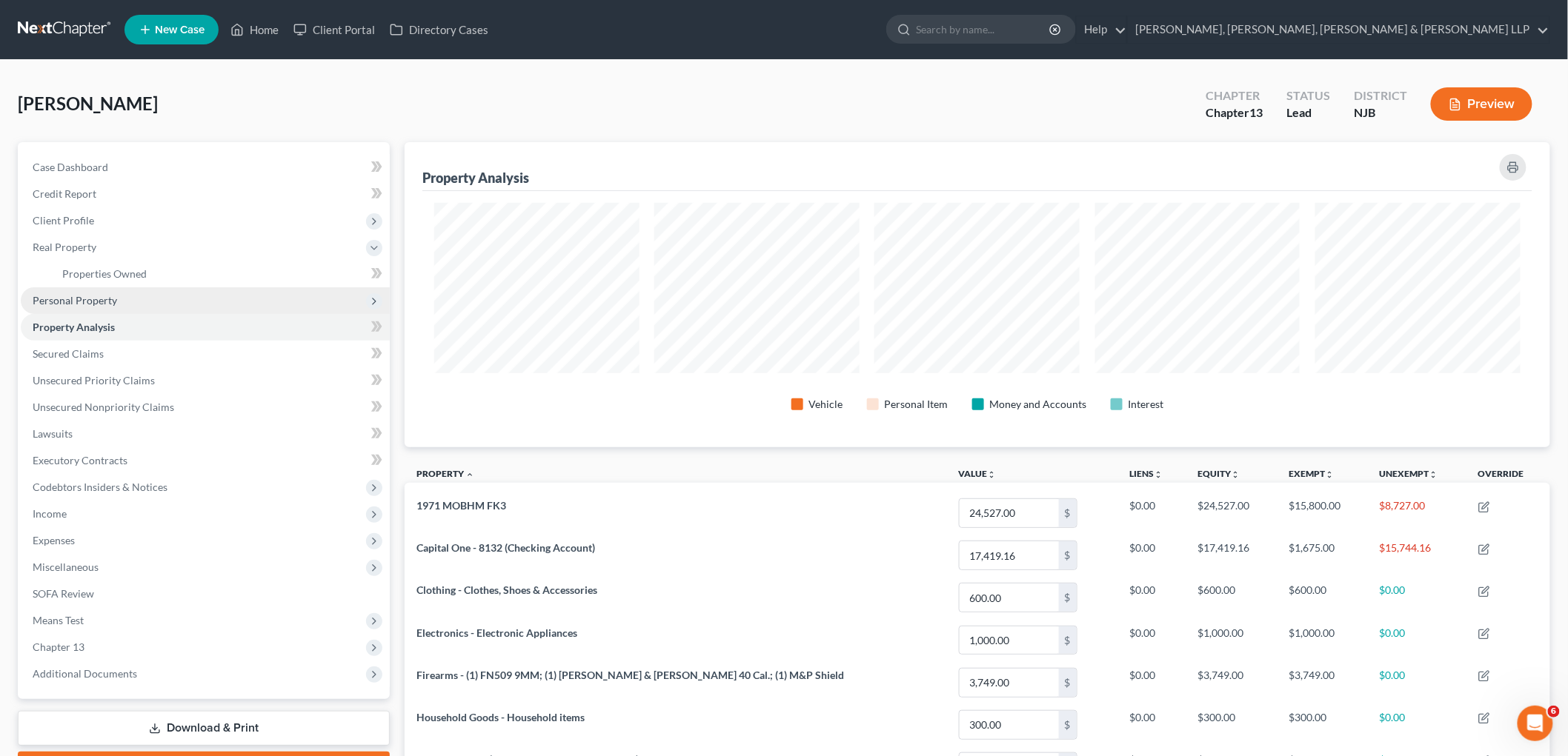
click at [87, 297] on span "Personal Property" at bounding box center [75, 300] width 84 height 12
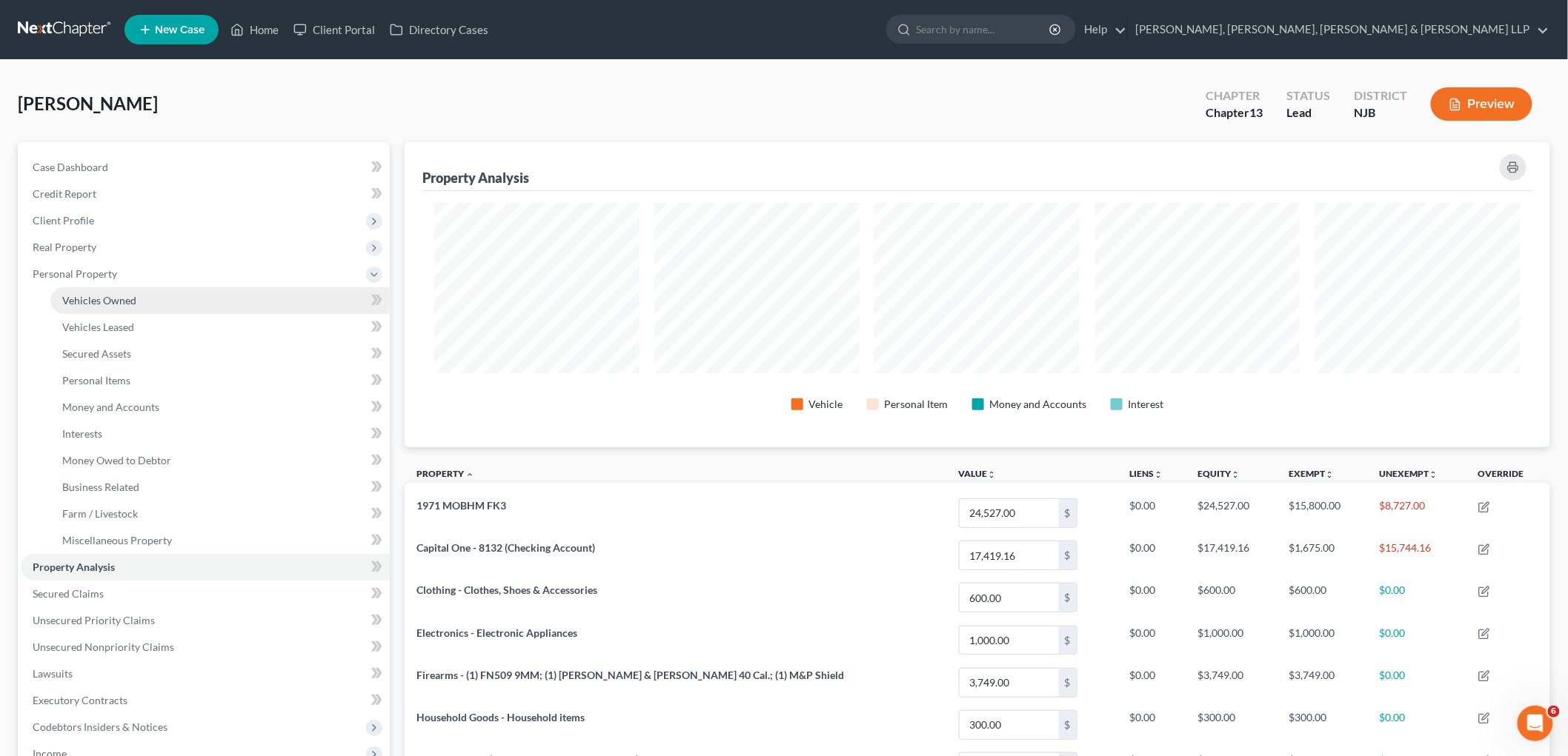
click at [93, 310] on link "Vehicles Owned" at bounding box center [221, 300] width 340 height 26
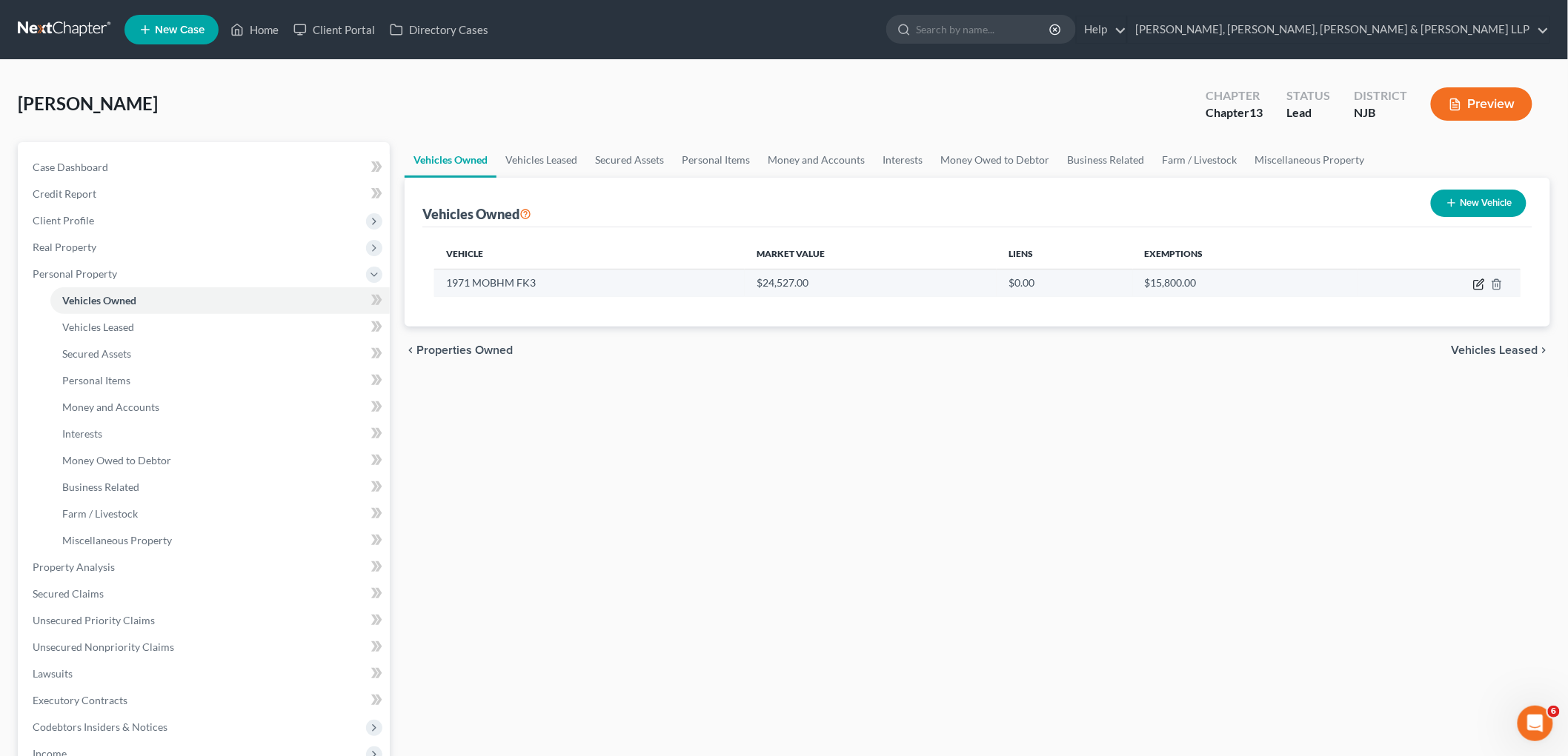
click at [853, 284] on icon "button" at bounding box center [1480, 282] width 7 height 7
select select "2"
select select "55"
select select "2"
select select "0"
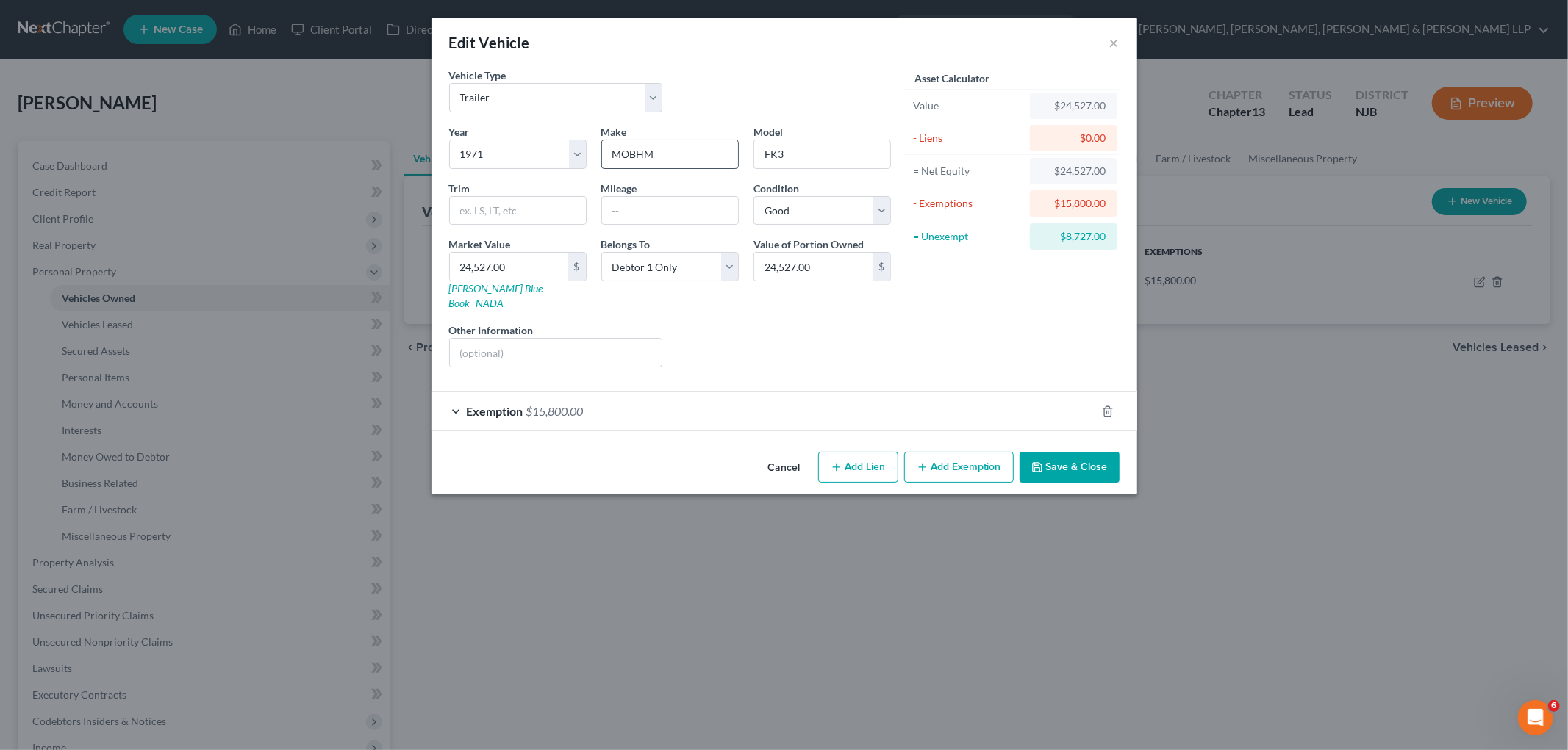
click at [677, 152] on input "MOBHM" at bounding box center [670, 154] width 136 height 28
drag, startPoint x: 684, startPoint y: 150, endPoint x: 596, endPoint y: 154, distance: 88.1
click at [596, 154] on div "Make * MOBHM" at bounding box center [669, 146] width 152 height 45
type input "Mobile Home"
click at [760, 149] on input "FK3" at bounding box center [822, 154] width 136 height 28
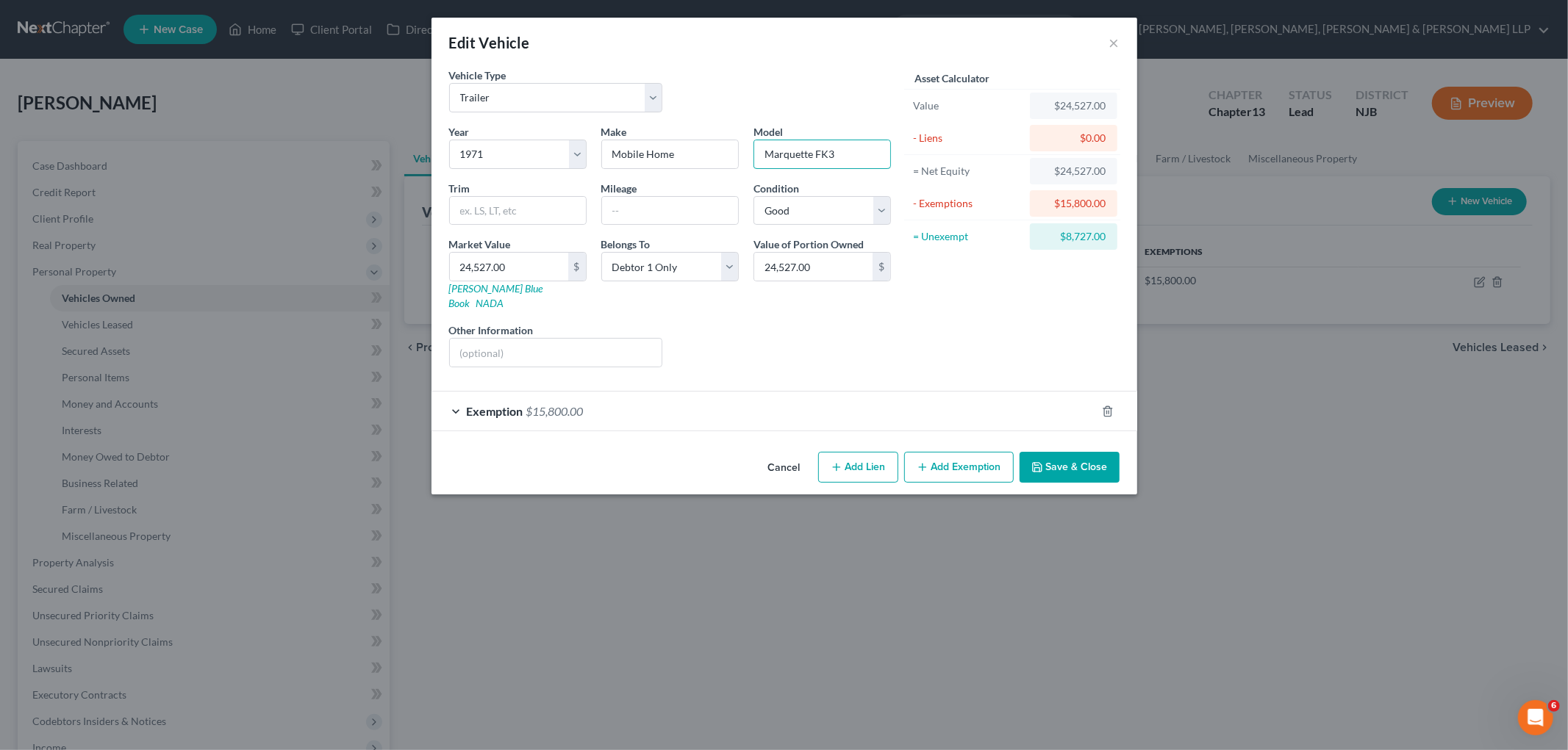
drag, startPoint x: 853, startPoint y: 154, endPoint x: 747, endPoint y: 151, distance: 106.0
click at [747, 151] on div "Model Marquette FK3" at bounding box center [822, 146] width 152 height 45
type input "Marquette FK3"
click at [752, 343] on div "Liens Select" at bounding box center [784, 345] width 229 height 45
click at [846, 462] on icon "button" at bounding box center [1037, 467] width 12 height 12
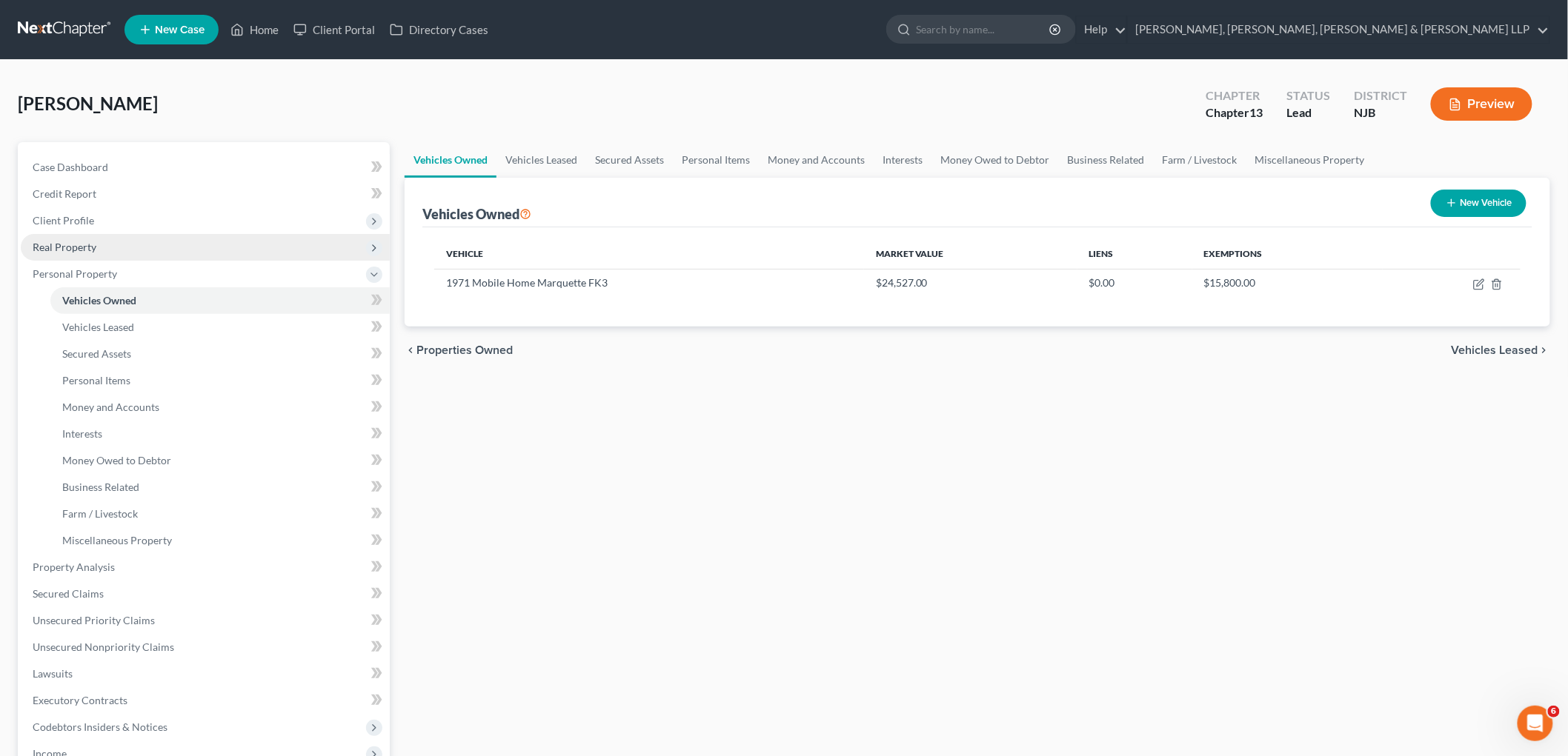
click at [72, 246] on span "Real Property" at bounding box center [65, 247] width 64 height 12
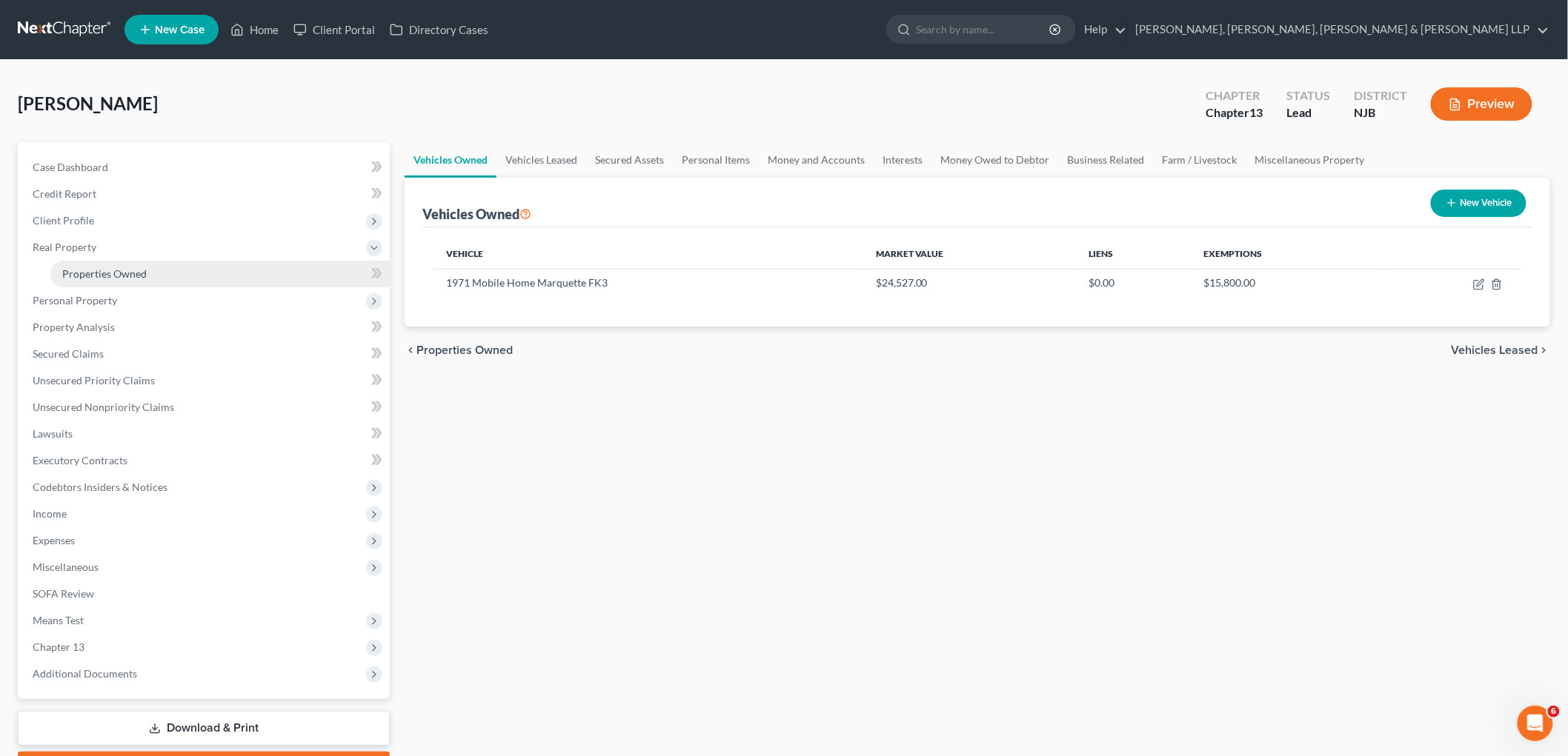
click at [85, 269] on span "Properties Owned" at bounding box center [104, 273] width 84 height 12
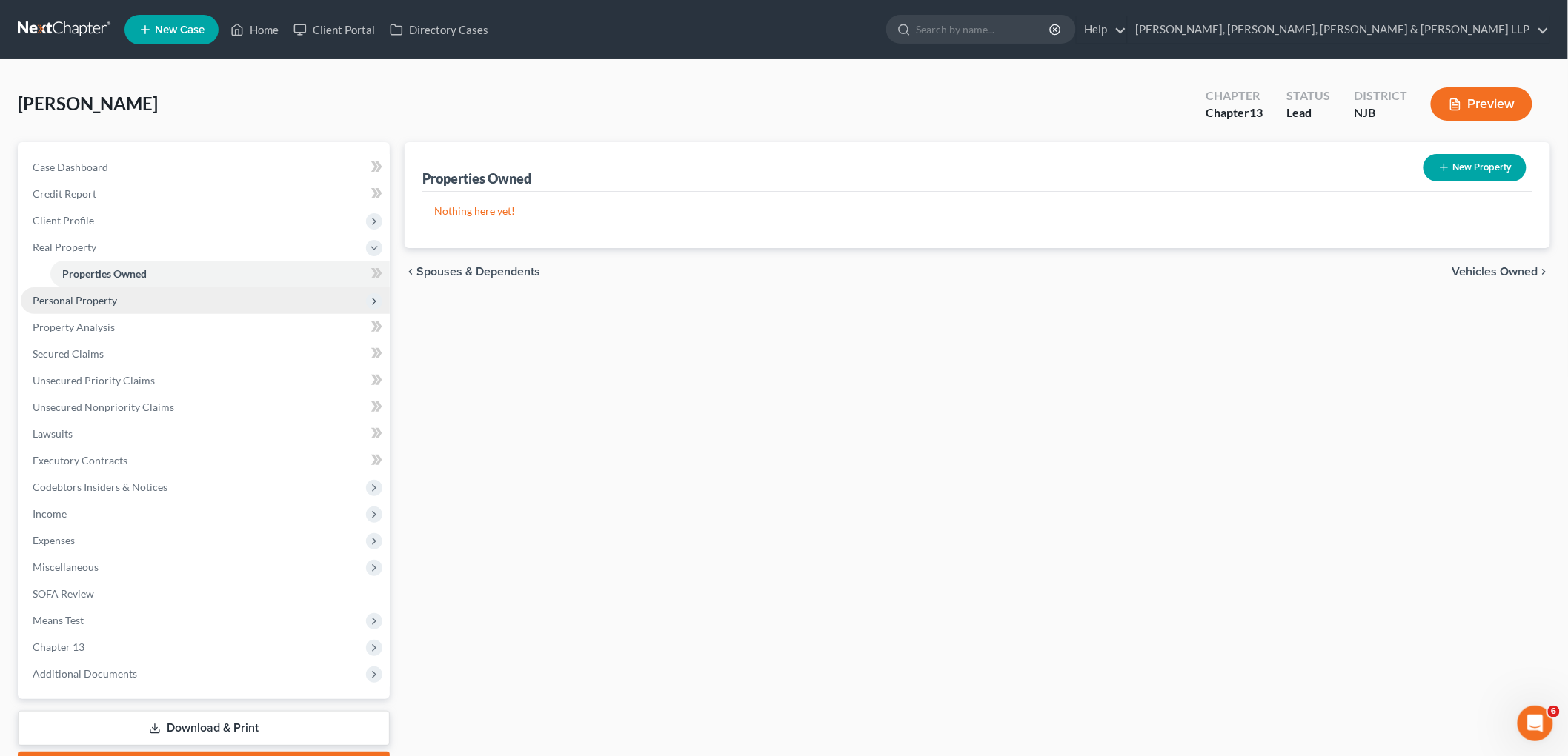
click at [83, 298] on span "Personal Property" at bounding box center [75, 300] width 84 height 12
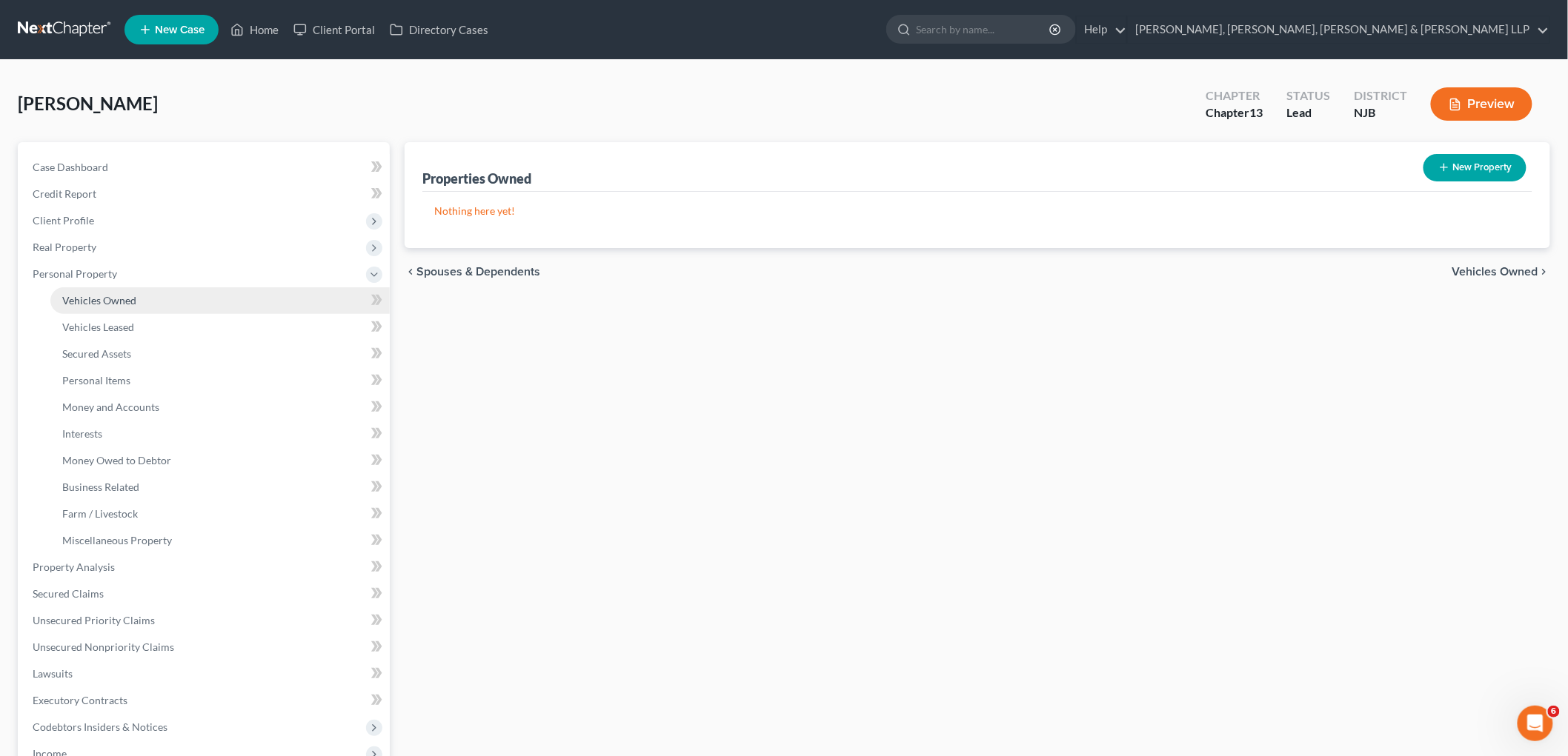
click at [85, 311] on link "Vehicles Owned" at bounding box center [221, 300] width 340 height 26
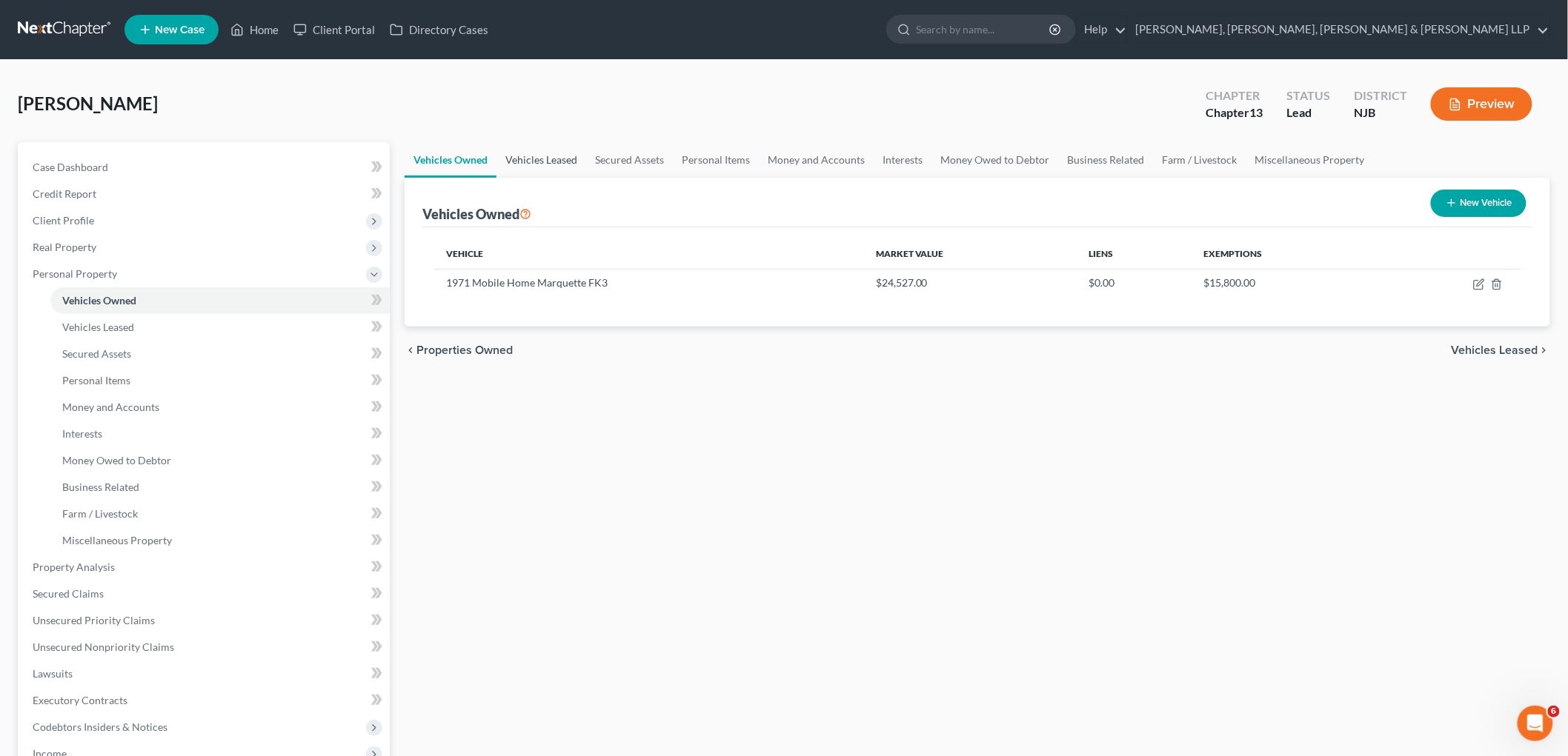
click at [543, 152] on link "Vehicles Leased" at bounding box center [541, 160] width 90 height 36
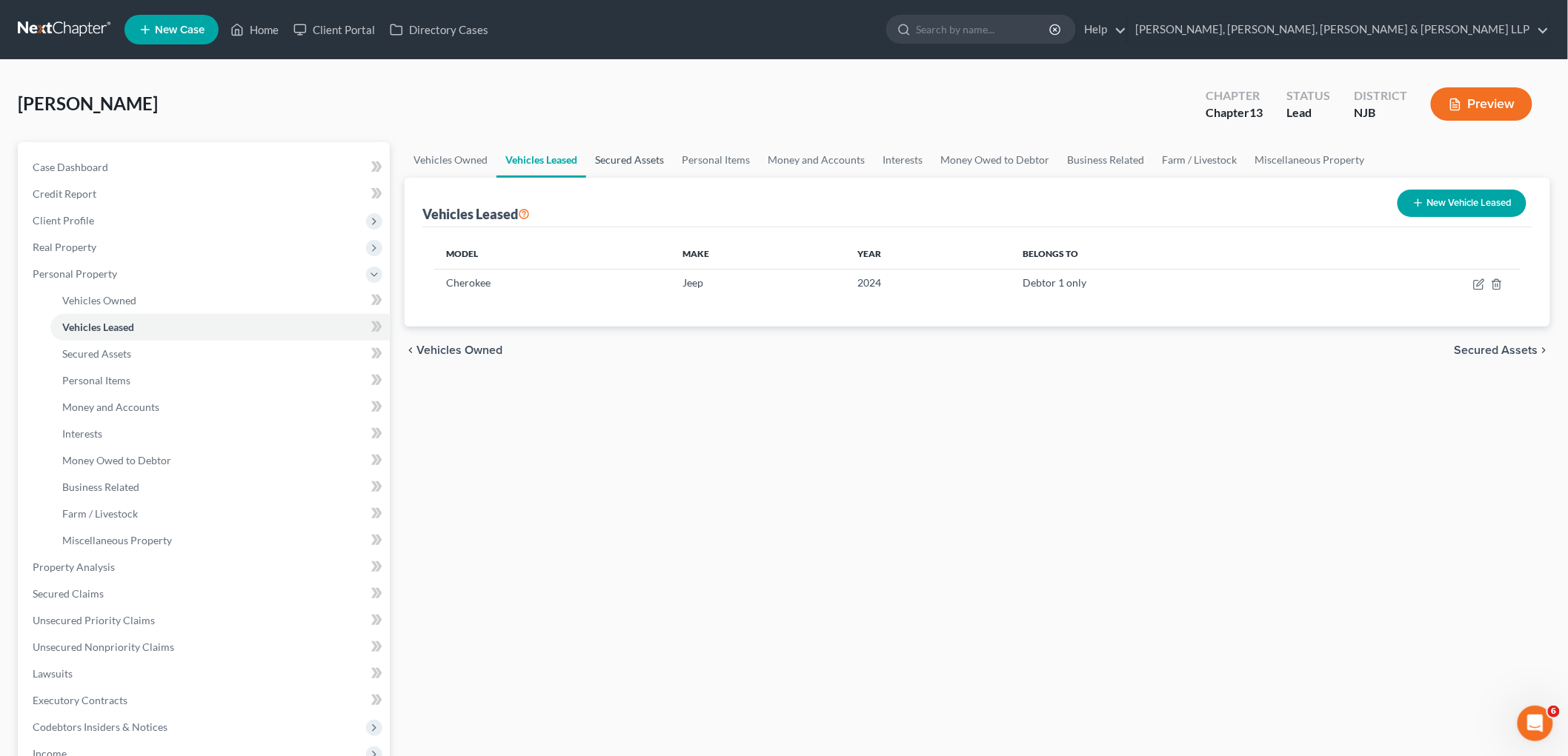
click at [637, 159] on link "Secured Assets" at bounding box center [630, 160] width 86 height 36
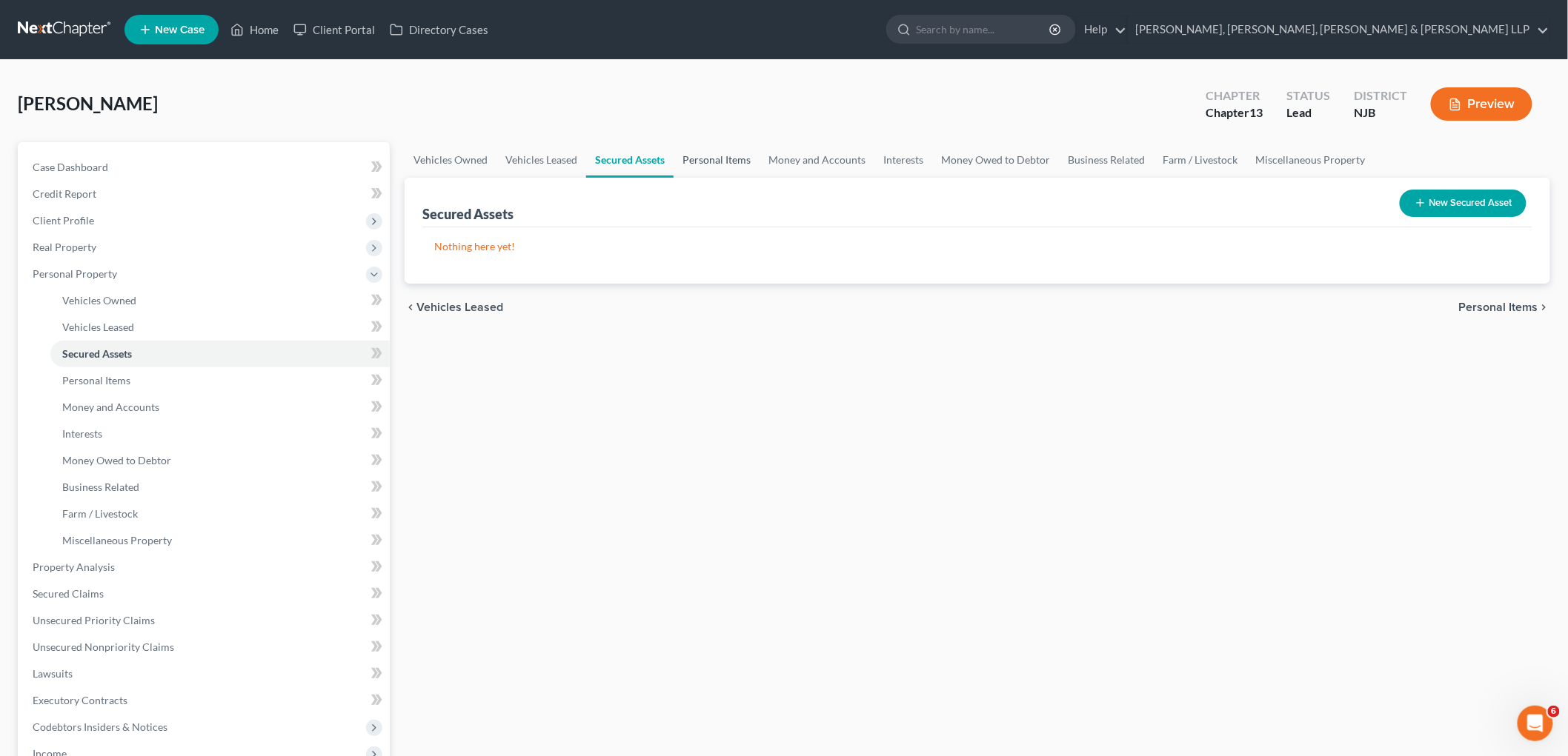
click at [700, 159] on link "Personal Items" at bounding box center [717, 160] width 86 height 36
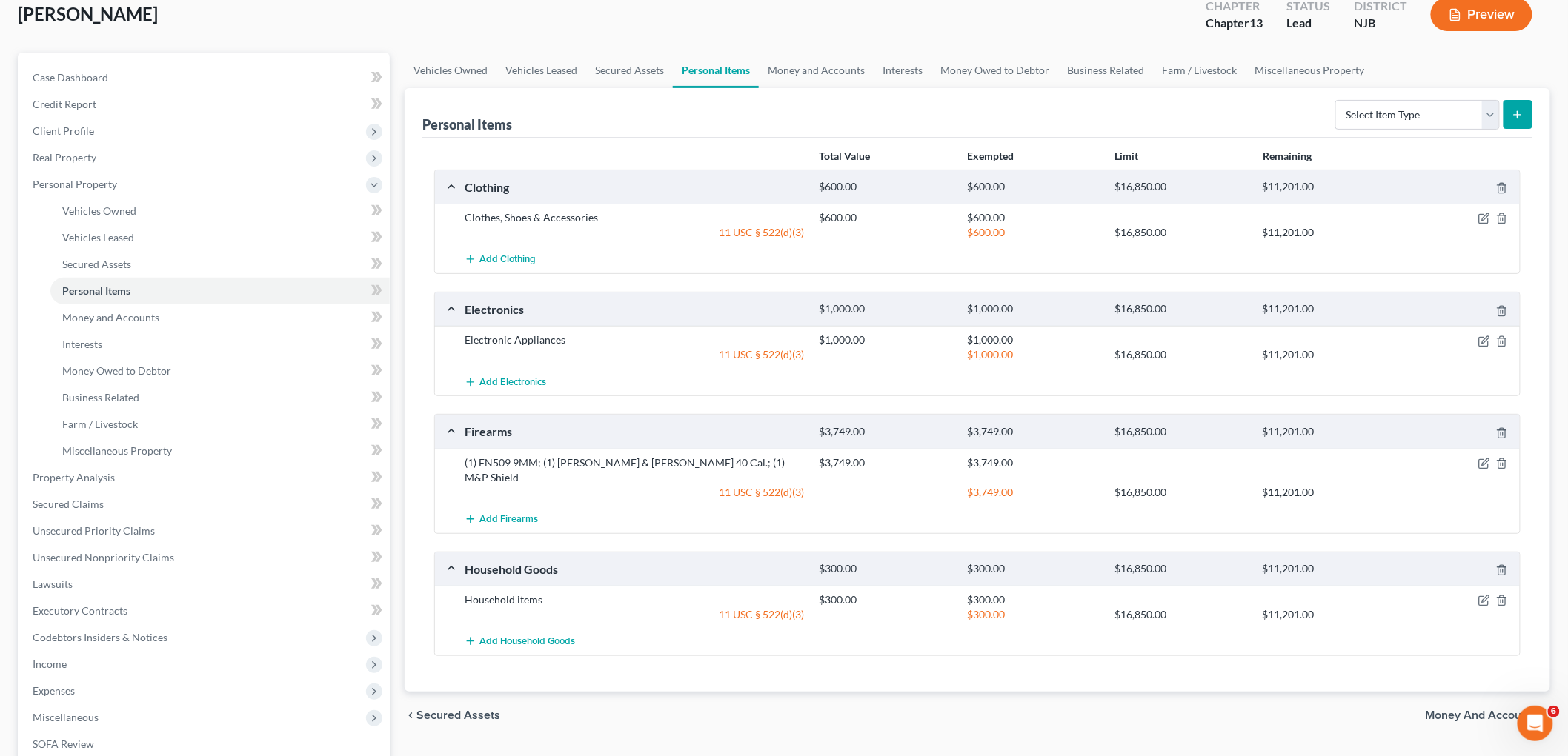
scroll to position [83, 0]
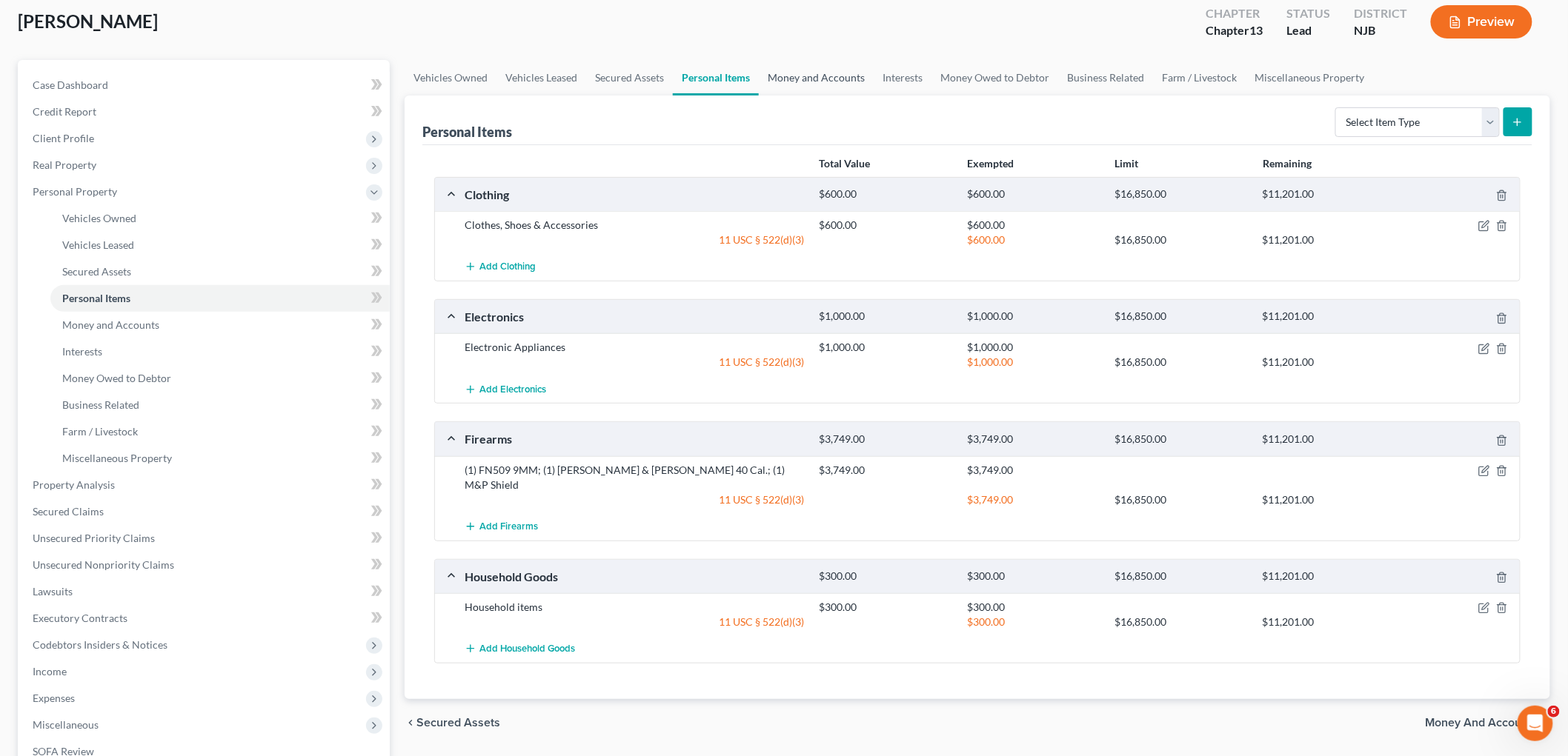
click at [838, 77] on link "Money and Accounts" at bounding box center [816, 78] width 114 height 36
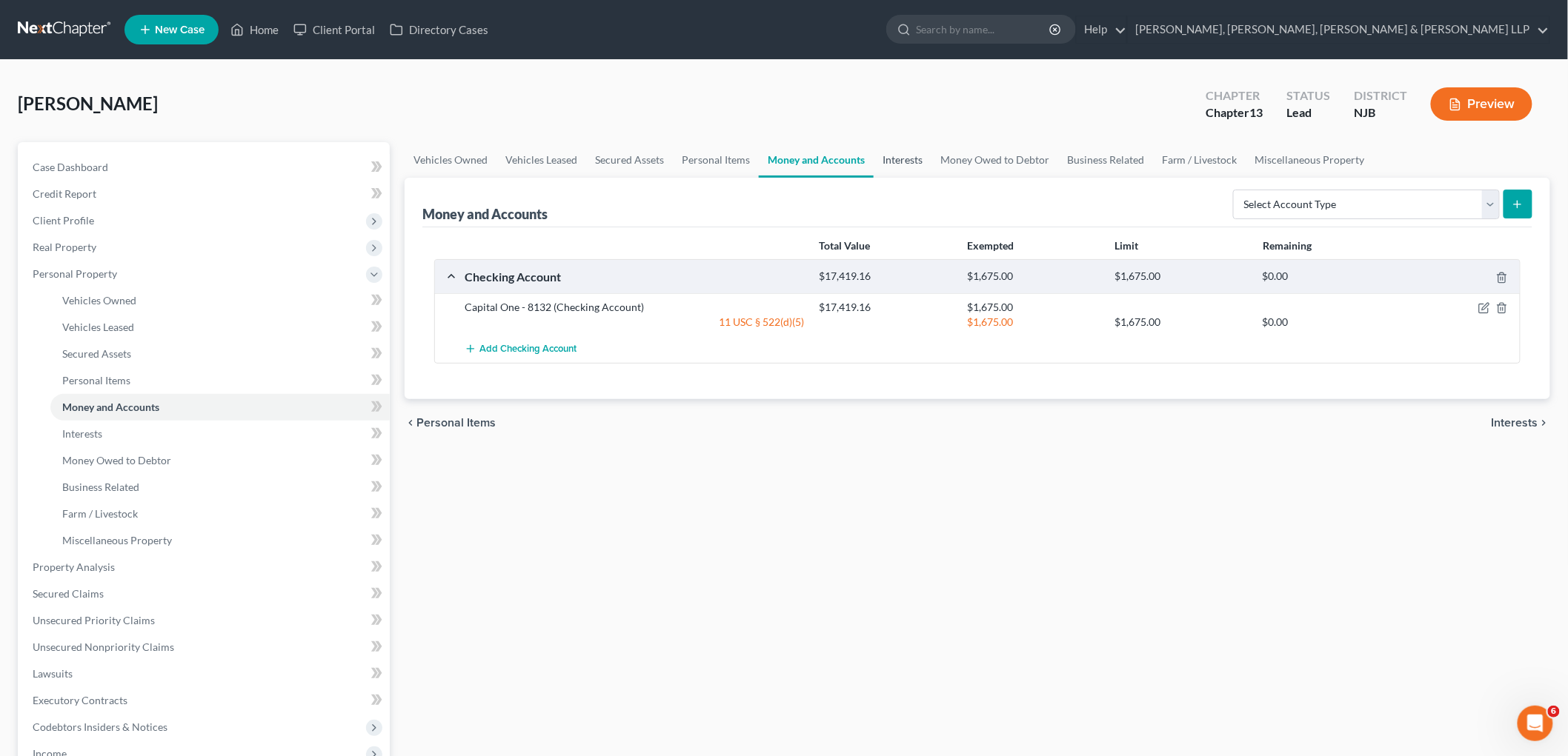
click at [853, 152] on link "Interests" at bounding box center [903, 160] width 58 height 36
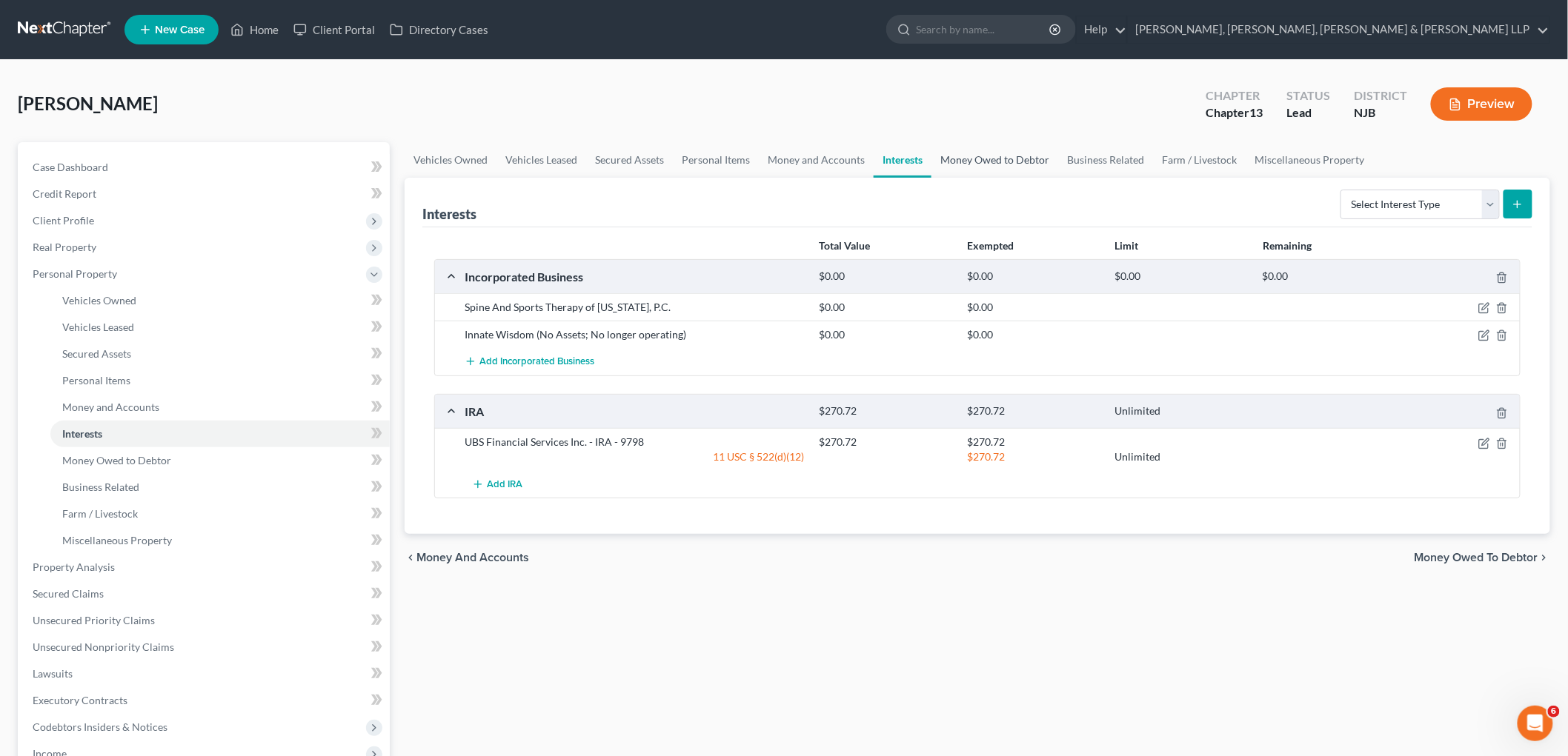
click at [853, 154] on link "Money Owed to Debtor" at bounding box center [995, 160] width 127 height 36
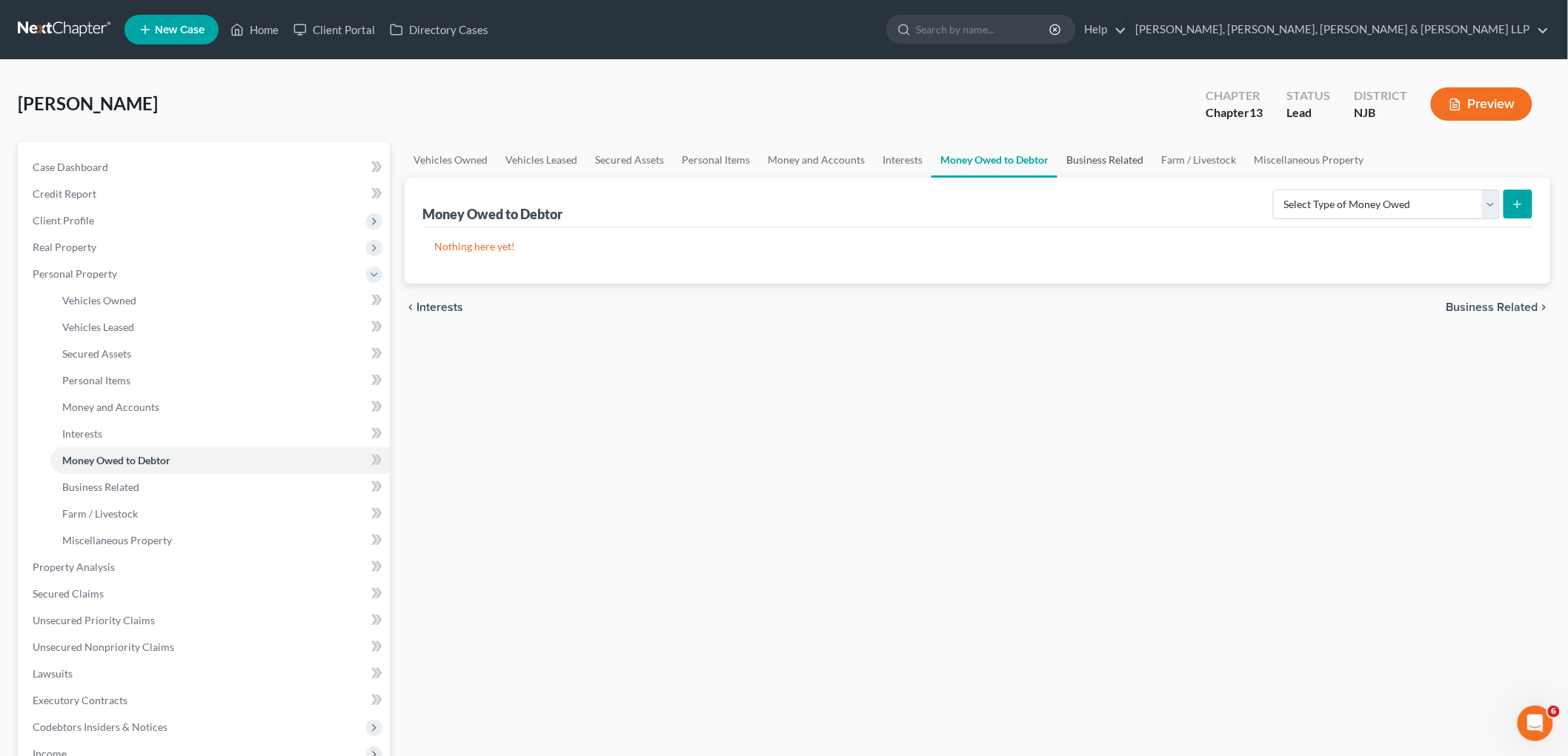
click at [853, 166] on link "Business Related" at bounding box center [1104, 160] width 95 height 36
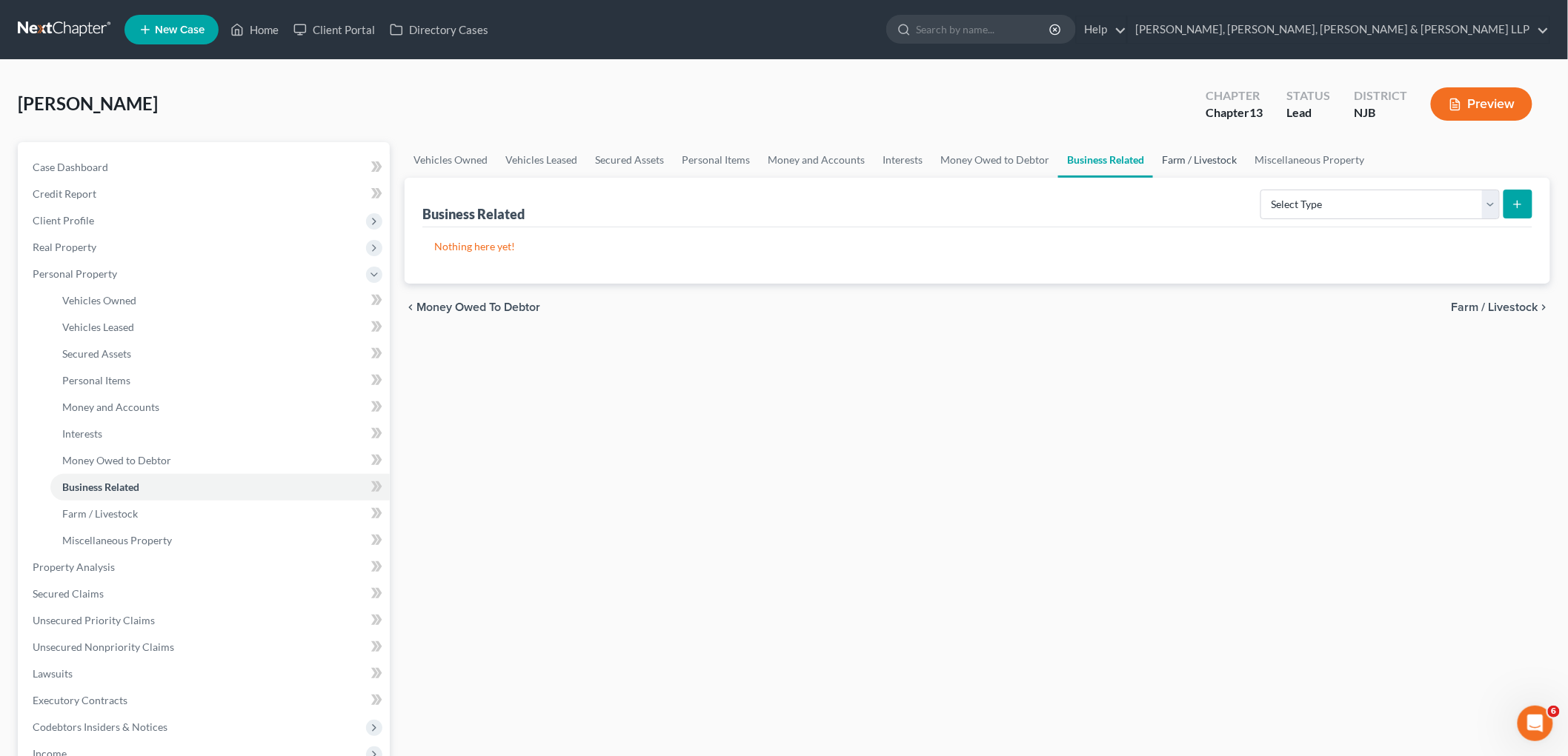
click at [853, 156] on link "Farm / Livestock" at bounding box center [1200, 160] width 94 height 36
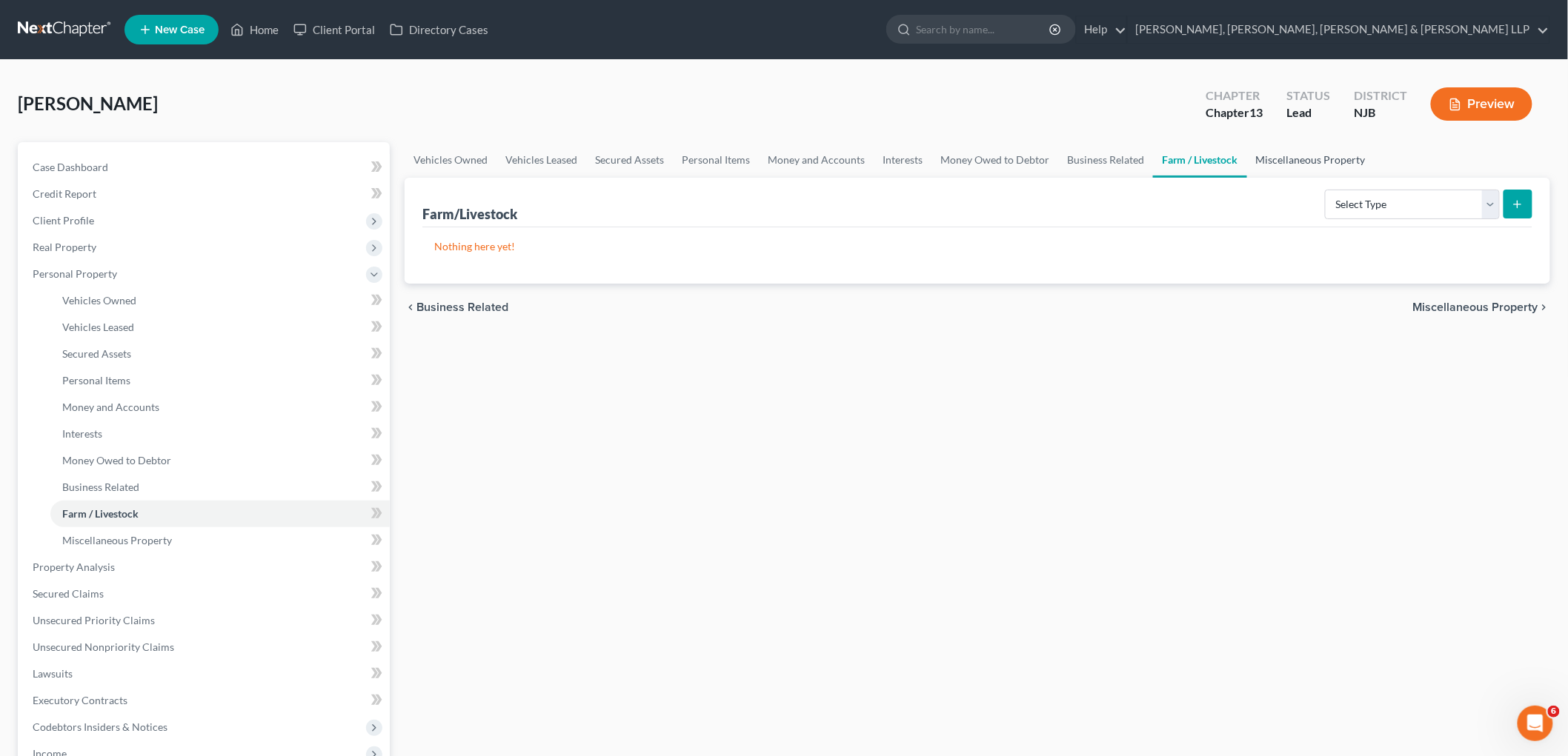
click at [853, 157] on link "Miscellaneous Property" at bounding box center [1311, 160] width 128 height 36
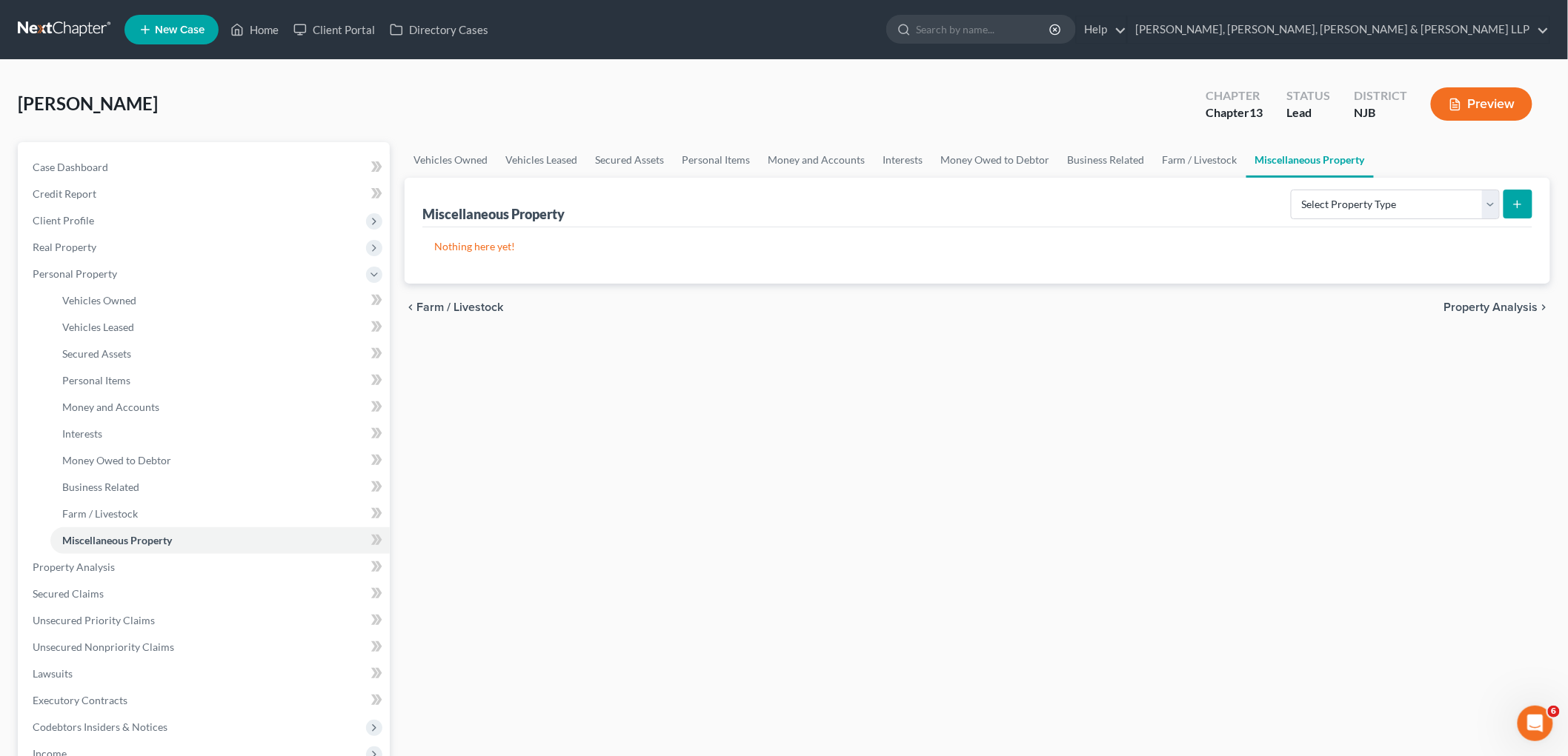
click at [853, 295] on div "chevron_left Farm / Livestock Property Analysis chevron_right" at bounding box center [977, 308] width 1146 height 48
click at [853, 301] on span "Property Analysis" at bounding box center [1491, 307] width 94 height 12
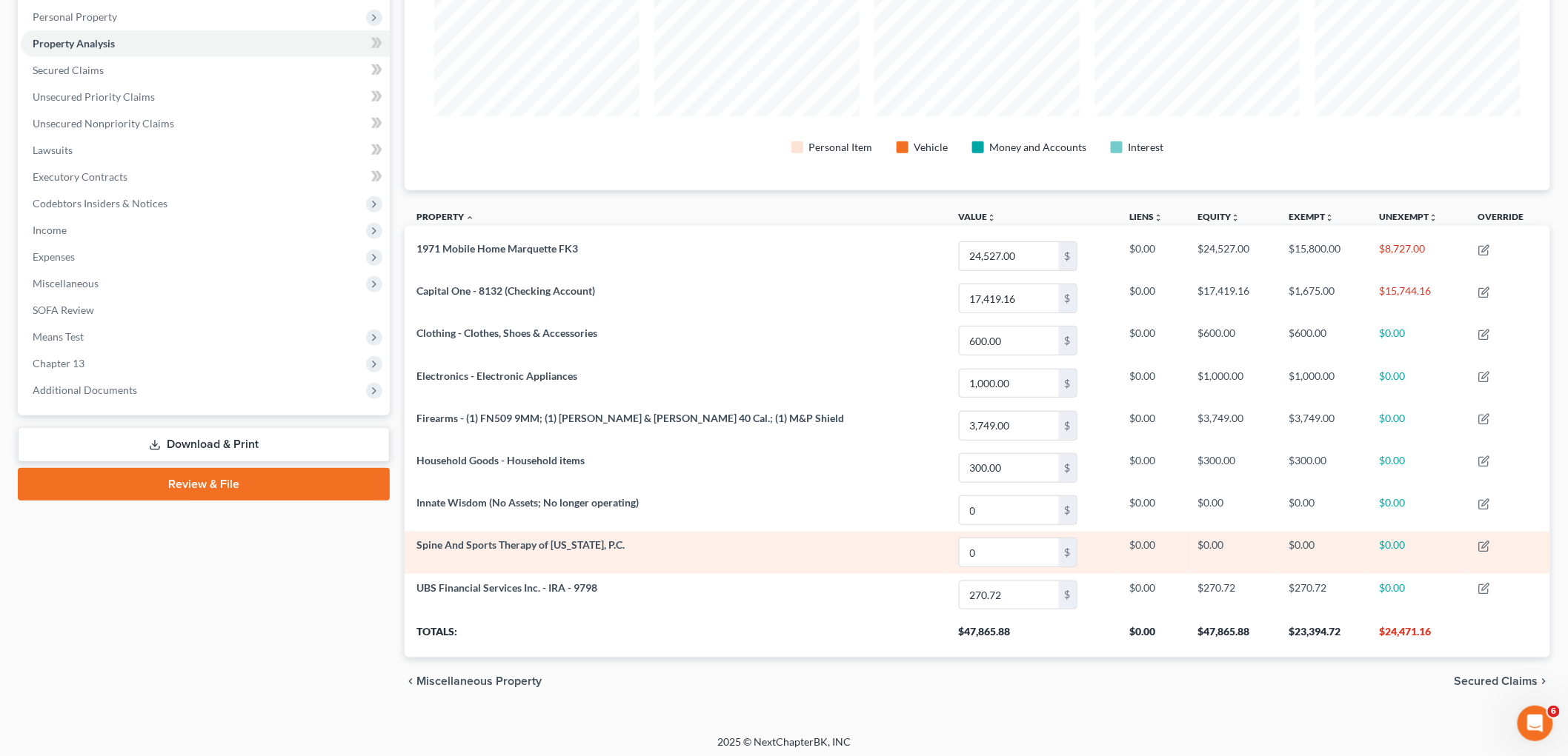
scroll to position [263, 0]
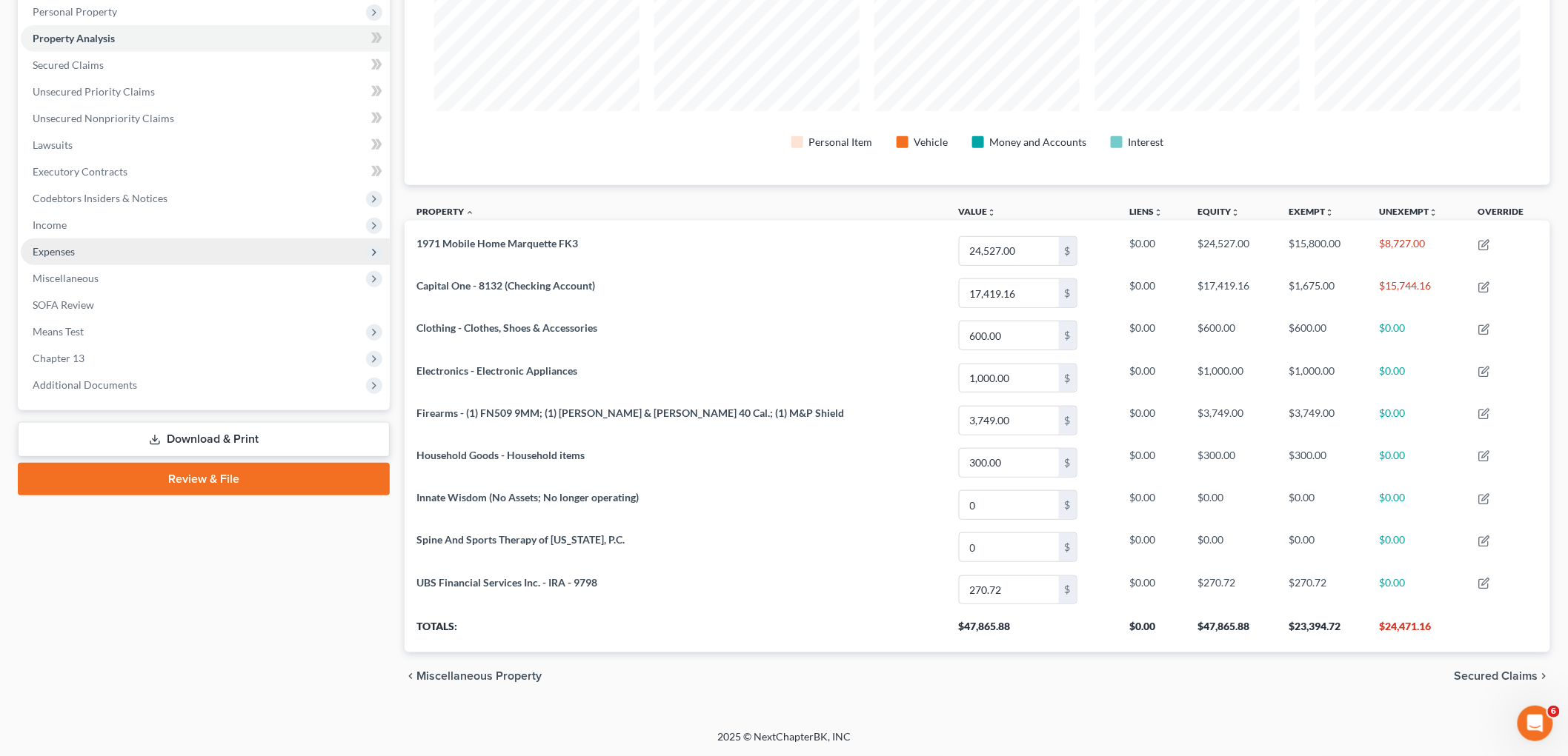
click at [38, 252] on span "Expenses" at bounding box center [53, 250] width 42 height 12
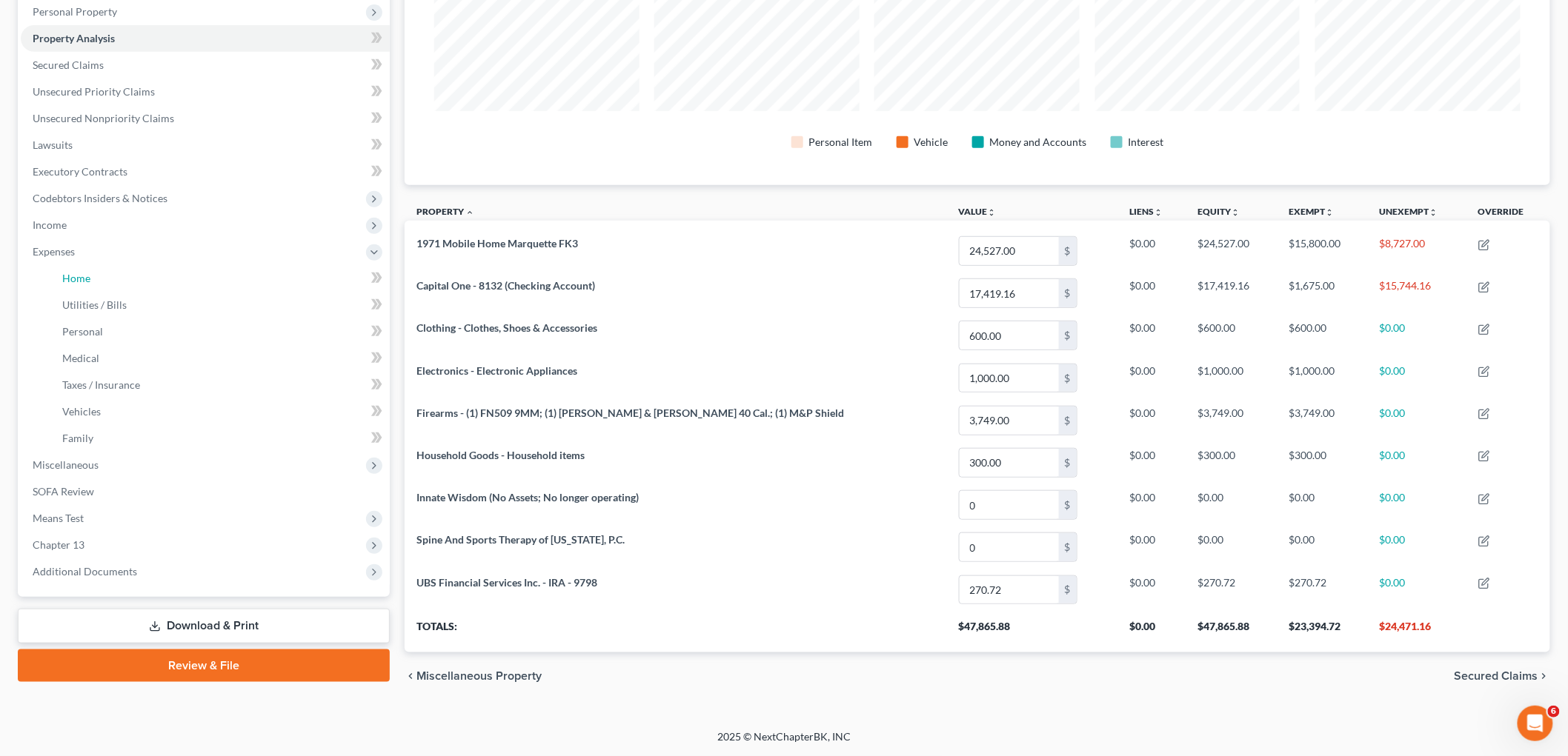
drag, startPoint x: 67, startPoint y: 274, endPoint x: 386, endPoint y: 273, distance: 319.0
click at [68, 274] on span "Home" at bounding box center [76, 278] width 28 height 12
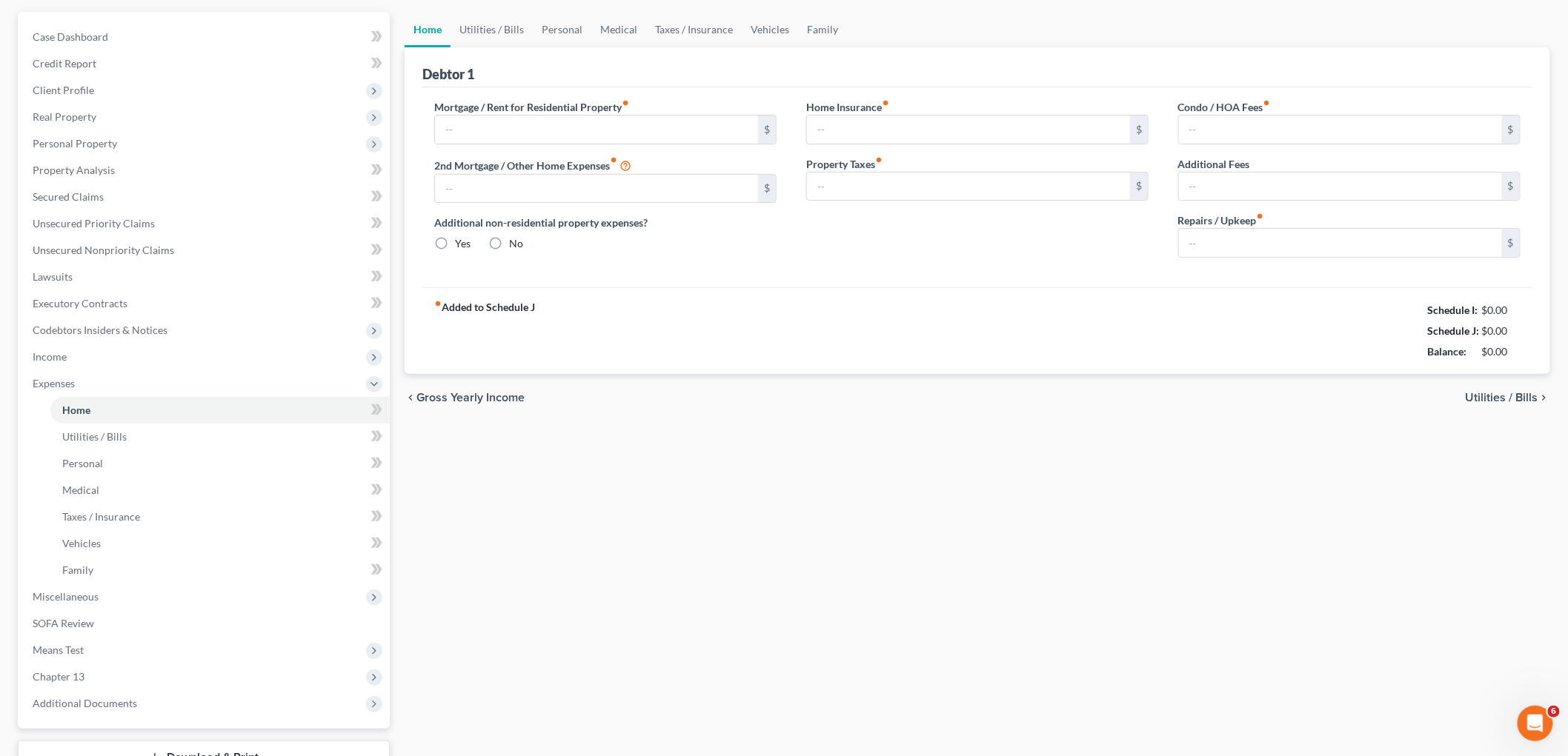
type input "0.00"
radio input "true"
type input "120.00"
type input "886.00"
type input "0.00"
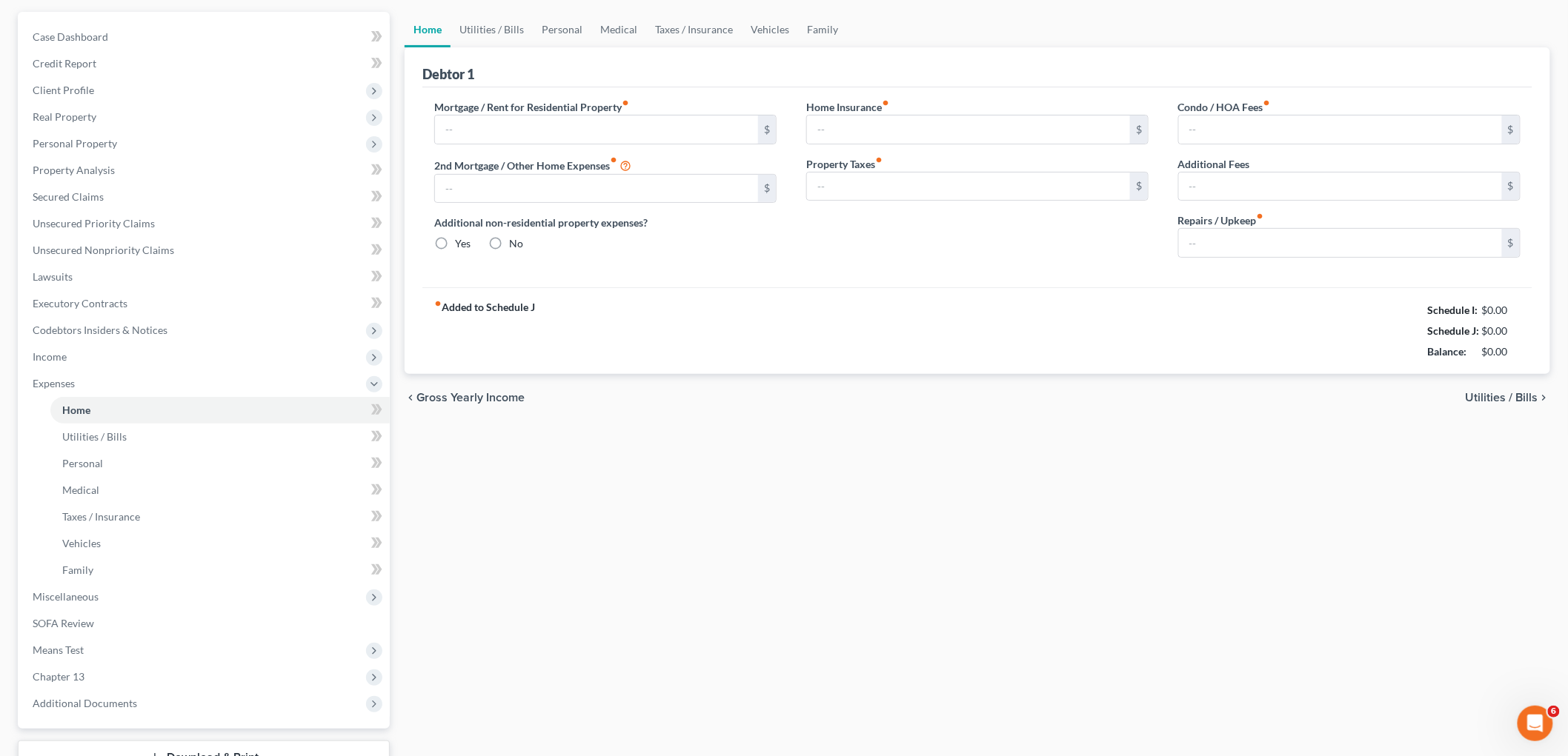
type input "0.00"
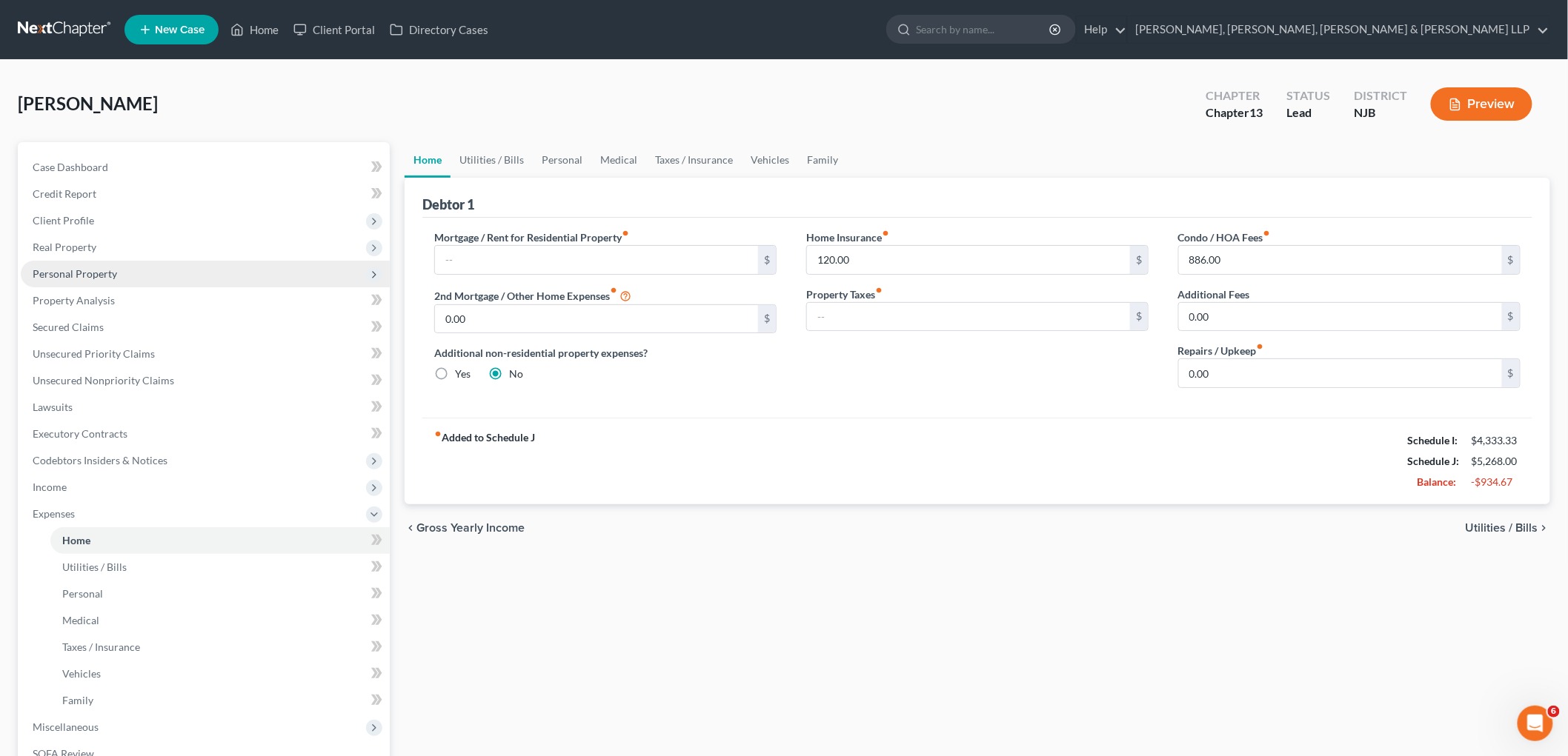
click at [76, 267] on span "Personal Property" at bounding box center [75, 273] width 84 height 12
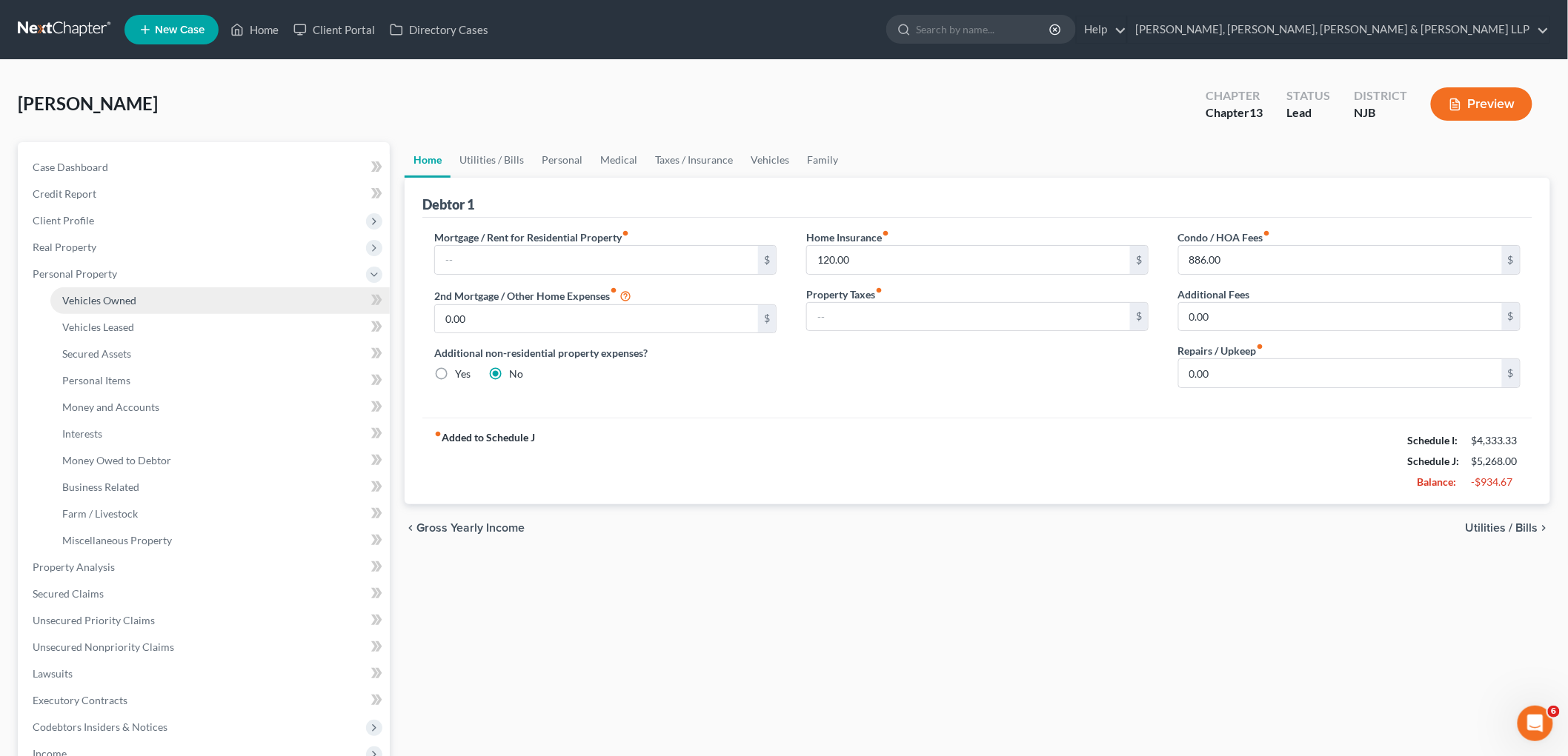
click at [80, 299] on span "Vehicles Owned" at bounding box center [99, 300] width 74 height 12
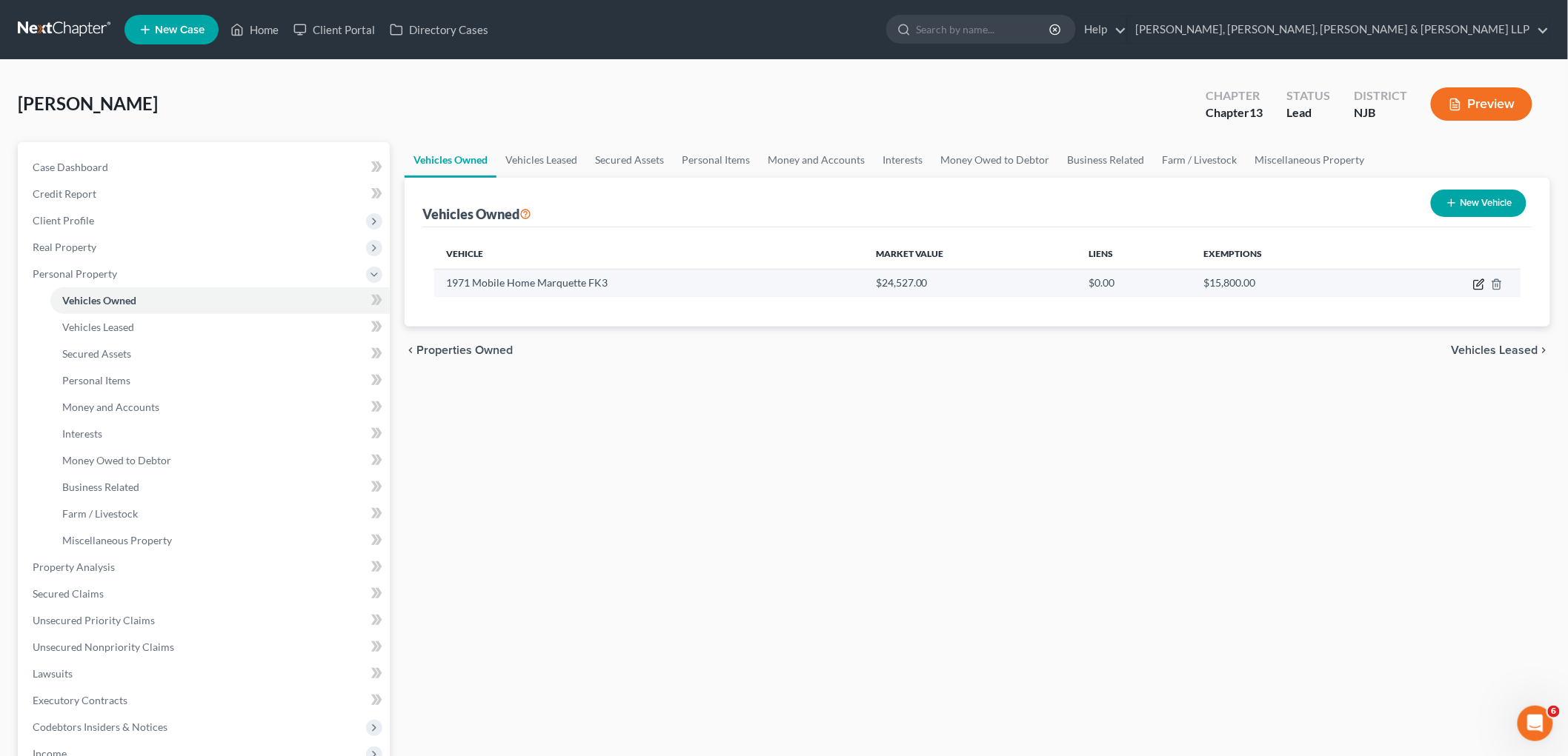
click at [853, 284] on icon "button" at bounding box center [1479, 284] width 12 height 12
select select "2"
select select "55"
select select "2"
select select "0"
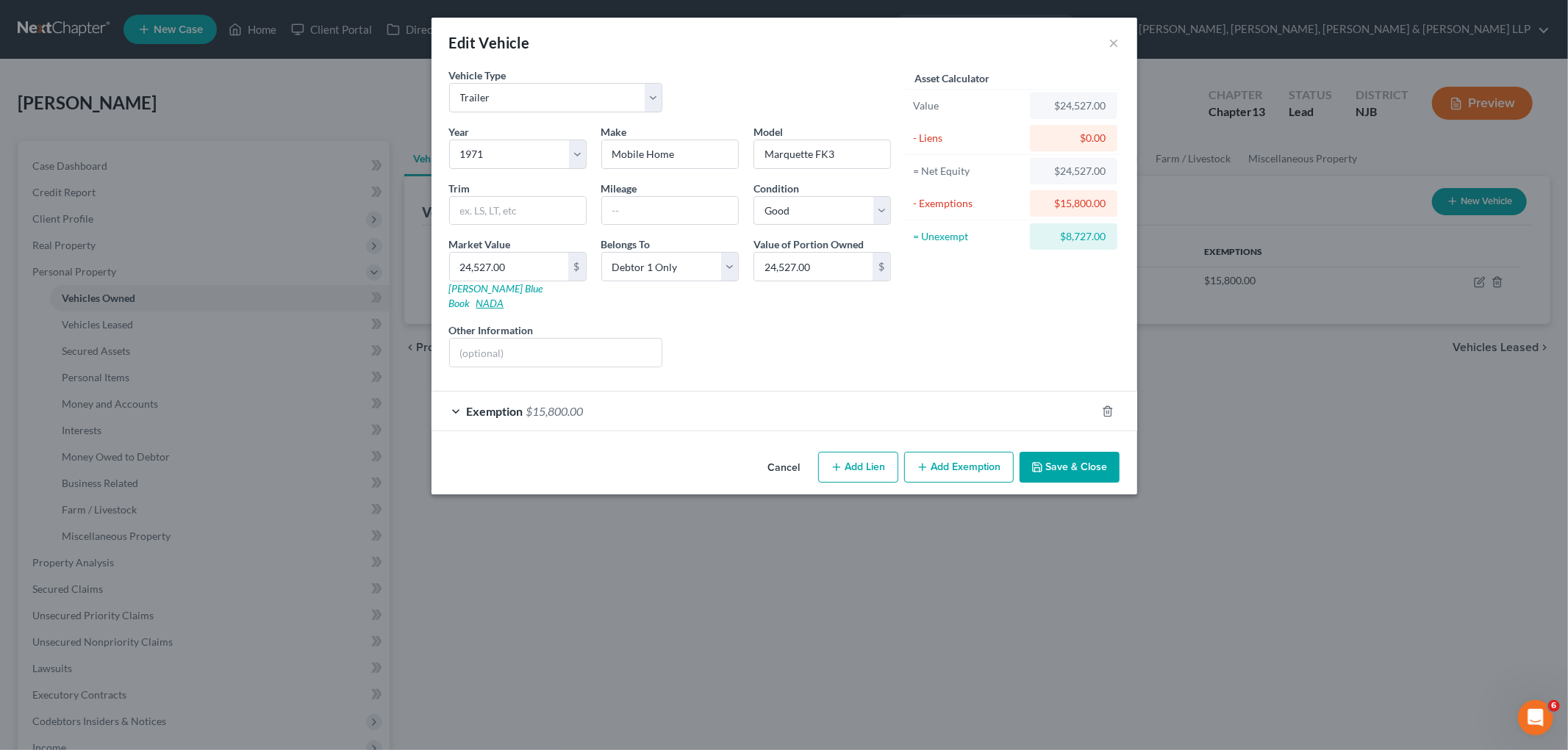
click at [504, 297] on link "NADA" at bounding box center [490, 302] width 28 height 12
click at [846, 616] on div "Edit Vehicle × Vehicle Type Select Automobile Truck Trailer Watercraft Aircraft…" at bounding box center [784, 375] width 1568 height 750
